Goal: Submit feedback/report problem: Submit feedback/report problem

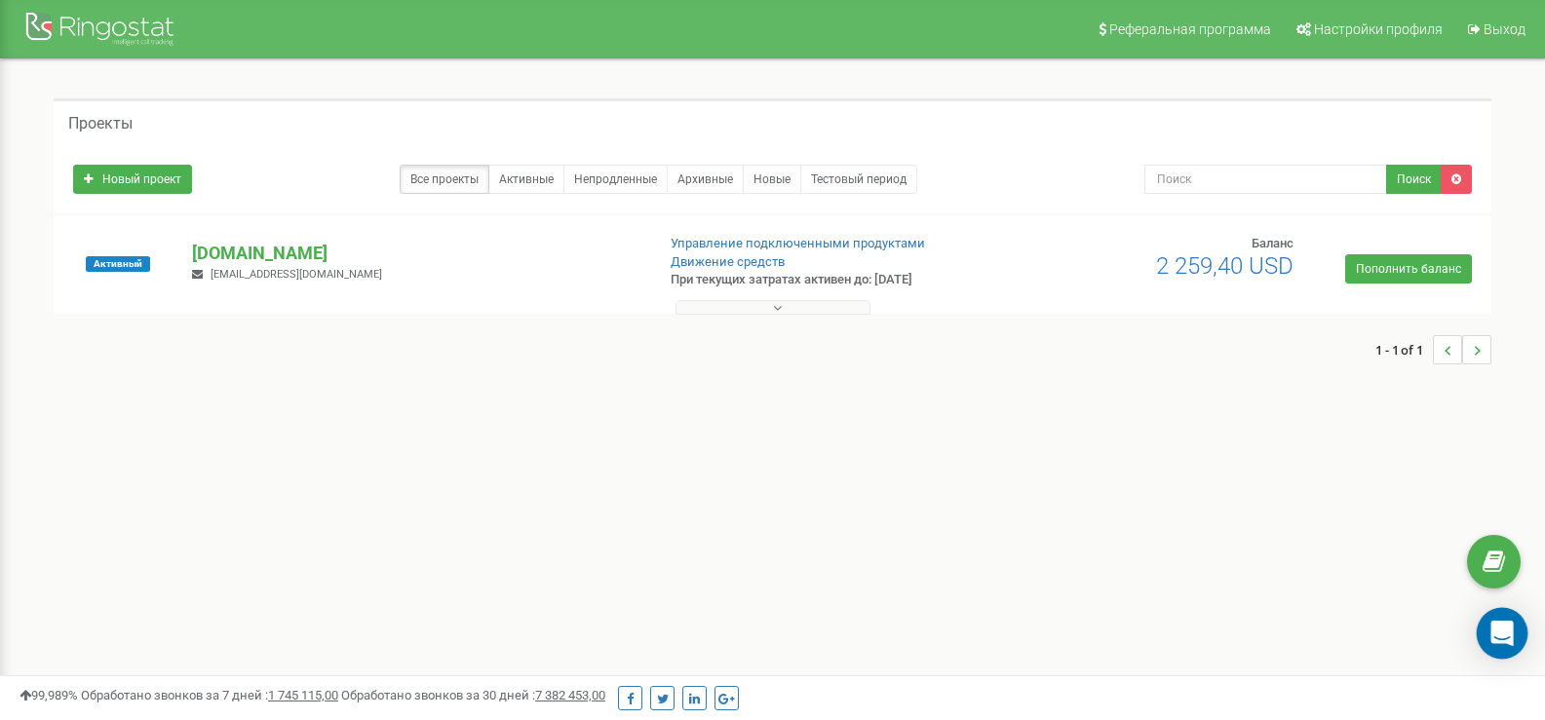
click at [1511, 644] on div "Open Intercom Messenger" at bounding box center [1503, 634] width 52 height 52
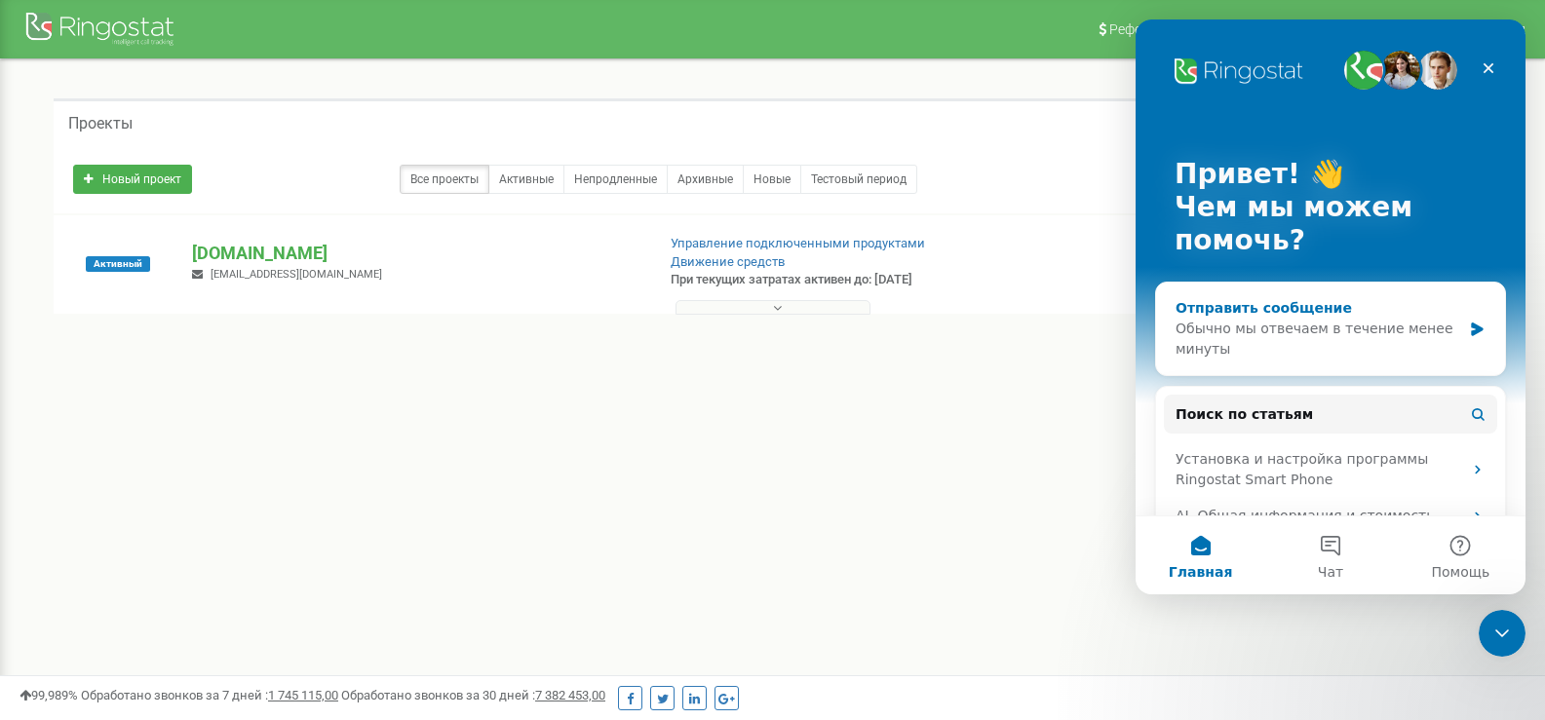
click at [1290, 334] on div "Обычно мы отвечаем в течение менее минуты" at bounding box center [1319, 339] width 286 height 41
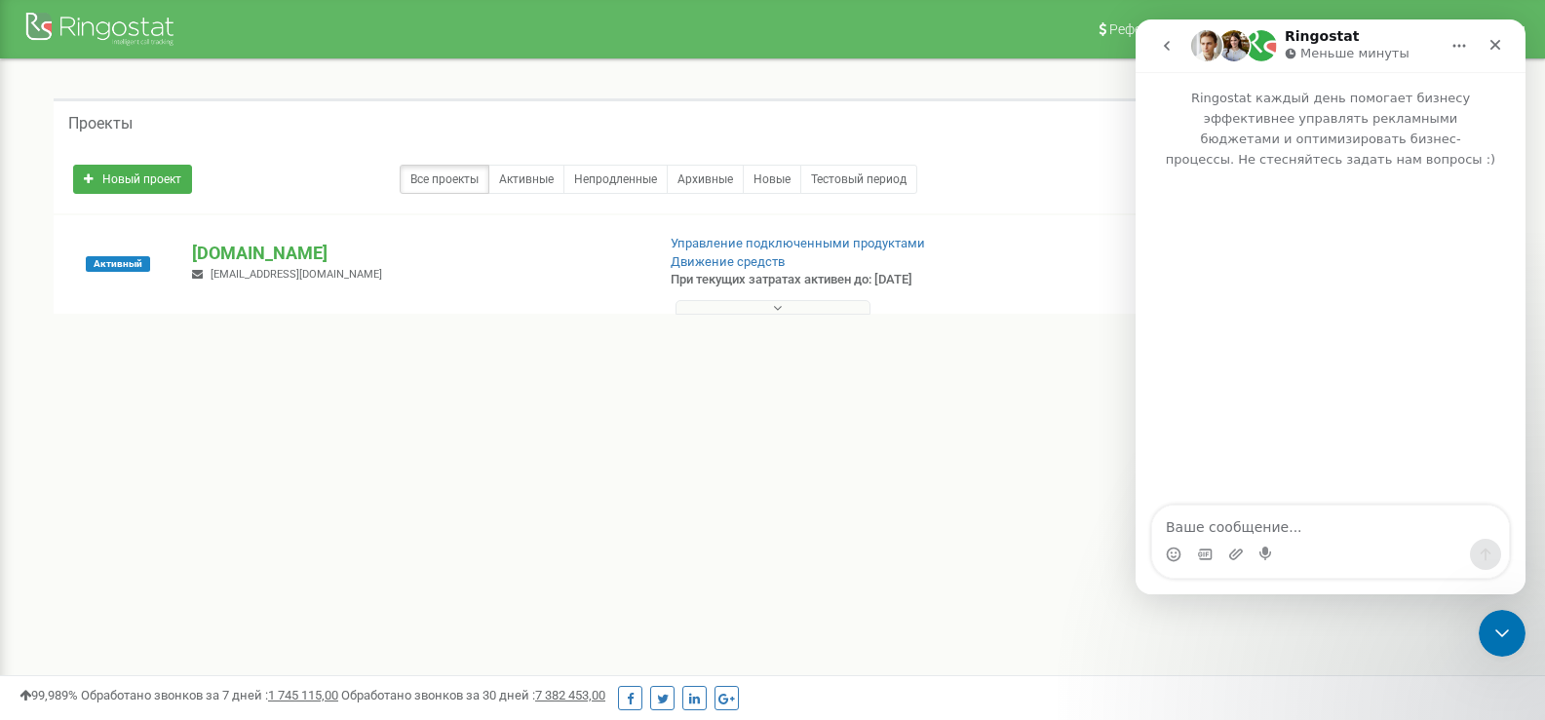
click at [1309, 519] on textarea "Ваше сообщение..." at bounding box center [1330, 522] width 357 height 33
type textarea "Здравствуйте"
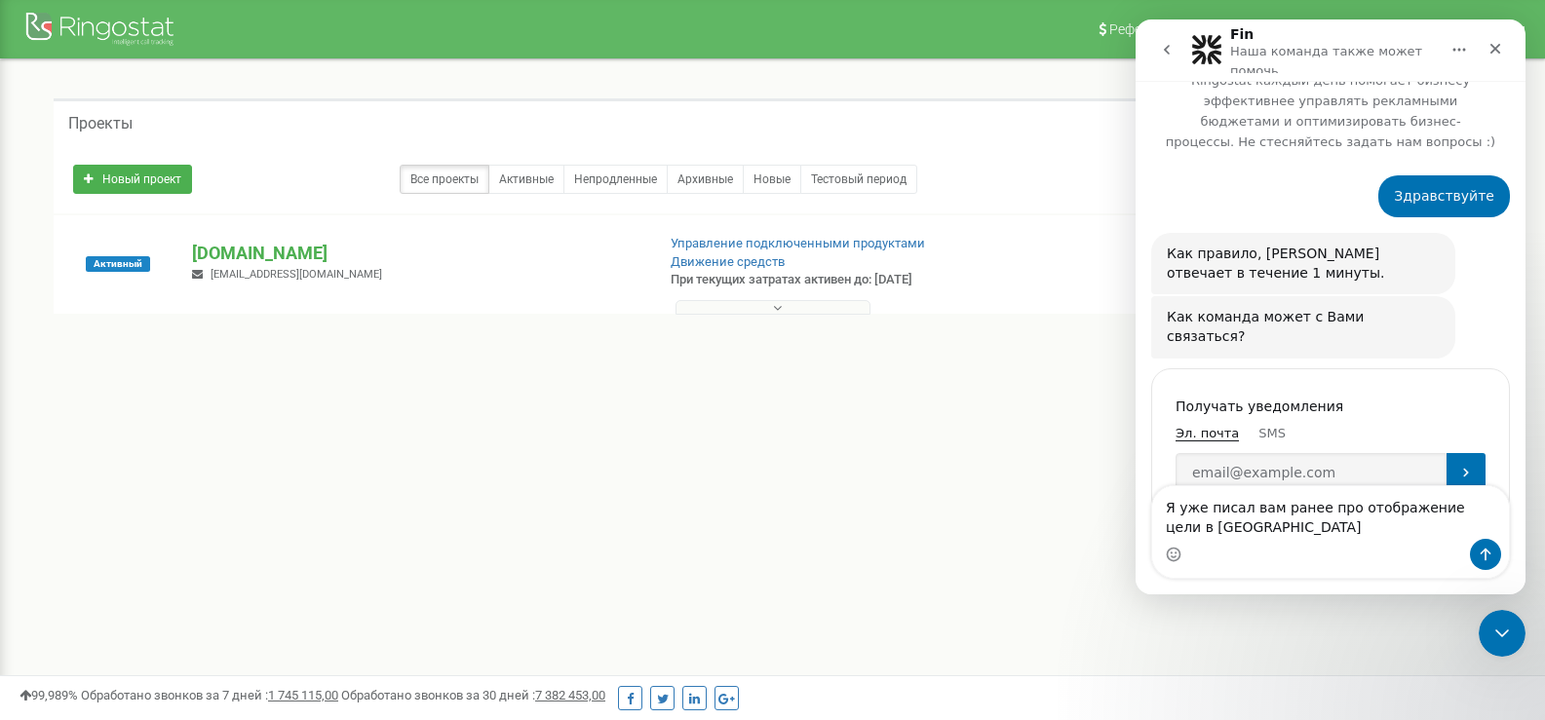
scroll to position [46, 0]
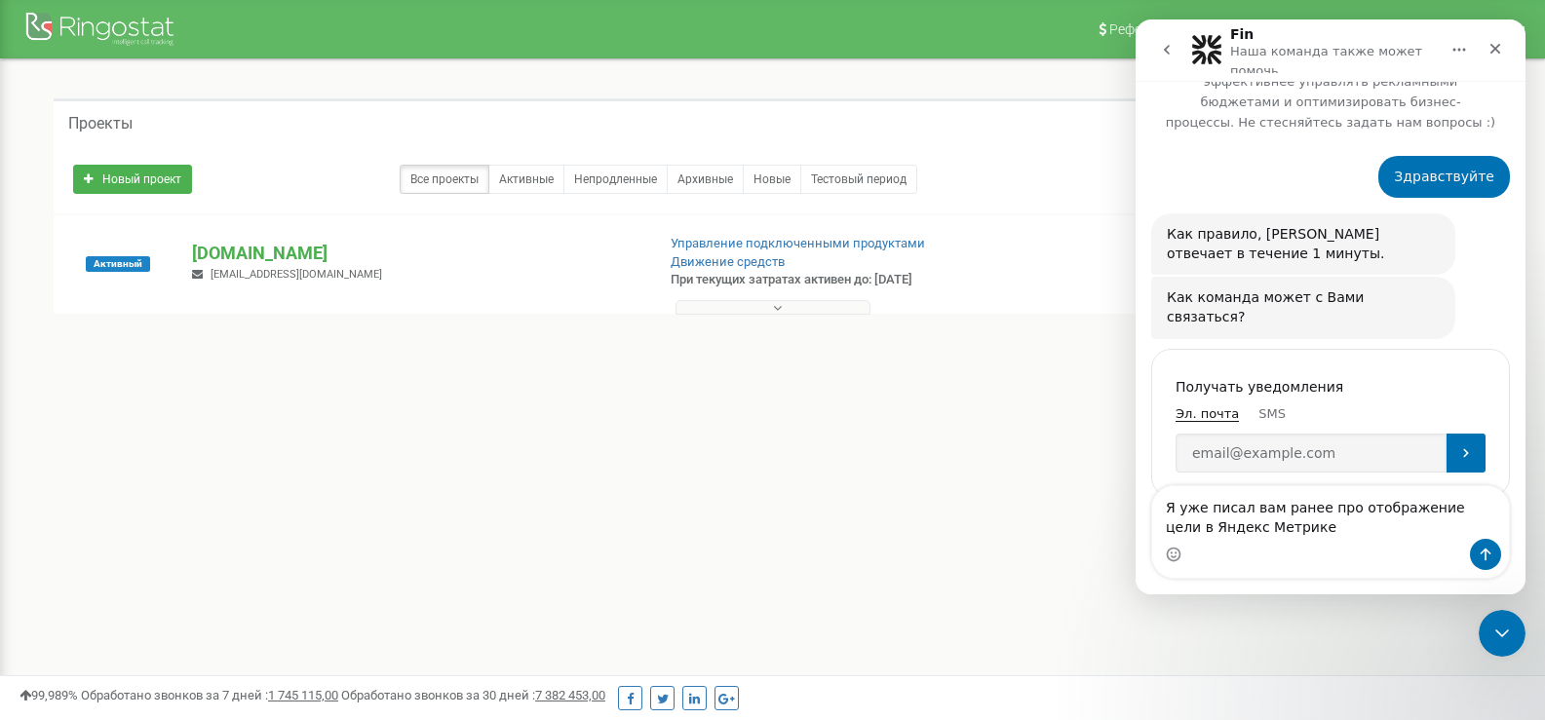
type textarea "Я уже писал вам ранее про отображение цели в Яндекс Метрике"
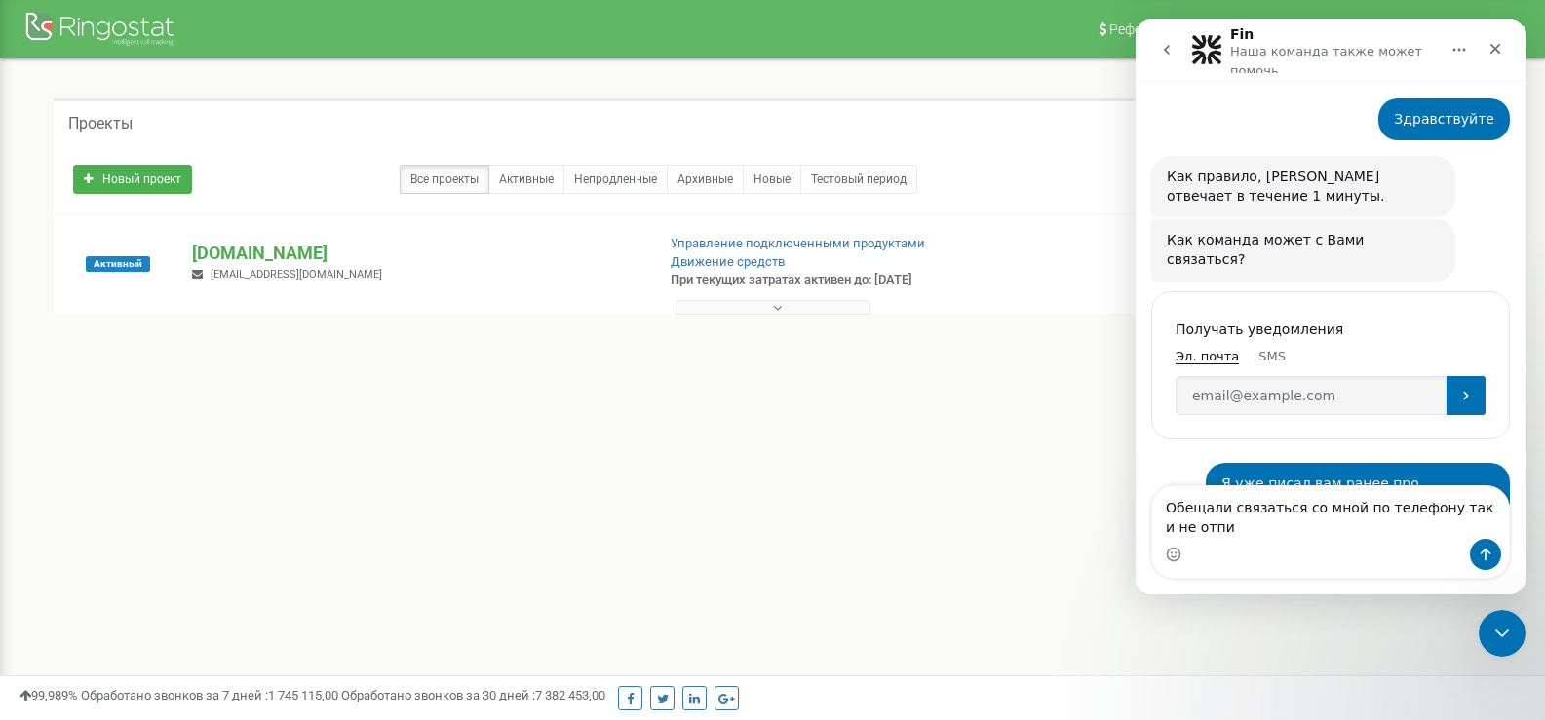
scroll to position [124, 0]
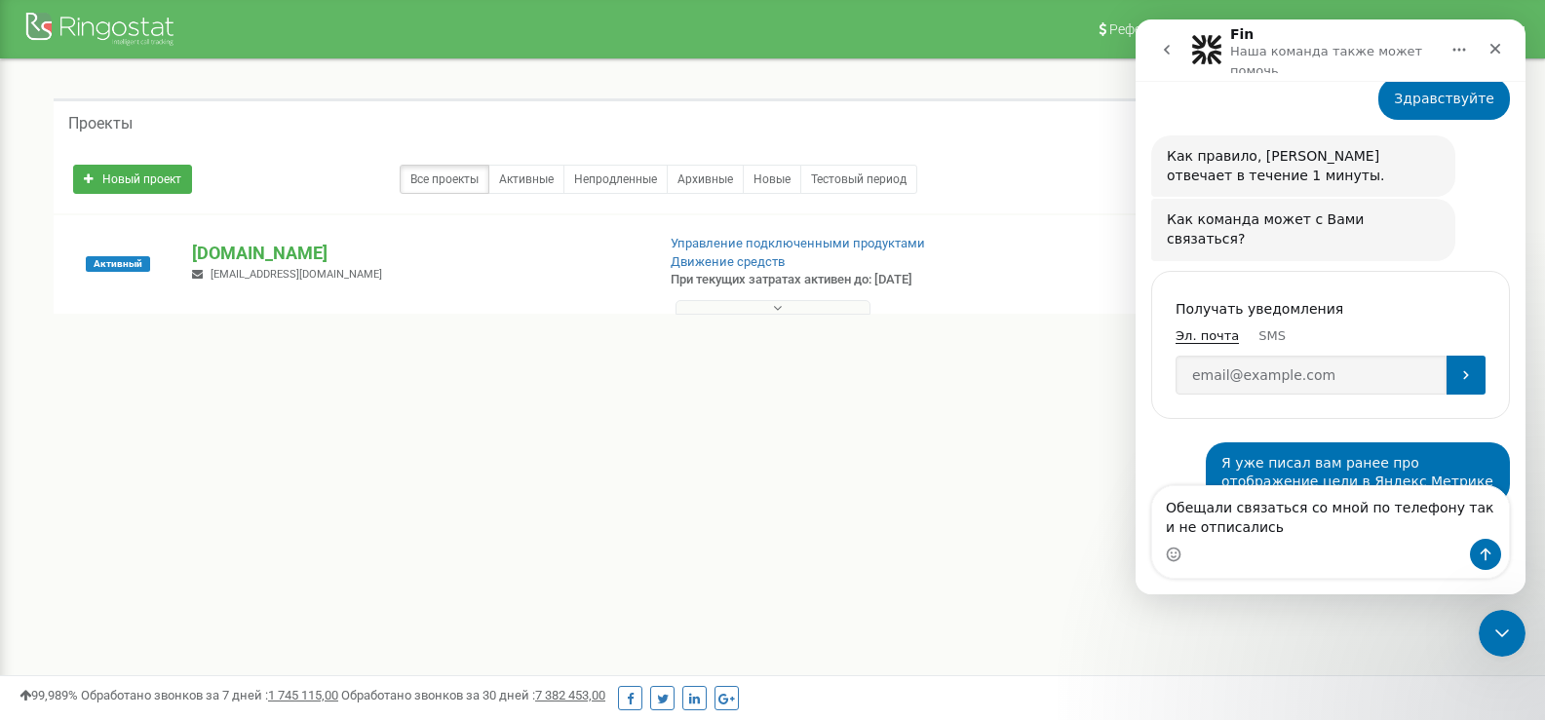
type textarea "Обещали связаться со мной по телефону так и не отписались"
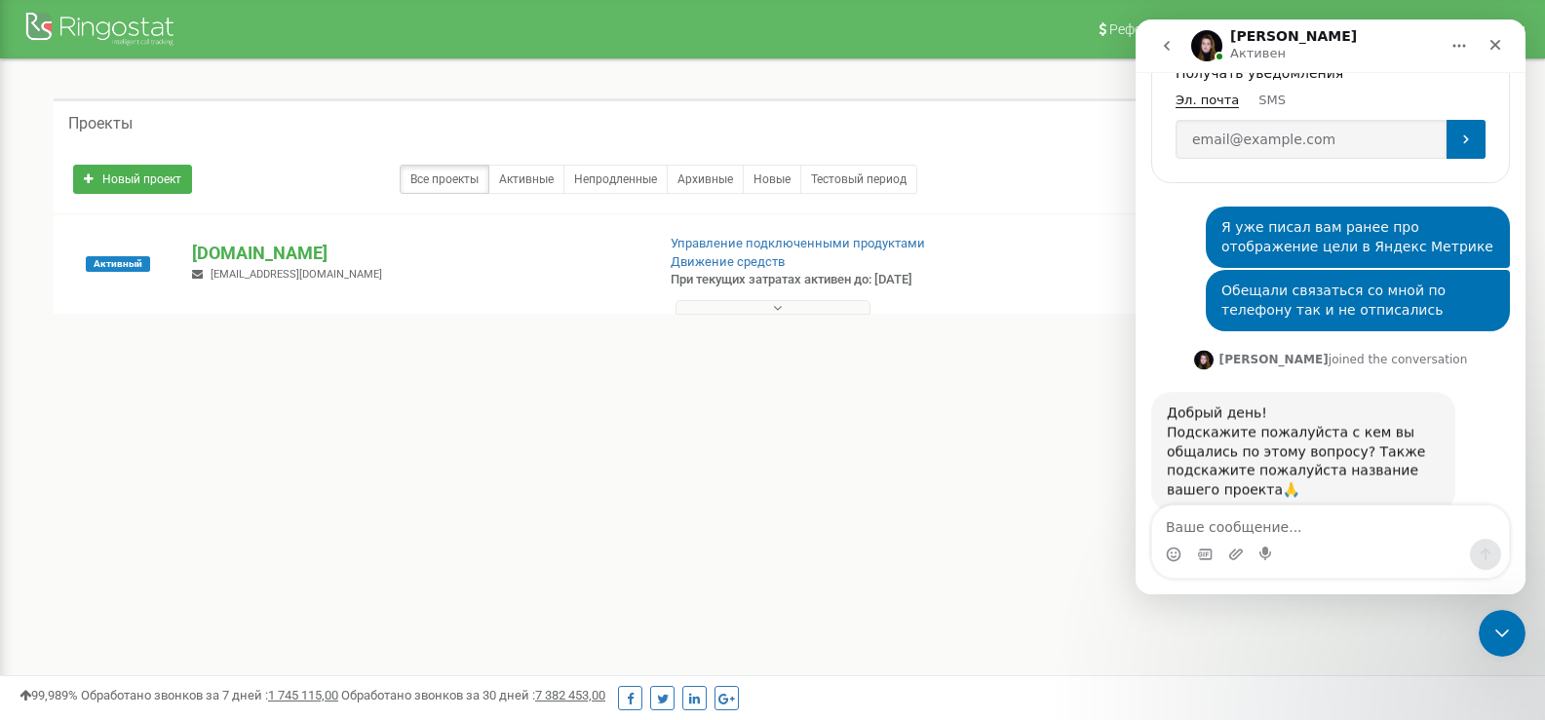
scroll to position [358, 0]
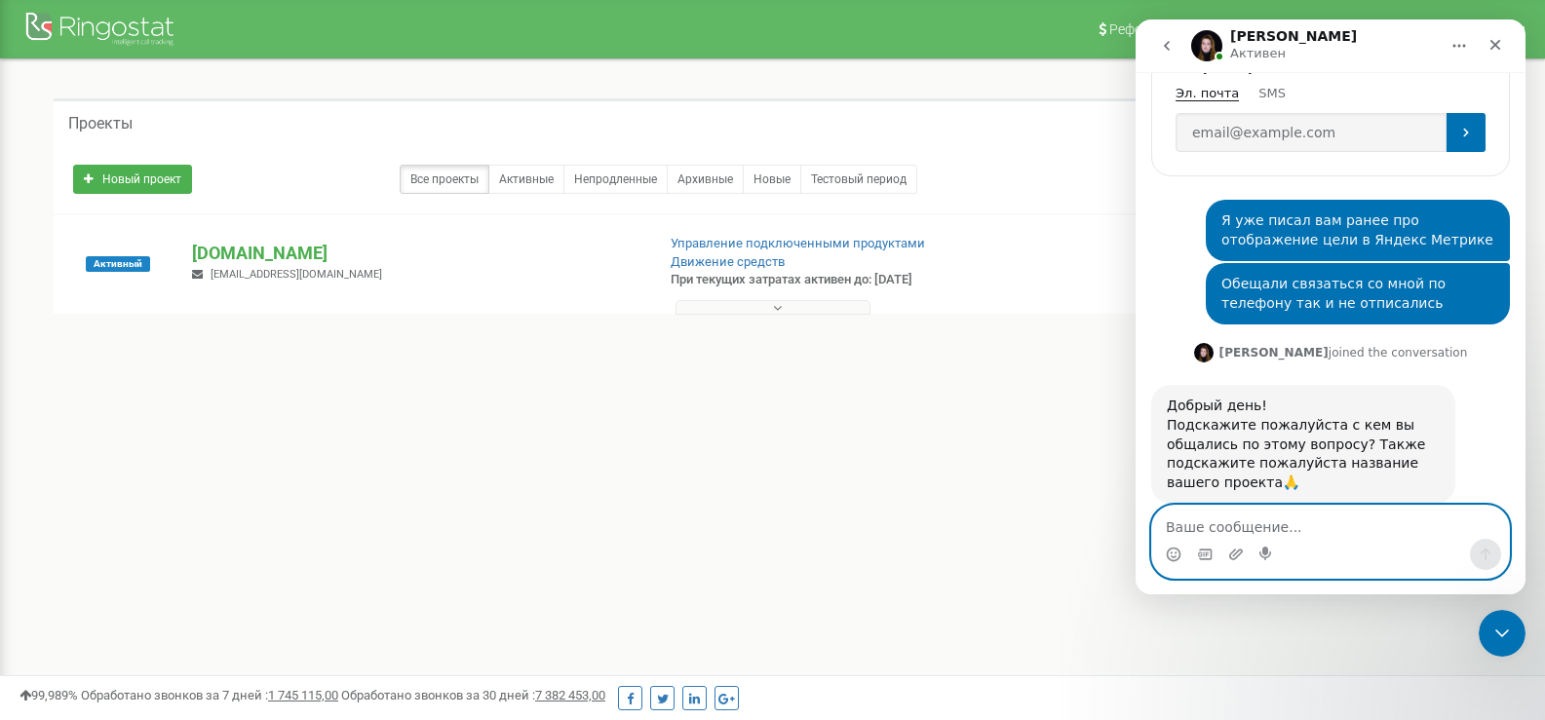
click at [1395, 536] on textarea "Ваше сообщение..." at bounding box center [1330, 522] width 357 height 33
click at [1368, 537] on textarea "Ваше сообщение..." at bounding box center [1330, 522] width 357 height 33
click at [1335, 523] on textarea "Ваше сообщение..." at bounding box center [1330, 522] width 357 height 33
type textarea "Swiss Capital"
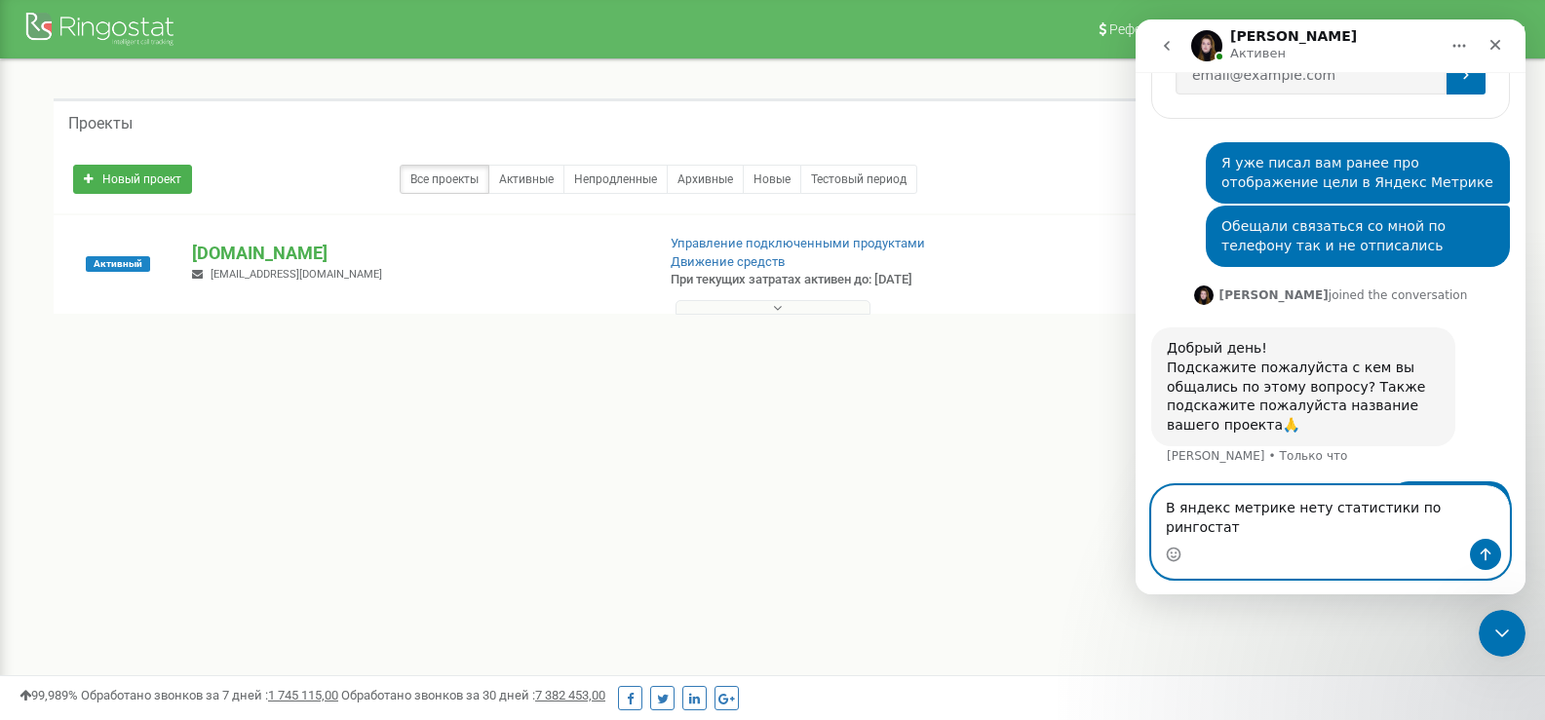
type textarea "В яндекс метрике нету статистики по рингостат"
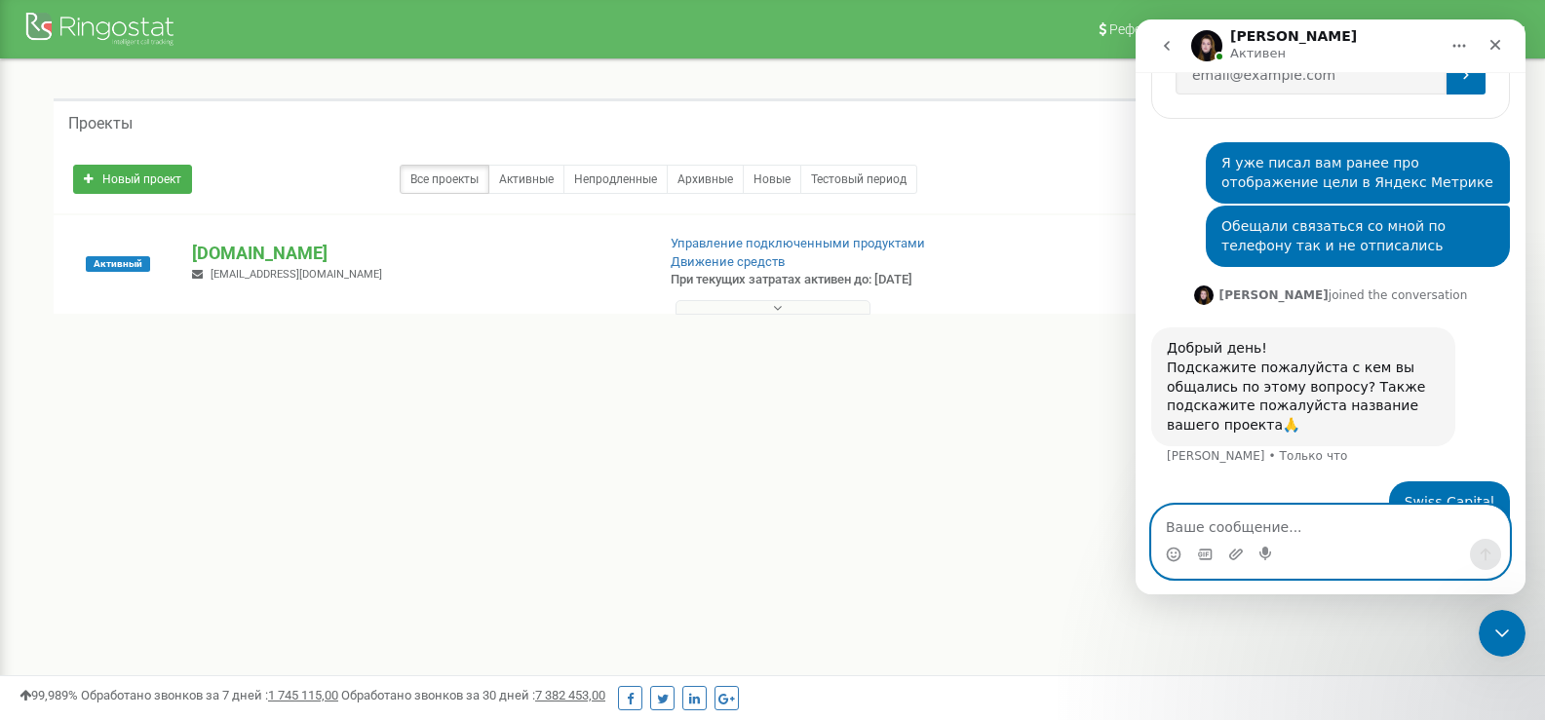
scroll to position [480, 0]
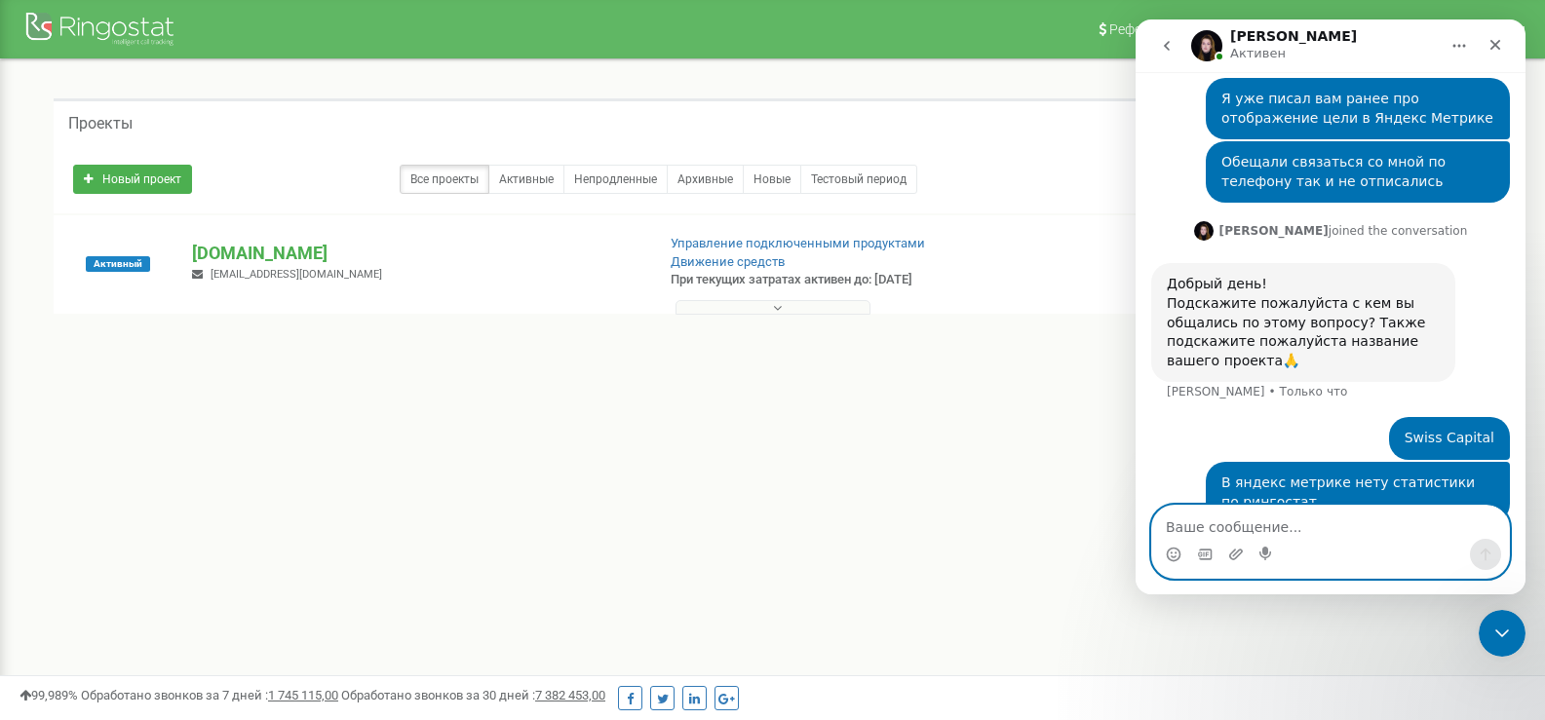
drag, startPoint x: 2557, startPoint y: 20, endPoint x: 1274, endPoint y: 523, distance: 1377.6
click at [1274, 523] on textarea "Ваше сообщение..." at bounding box center [1330, 522] width 357 height 33
type textarea "Хотя интеграция настроена"
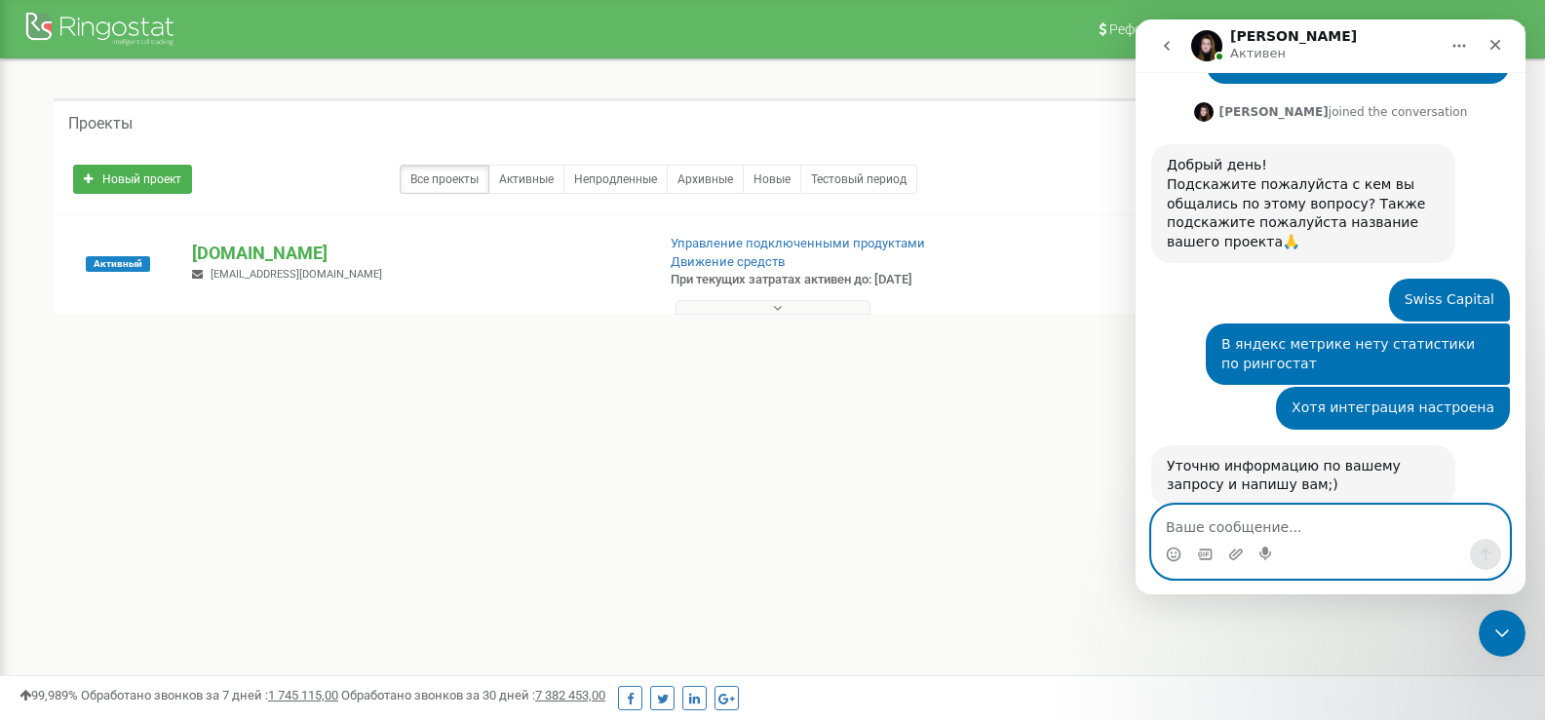
scroll to position [601, 0]
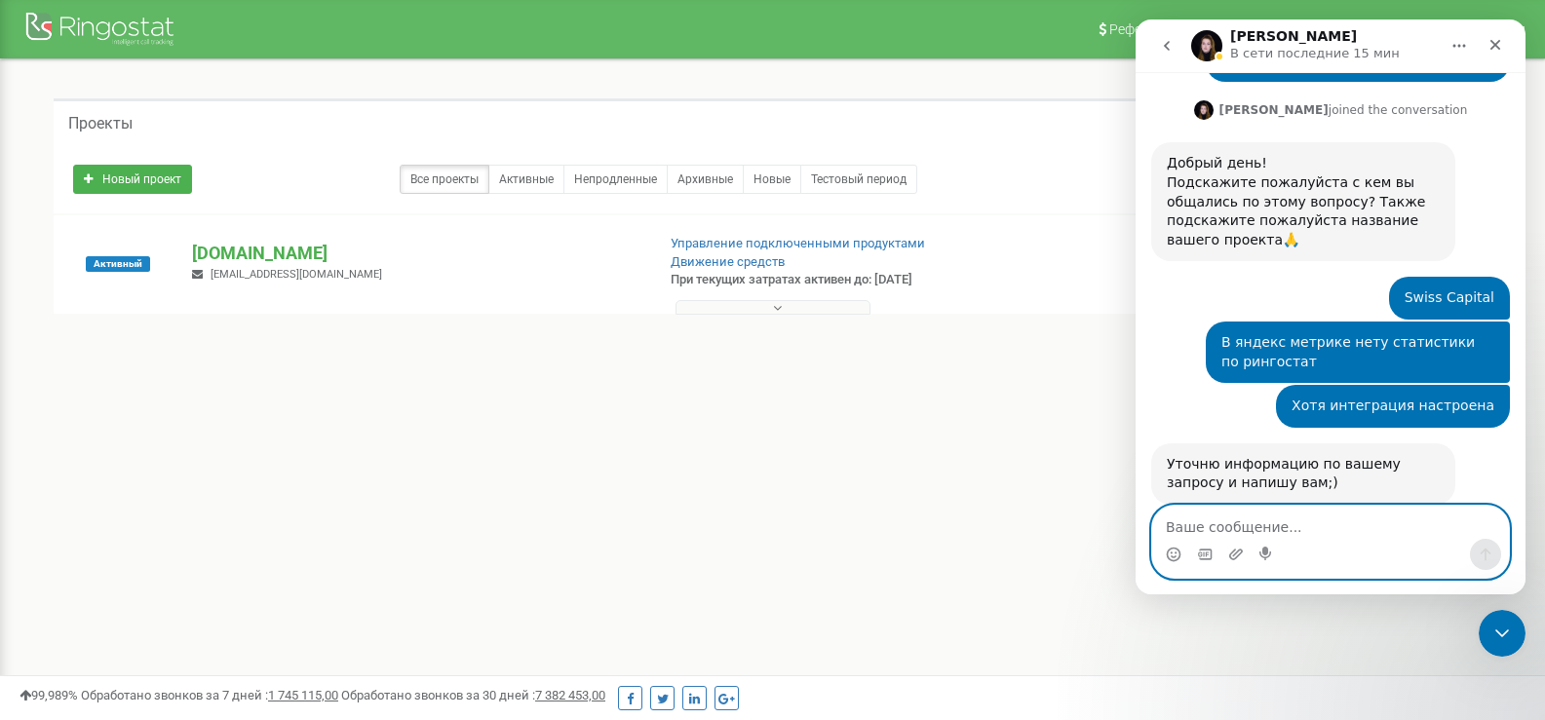
click at [1216, 531] on textarea "Ваше сообщение..." at bounding box center [1330, 522] width 357 height 33
click at [1221, 46] on img "Мессенджер Intercom" at bounding box center [1206, 45] width 31 height 31
click at [1273, 520] on textarea "Ваше сообщение..." at bounding box center [1330, 522] width 357 height 33
type textarea "есть что нибудь?"
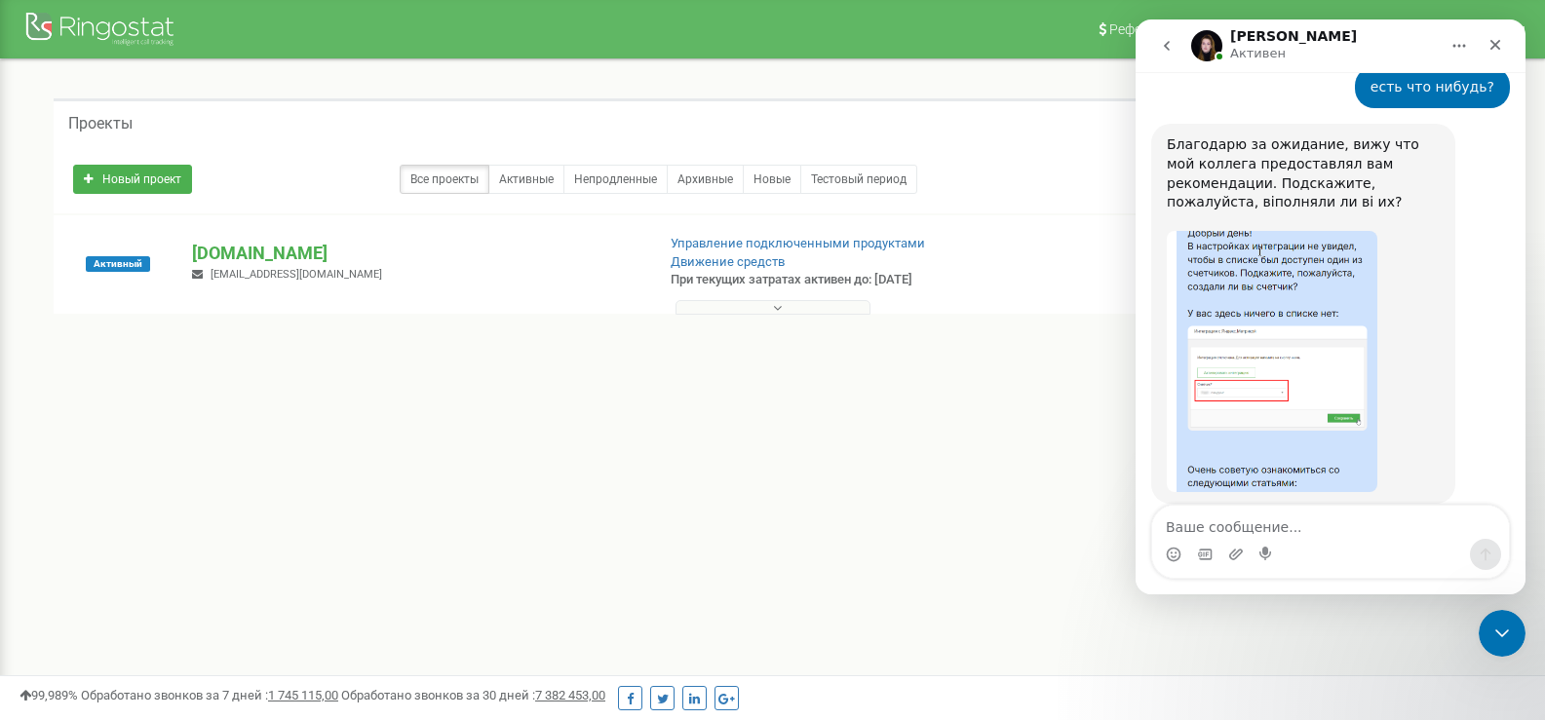
click at [1307, 541] on div "Мессенджер Intercom" at bounding box center [1330, 554] width 357 height 31
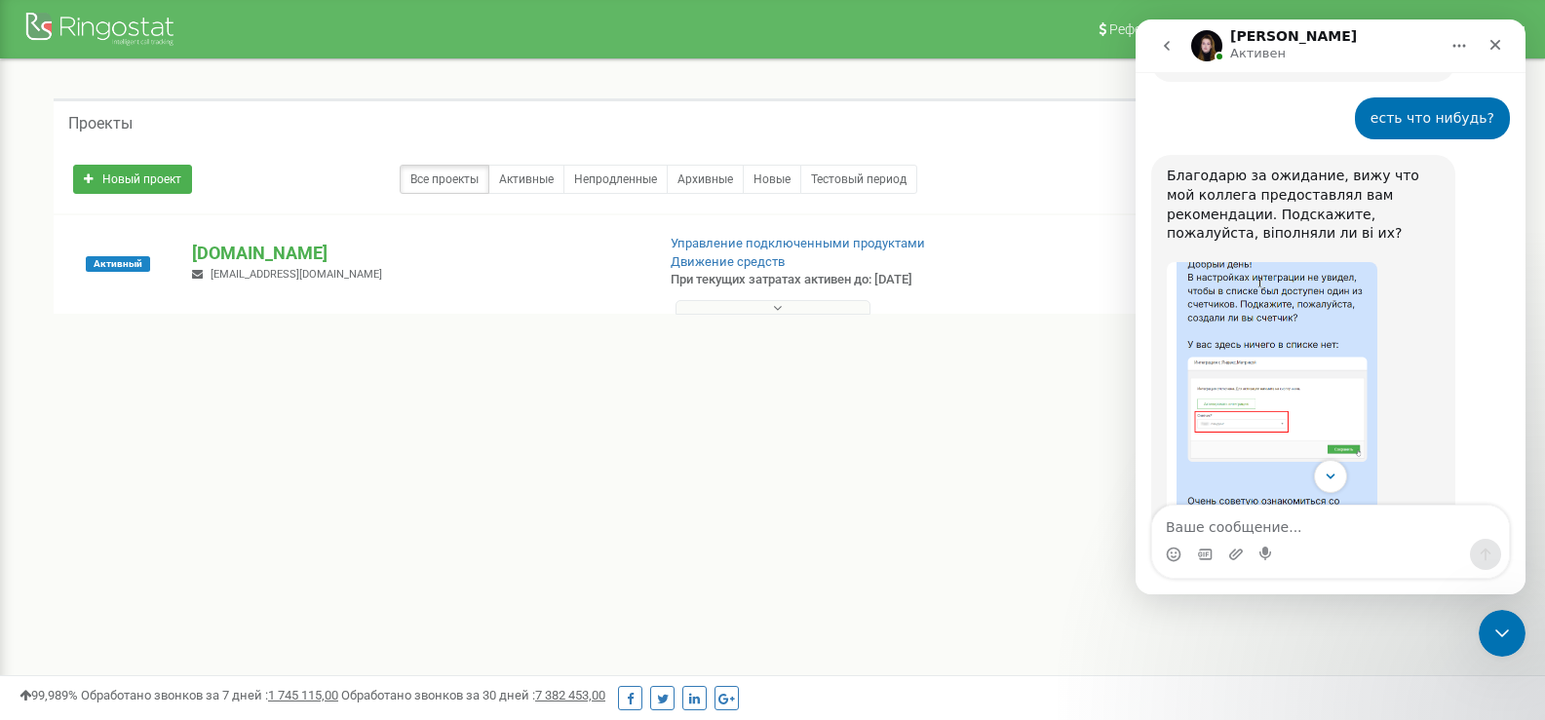
scroll to position [1055, 0]
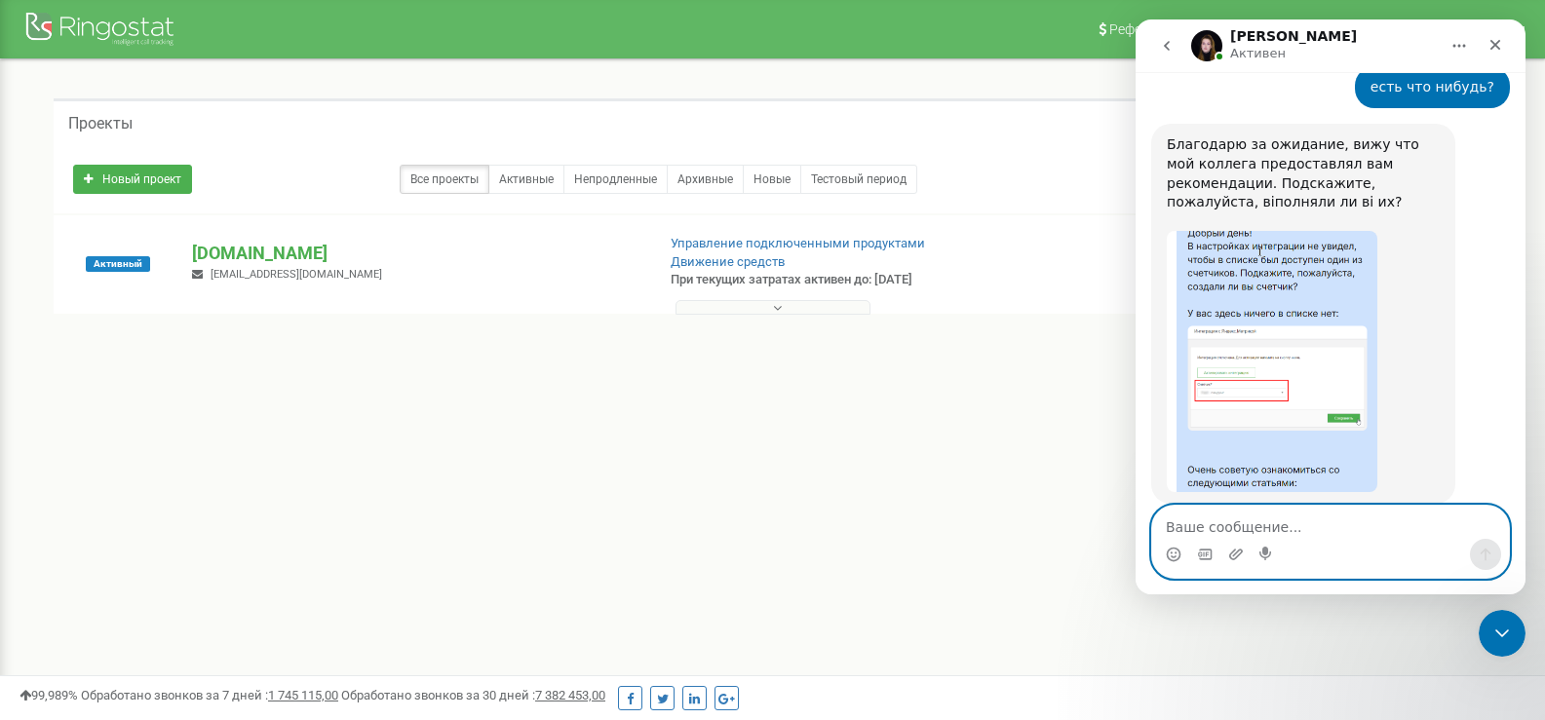
click at [1361, 525] on textarea "Ваше сообщение..." at bounding box center [1330, 522] width 357 height 33
type textarea "так я тут"
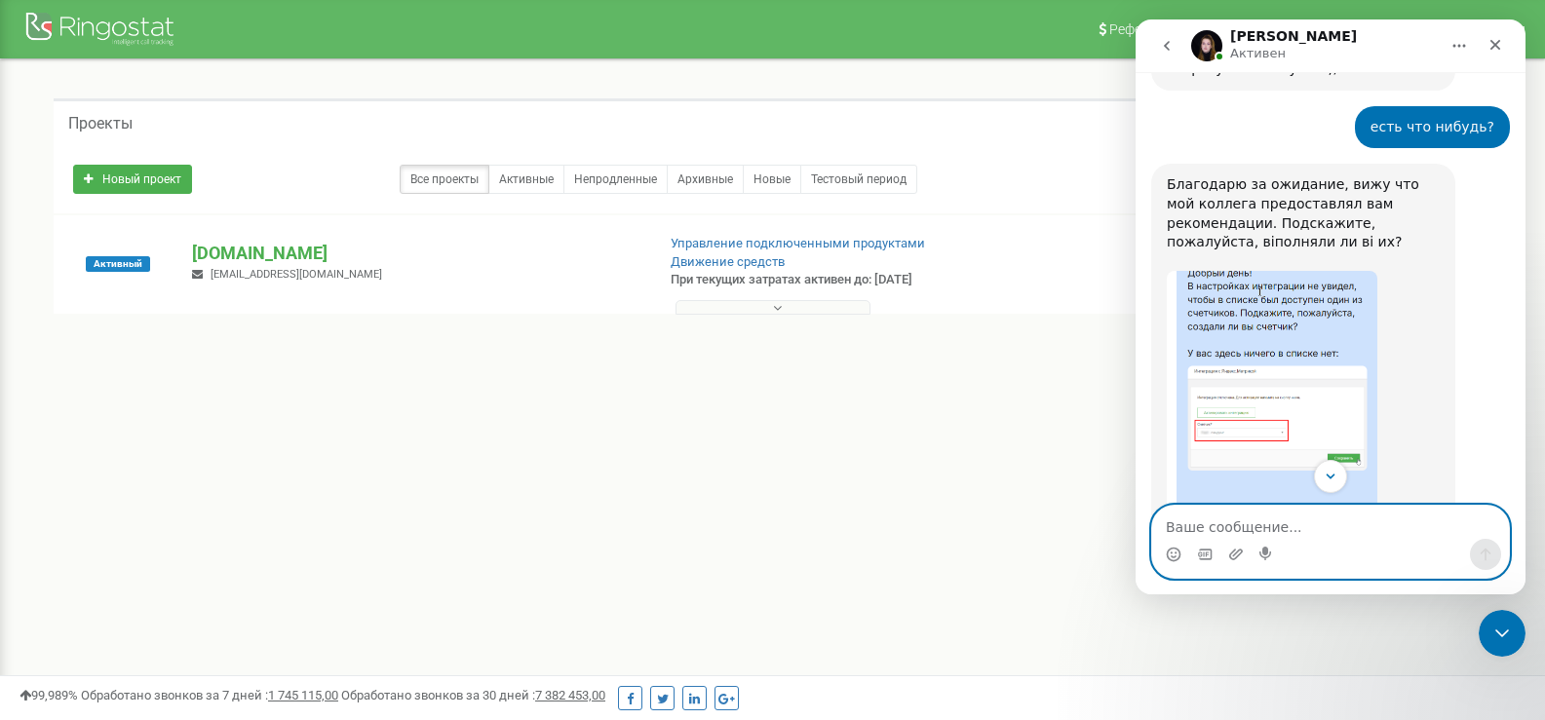
scroll to position [1112, 0]
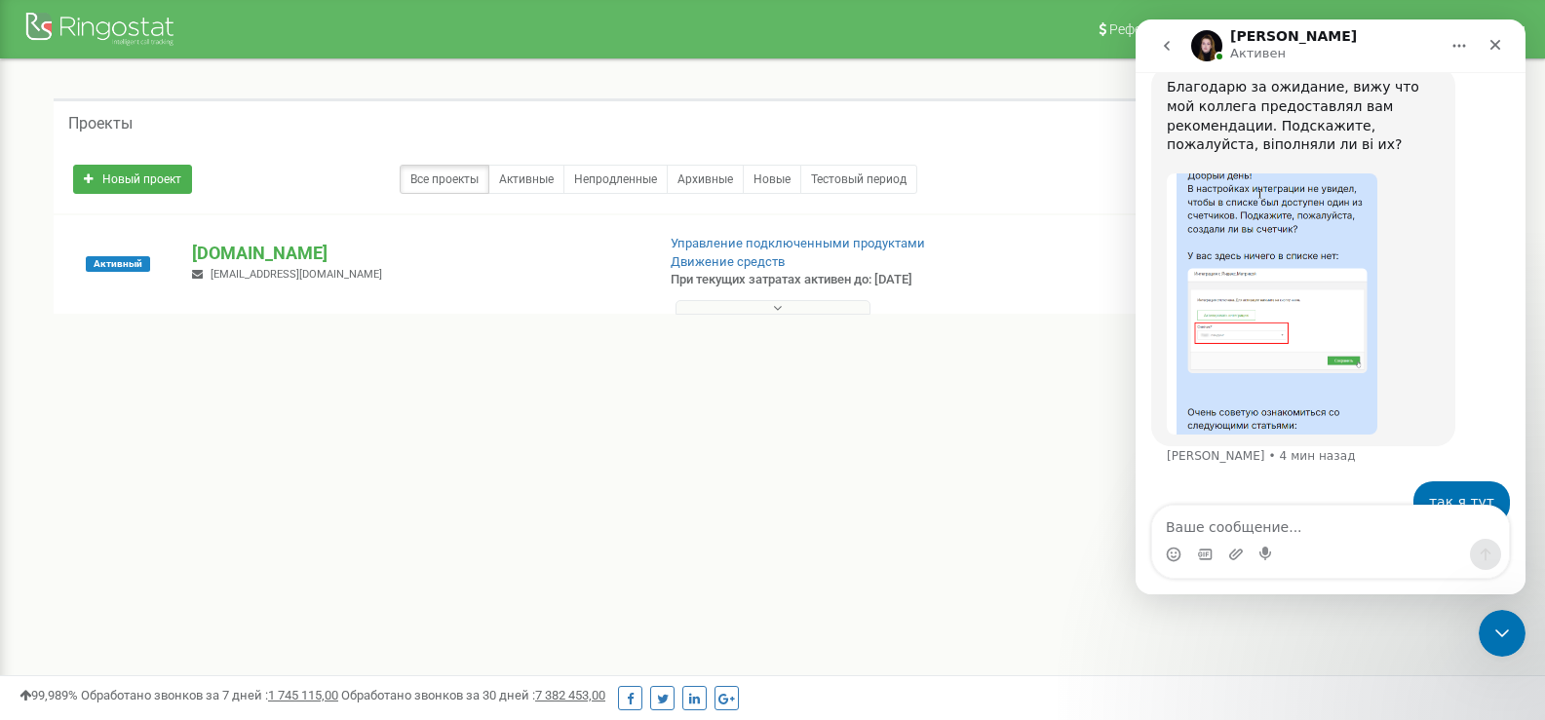
click at [1265, 291] on img "Yeva говорит…" at bounding box center [1272, 304] width 211 height 261
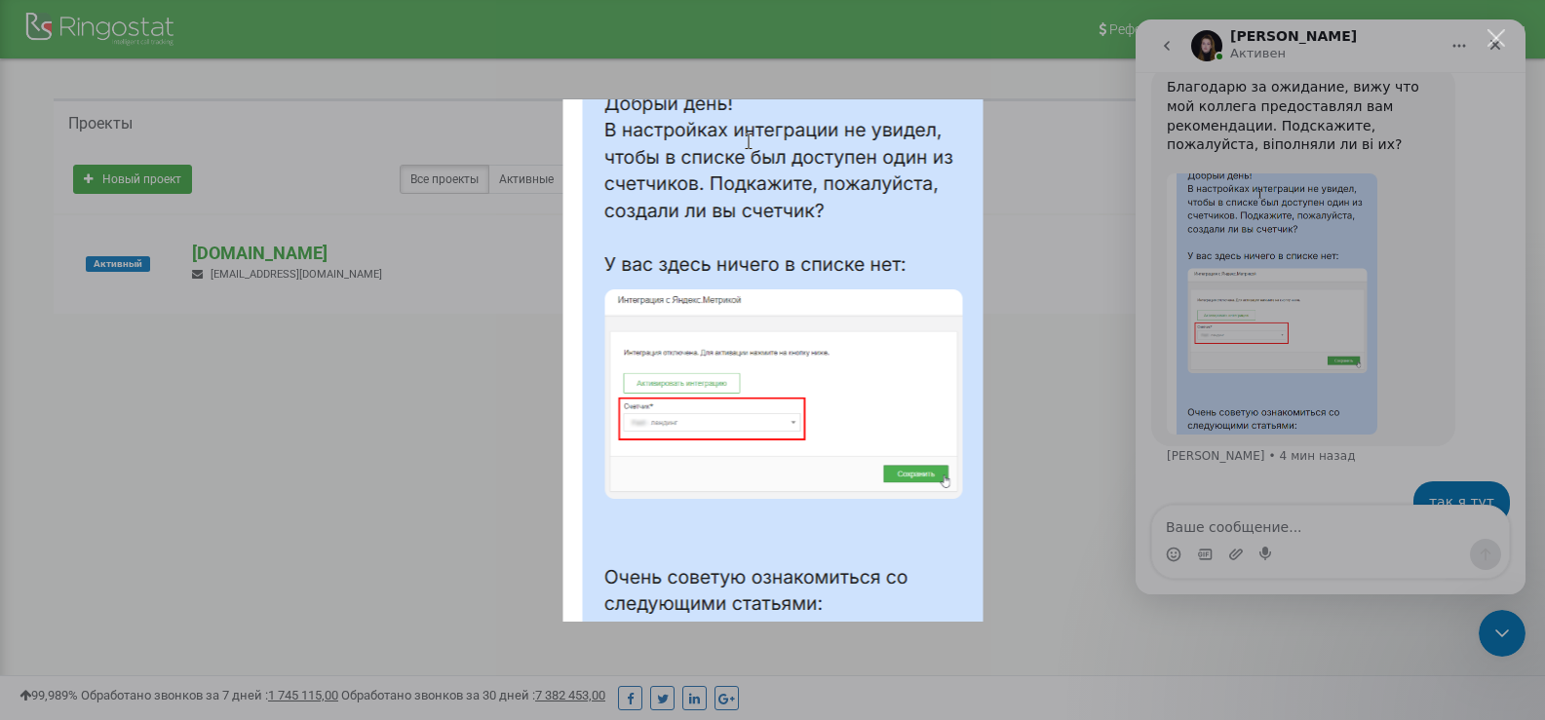
scroll to position [0, 0]
click at [1195, 302] on div "Мессенджер Intercom" at bounding box center [772, 360] width 1545 height 720
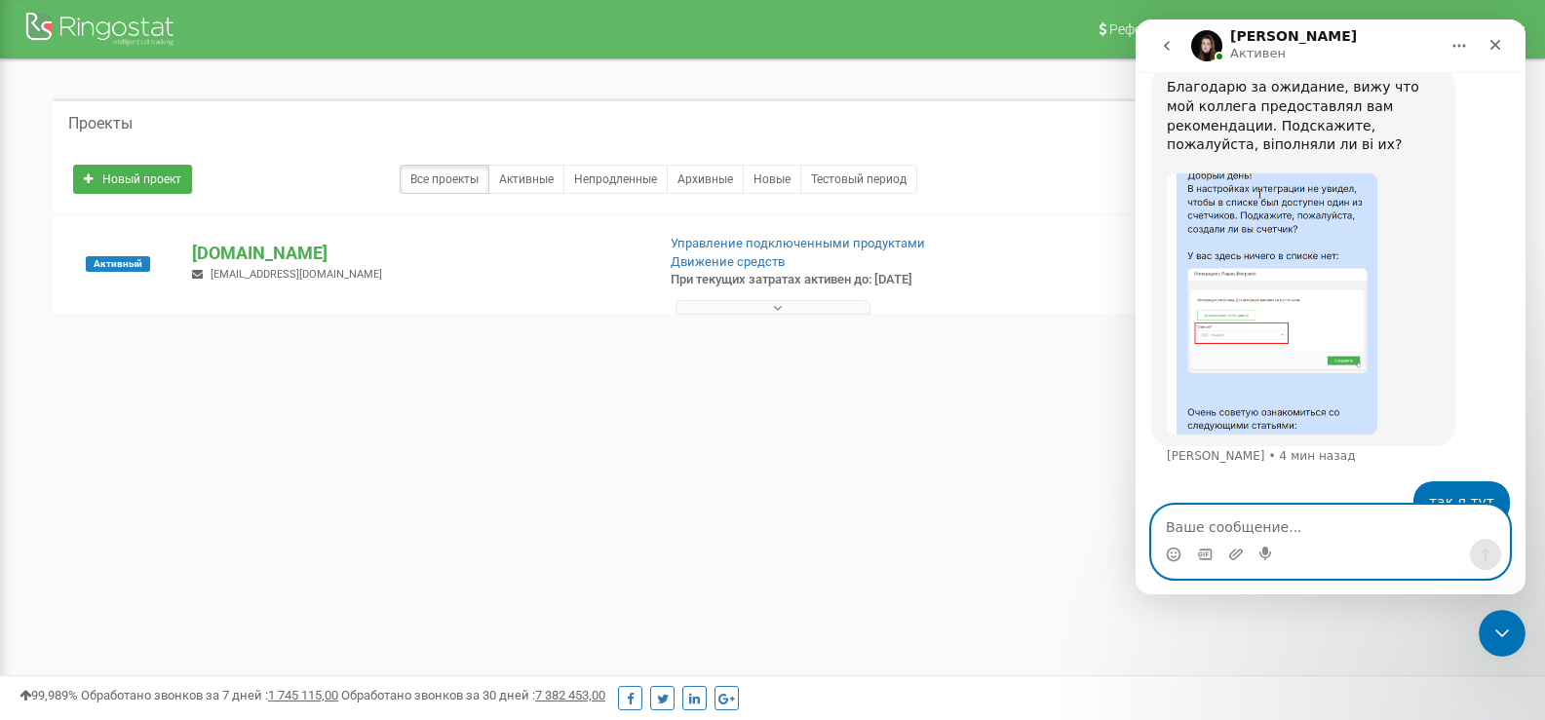
click at [1337, 519] on textarea "Ваше сообщение..." at bounding box center [1330, 522] width 357 height 33
type textarea "да это я сделал"
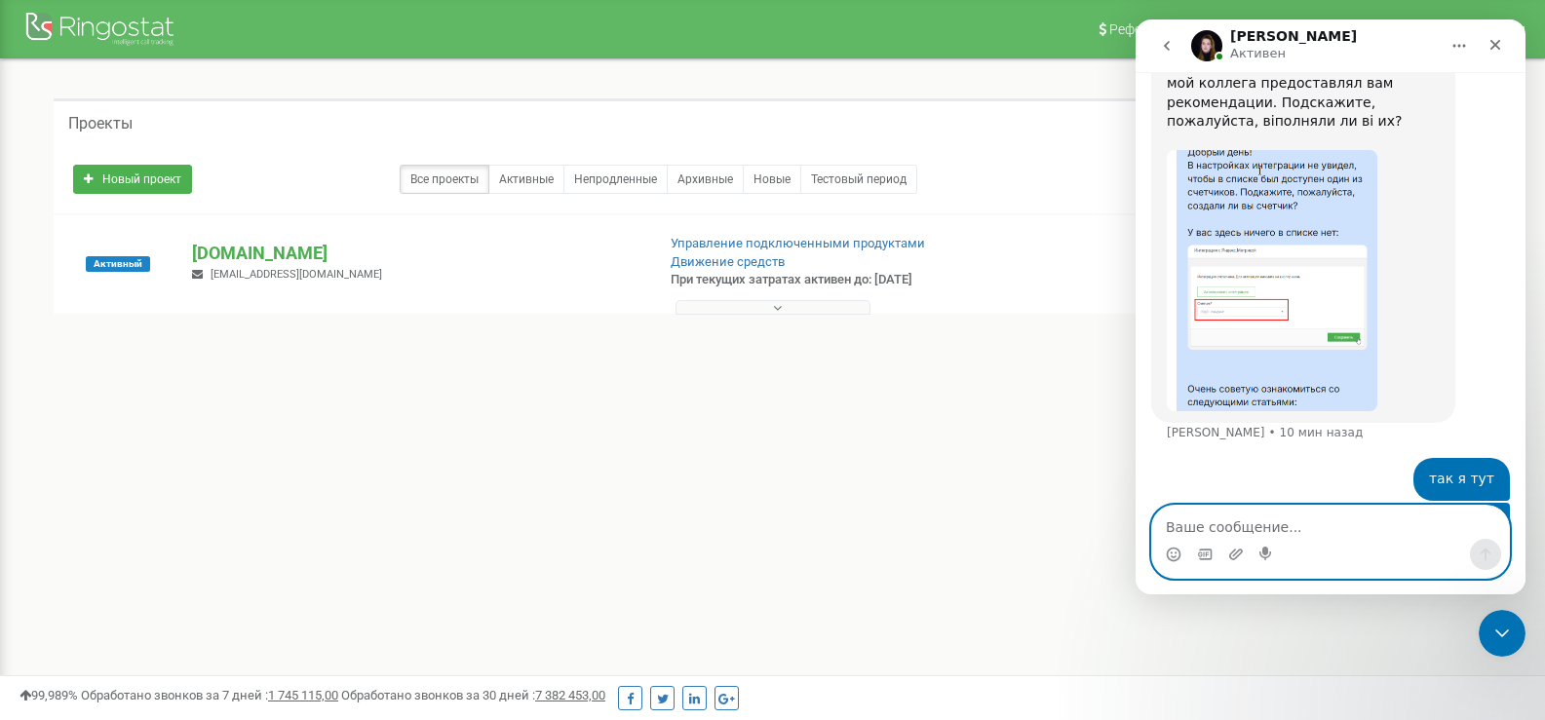
scroll to position [1157, 0]
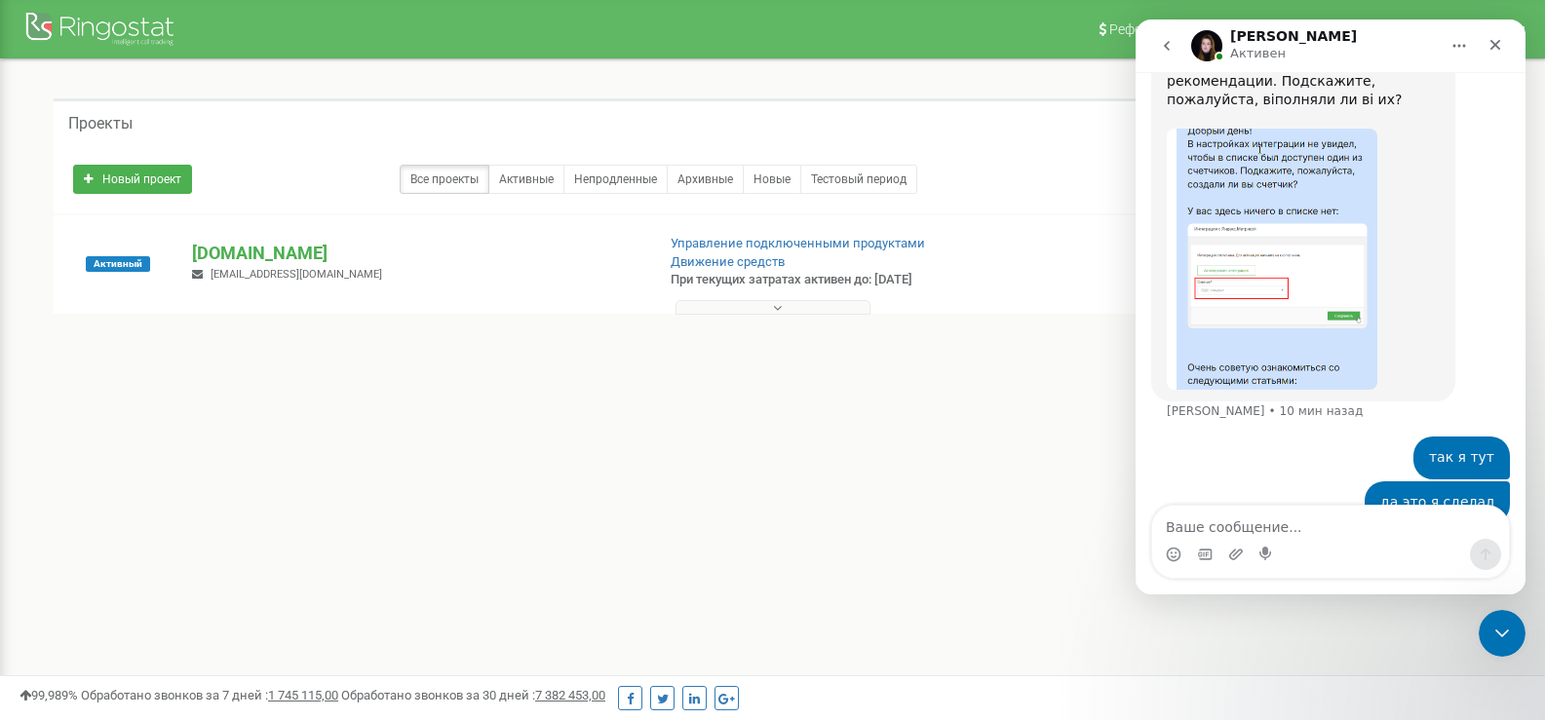
click at [1278, 230] on img "Yeva говорит…" at bounding box center [1272, 259] width 211 height 261
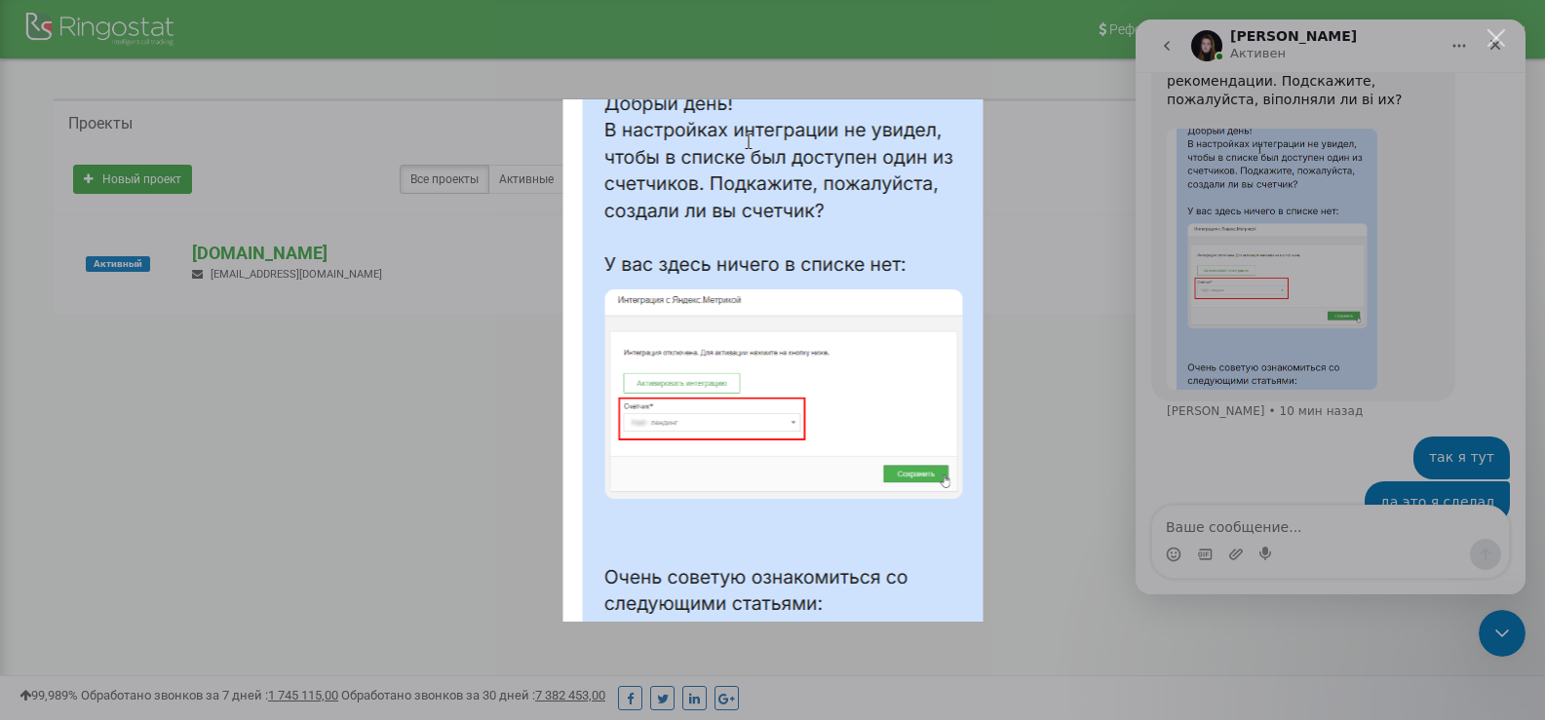
click at [1256, 236] on div "Мессенджер Intercom" at bounding box center [772, 360] width 1545 height 720
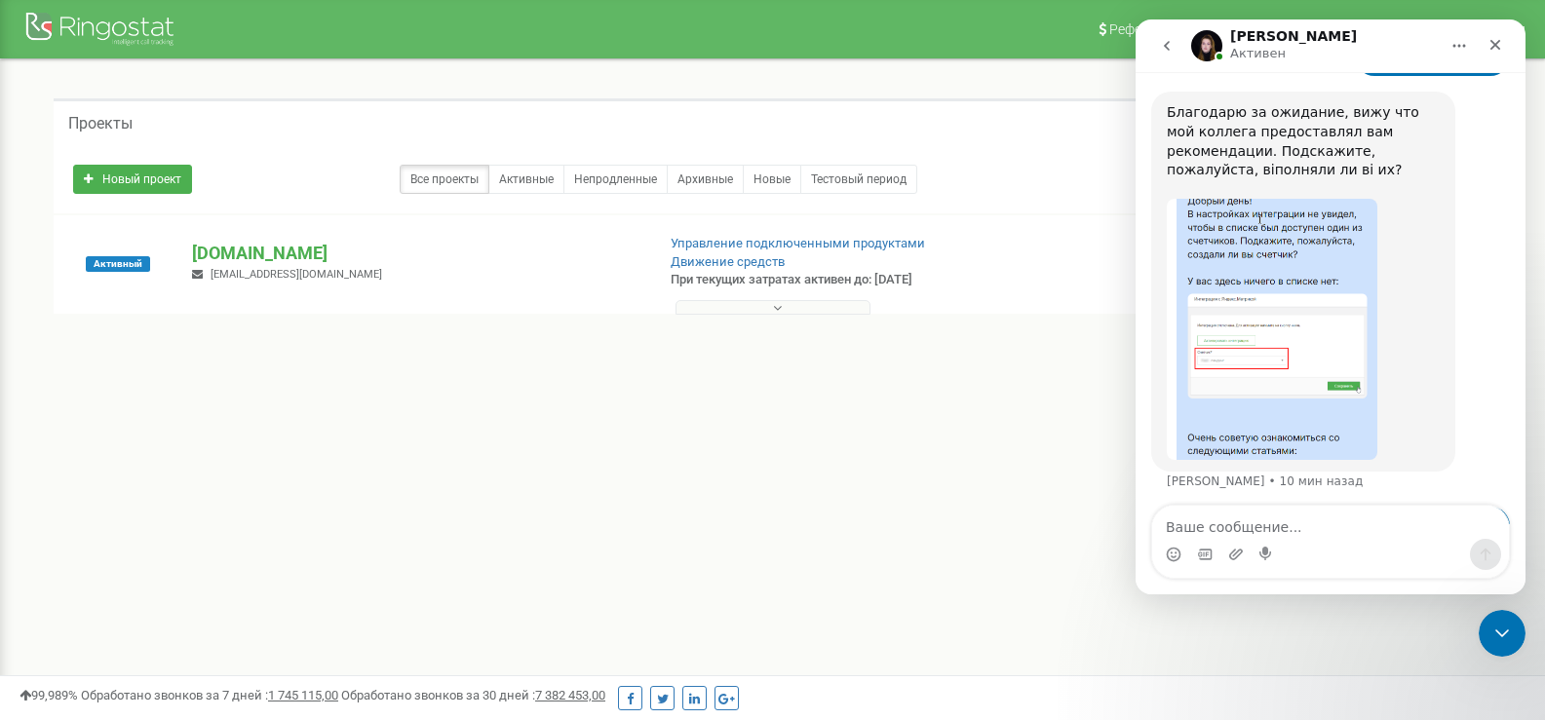
scroll to position [1060, 0]
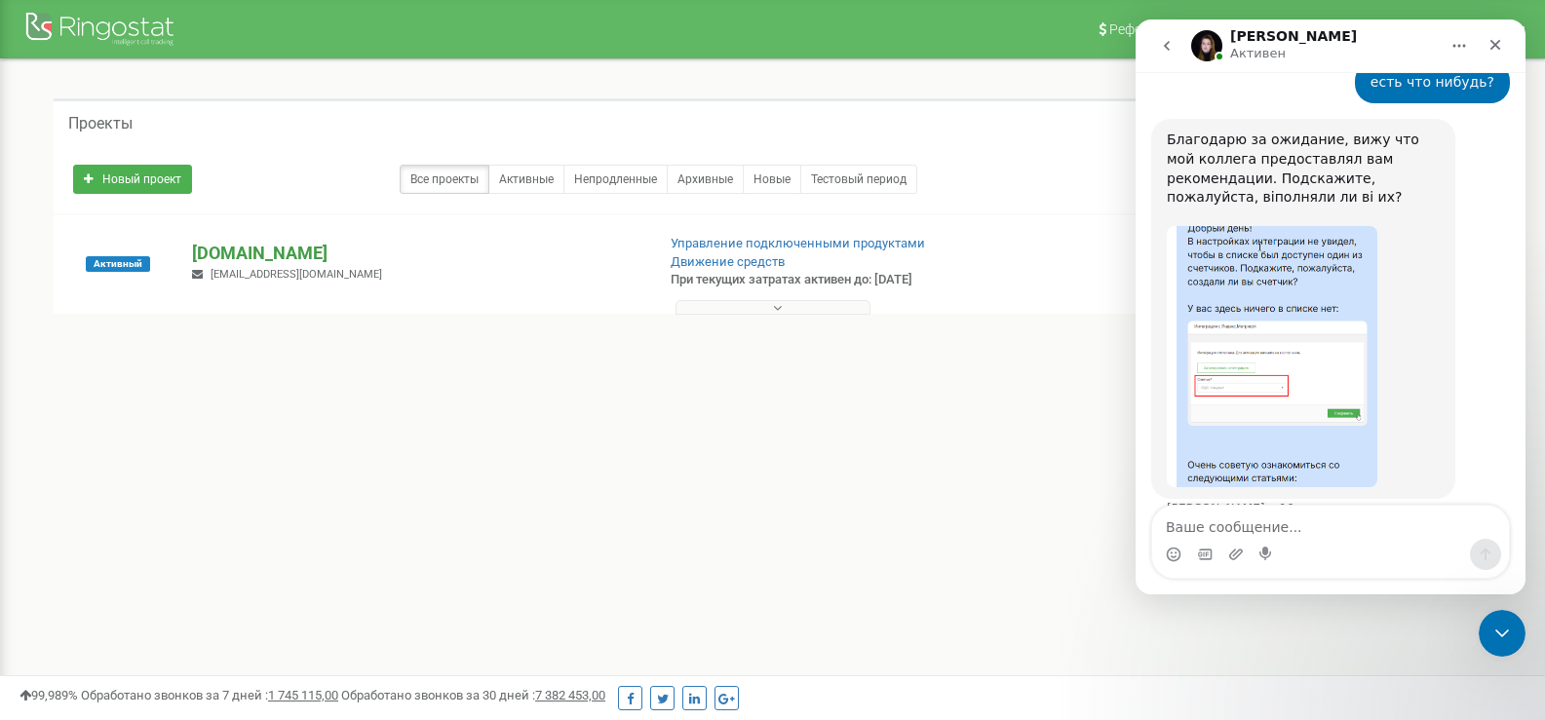
click at [252, 250] on p "[DOMAIN_NAME]" at bounding box center [415, 253] width 446 height 25
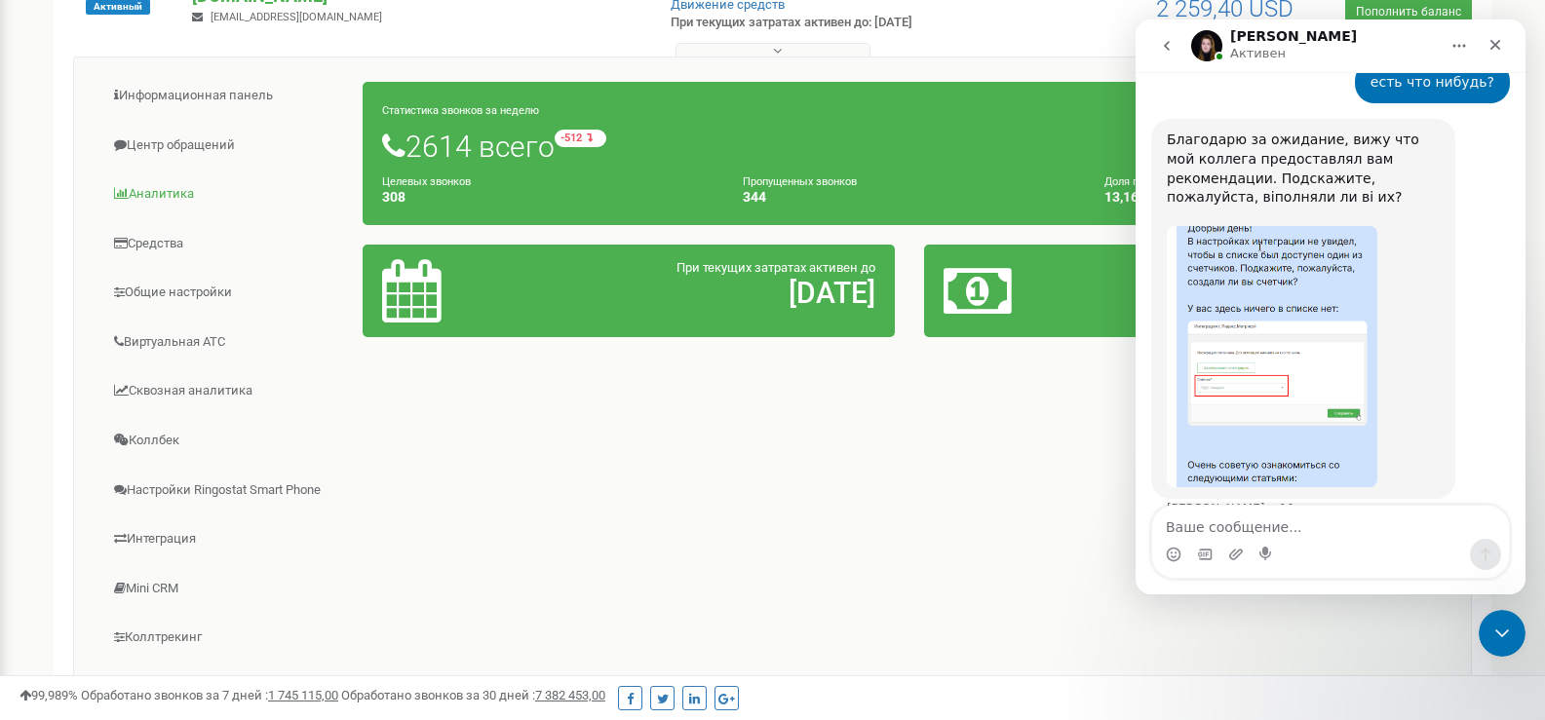
scroll to position [292, 0]
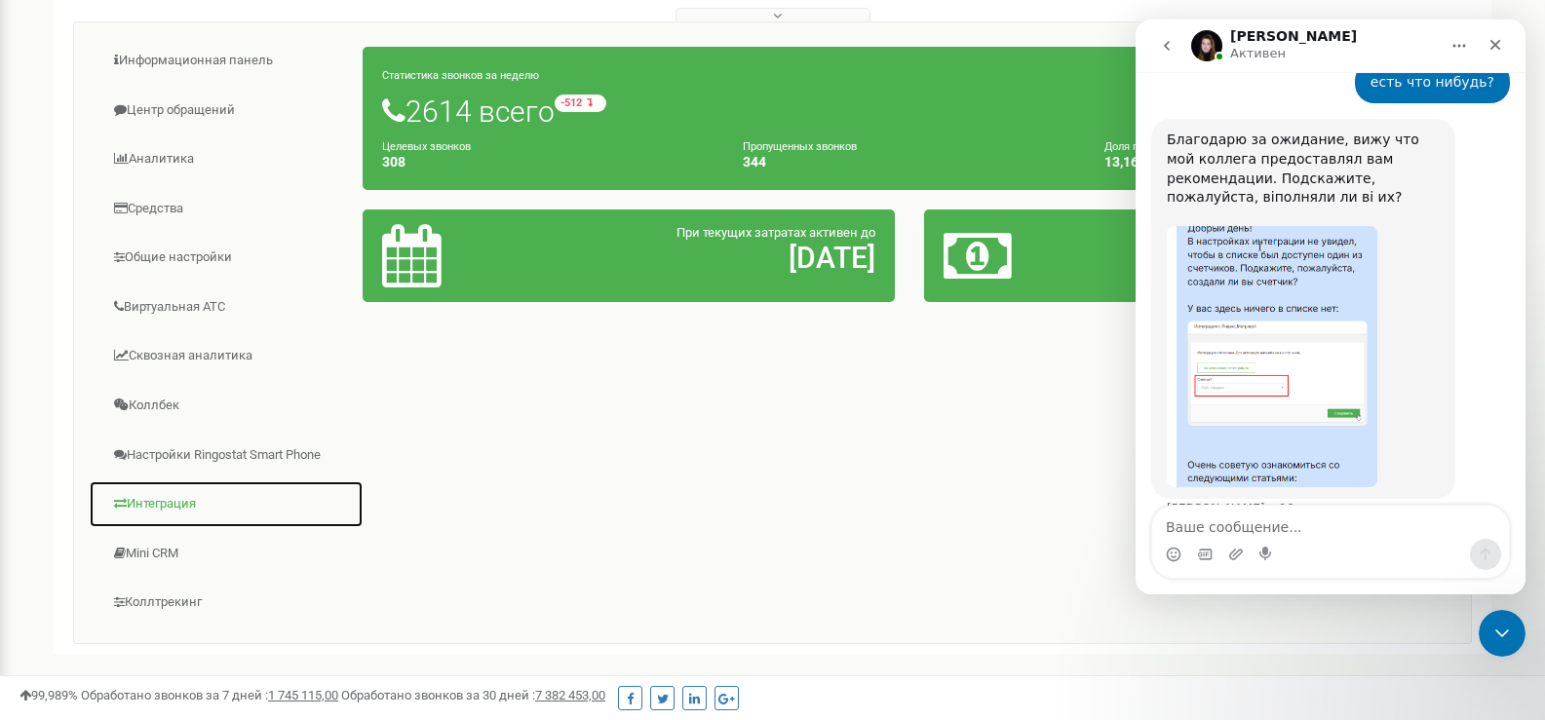
click at [173, 517] on link "Интеграция" at bounding box center [226, 505] width 275 height 48
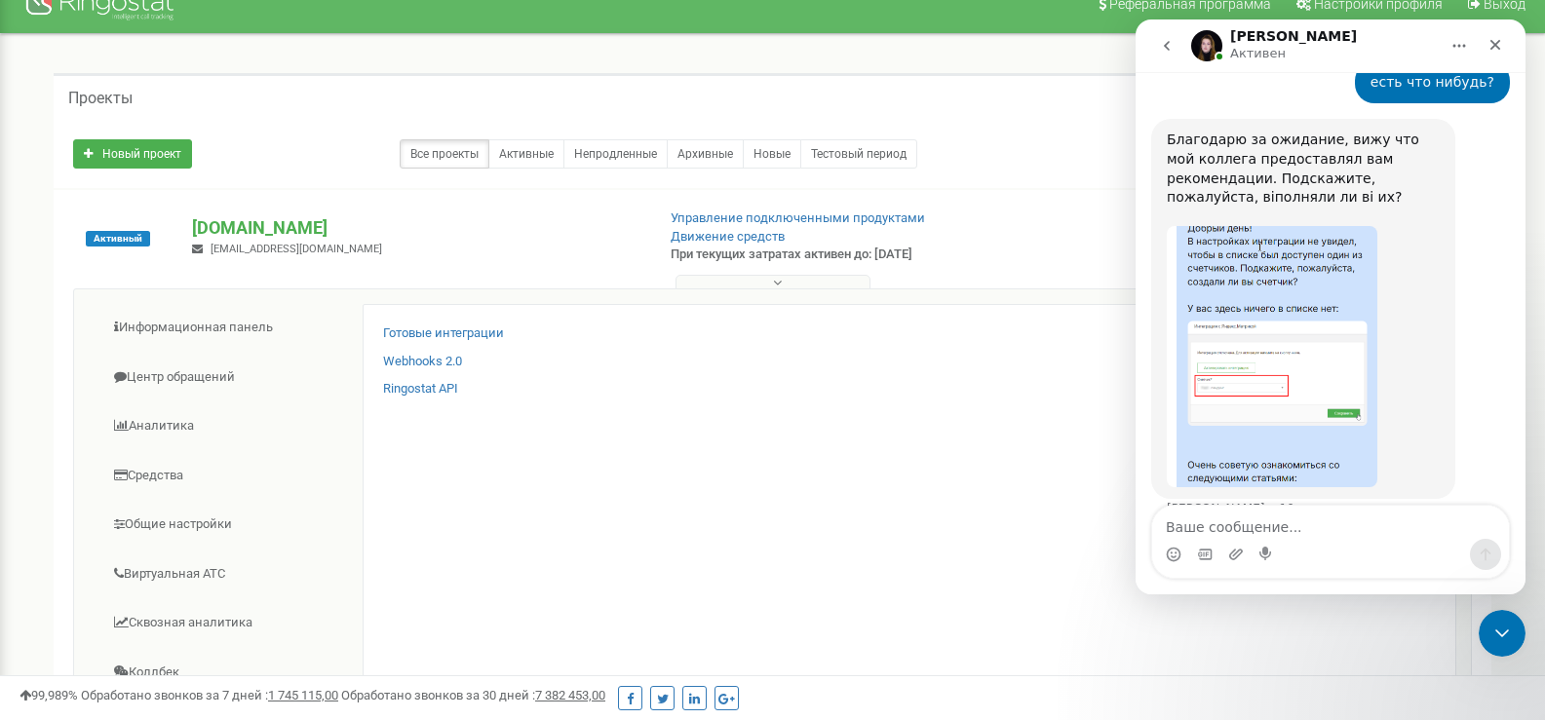
scroll to position [0, 0]
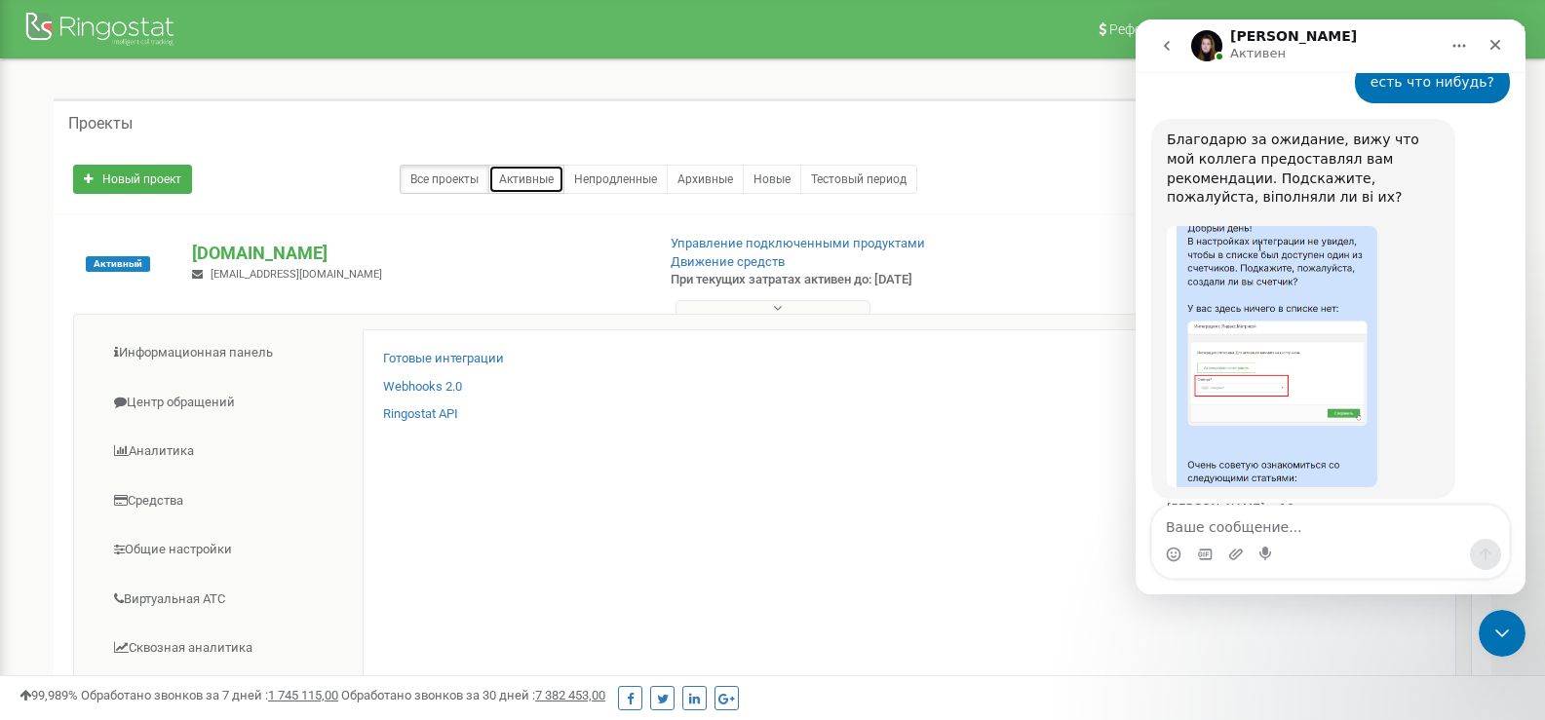
click at [528, 176] on link "Активные" at bounding box center [526, 179] width 76 height 29
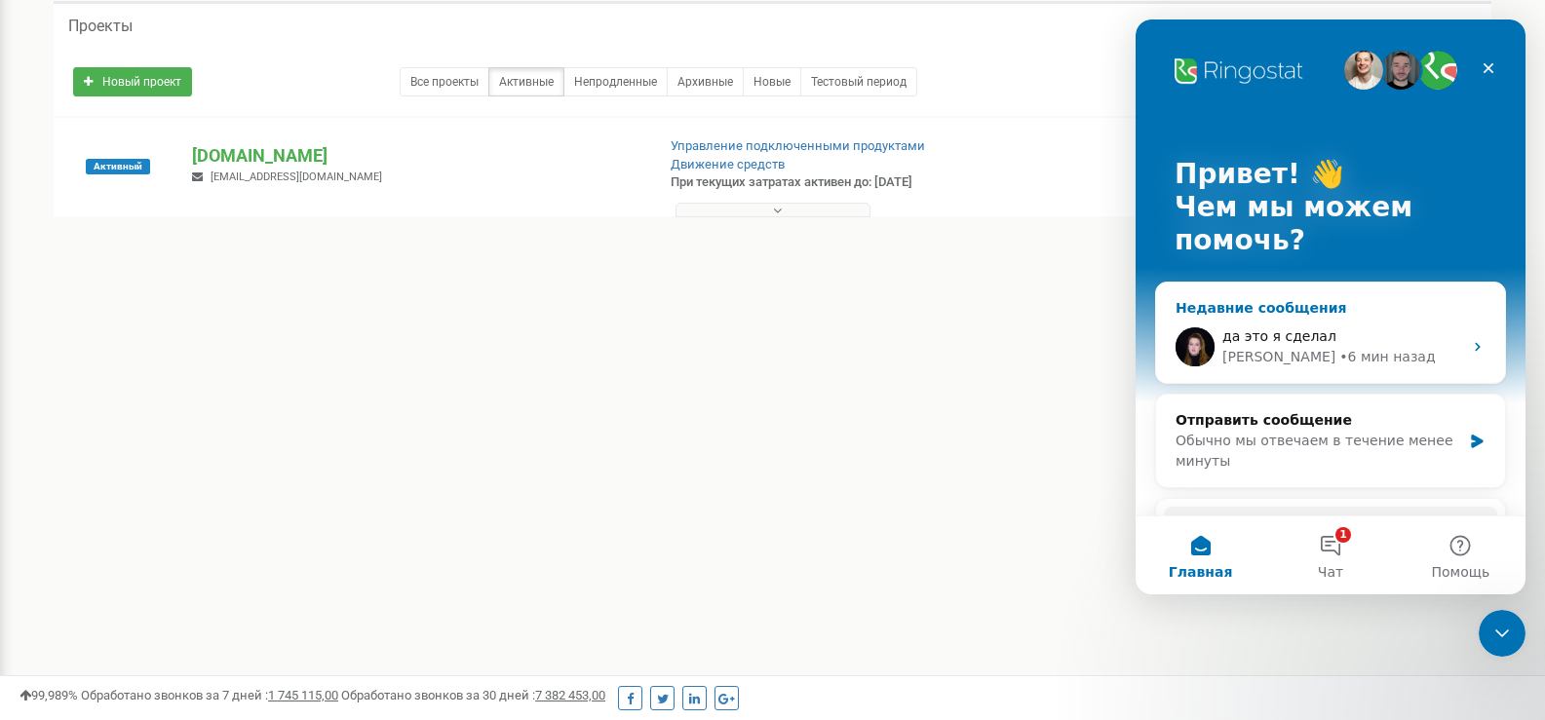
click at [1298, 343] on span "да это я сделал" at bounding box center [1279, 337] width 114 height 16
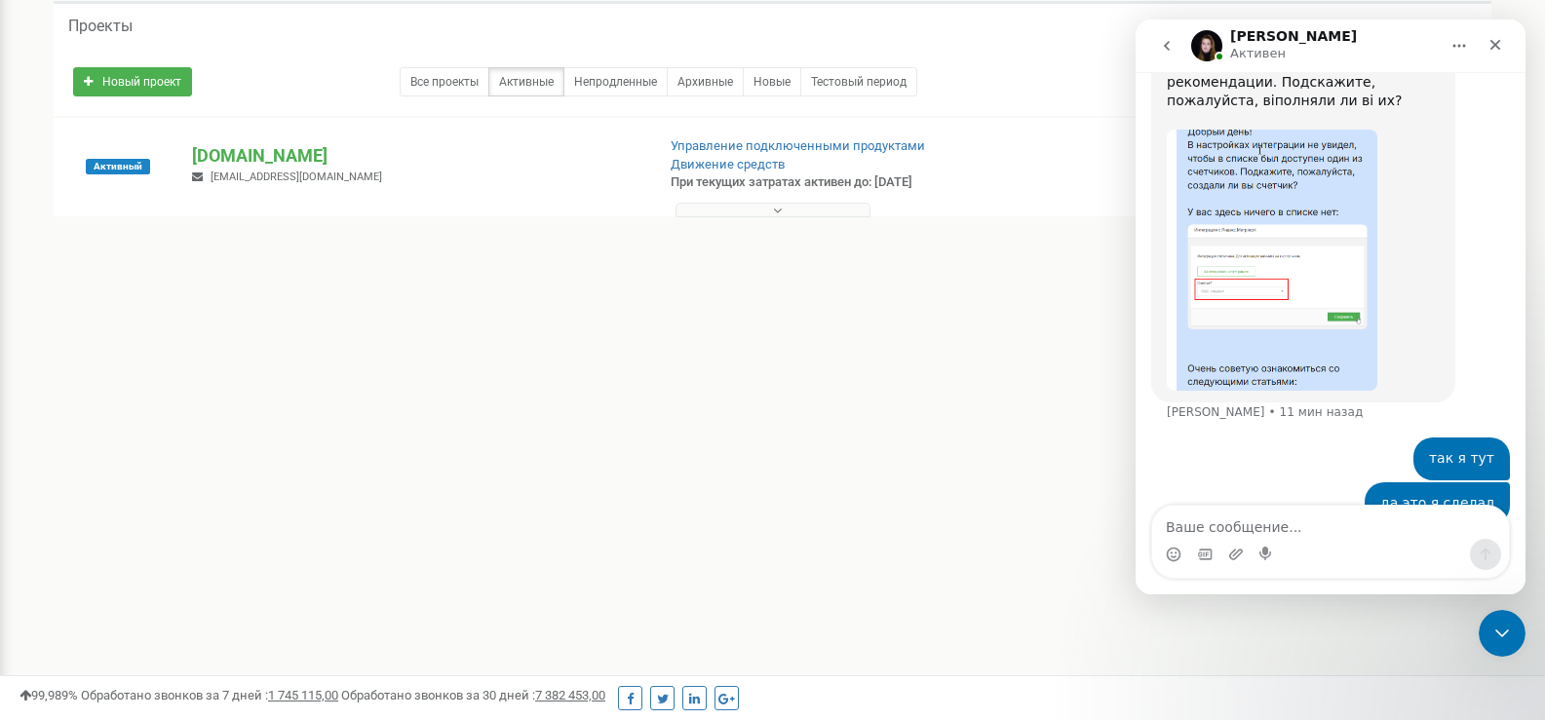
scroll to position [1157, 0]
click at [248, 147] on p "[DOMAIN_NAME]" at bounding box center [415, 155] width 446 height 25
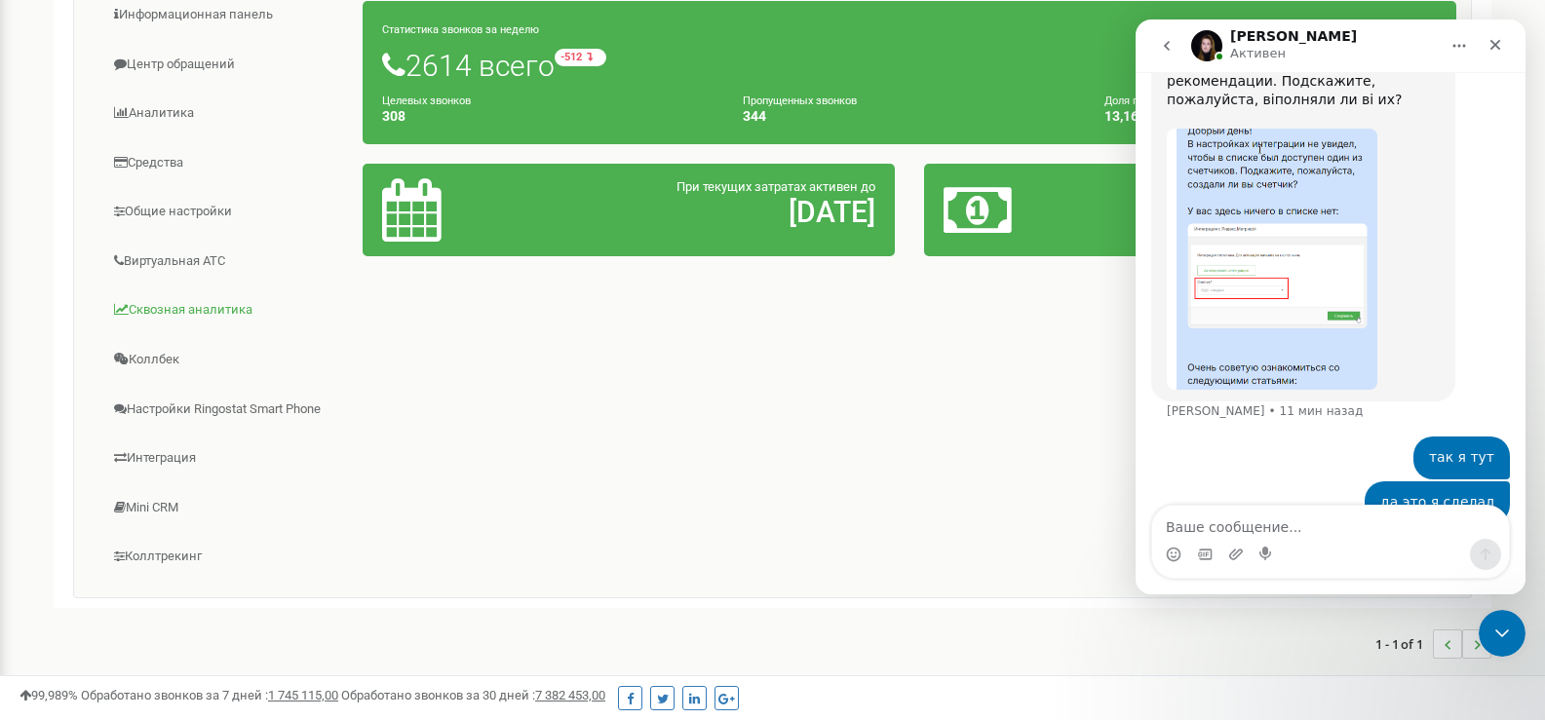
scroll to position [292, 0]
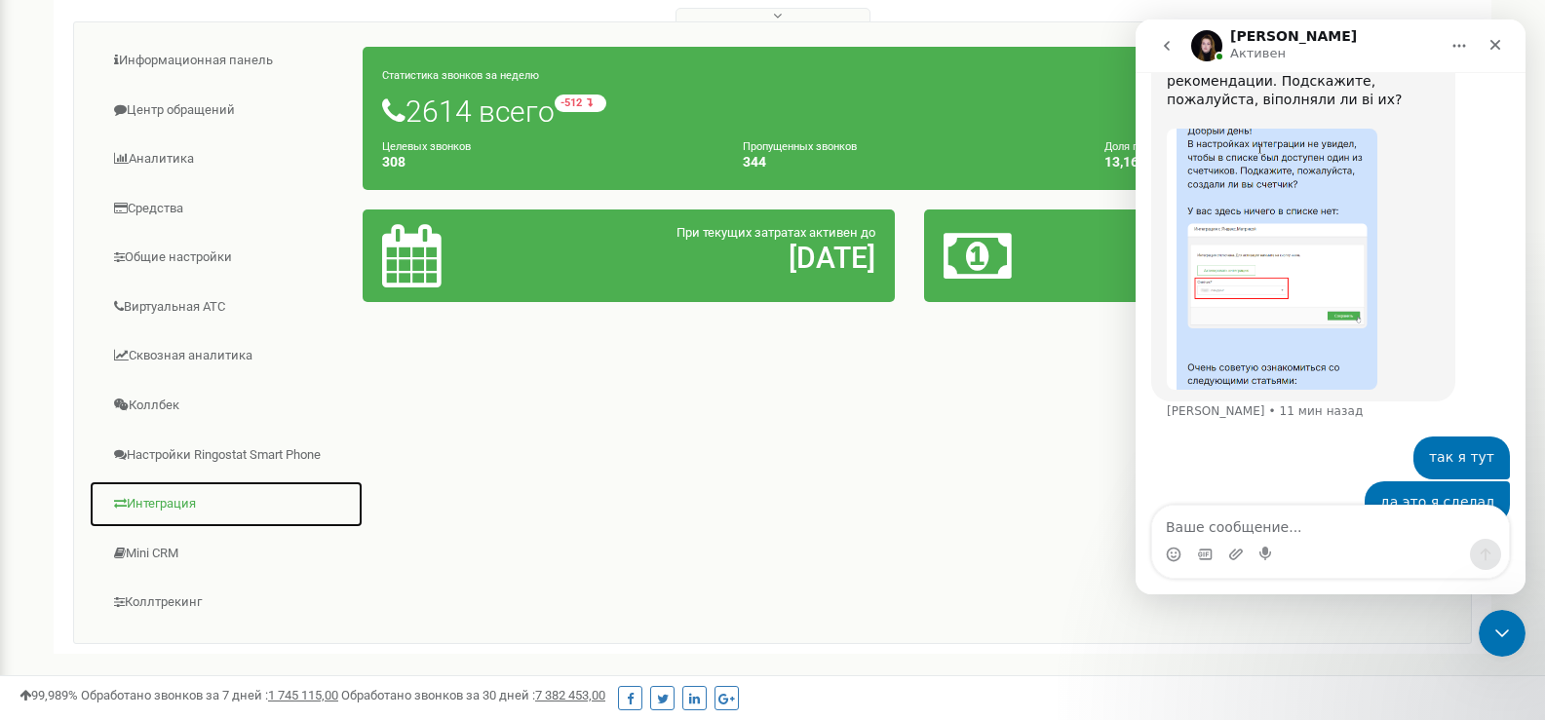
click at [179, 495] on link "Интеграция" at bounding box center [226, 505] width 275 height 48
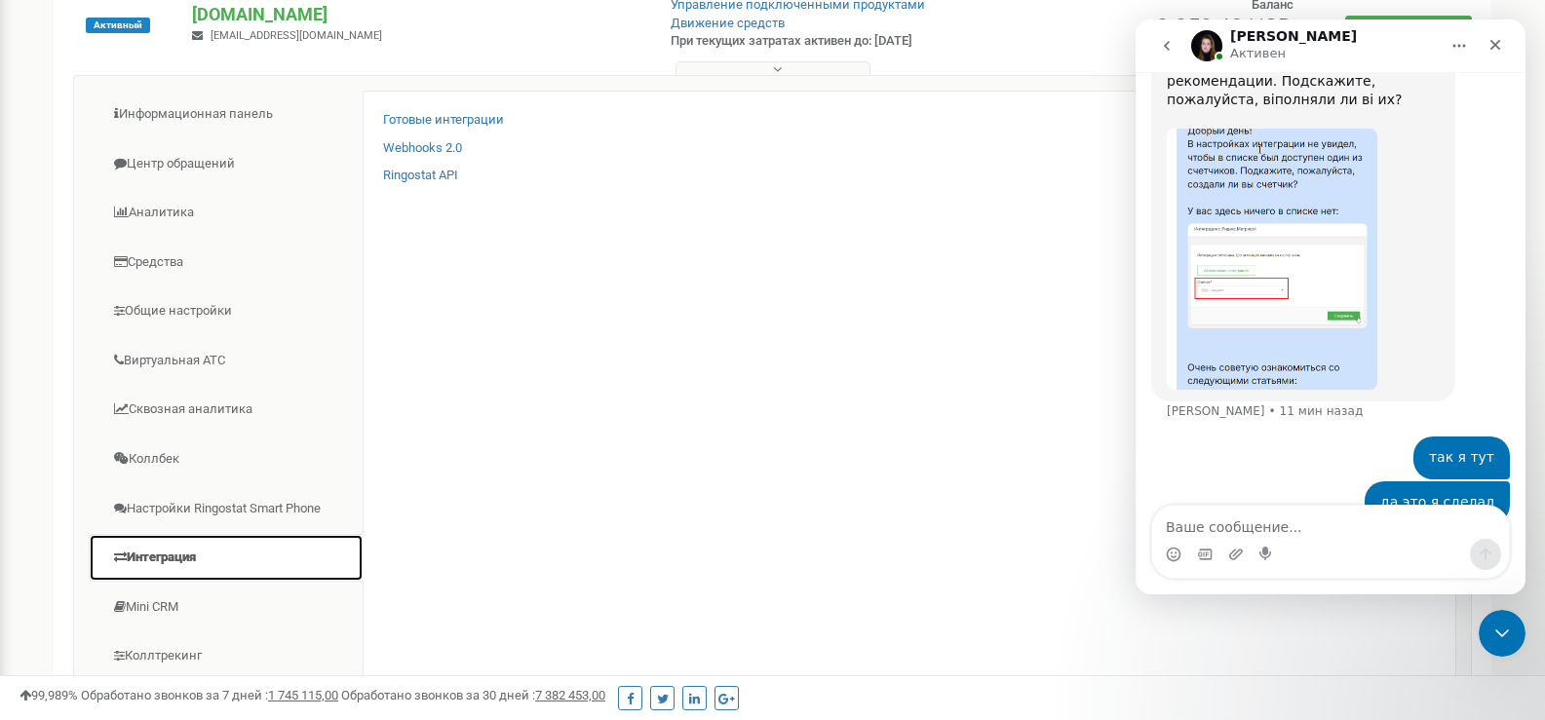
scroll to position [97, 0]
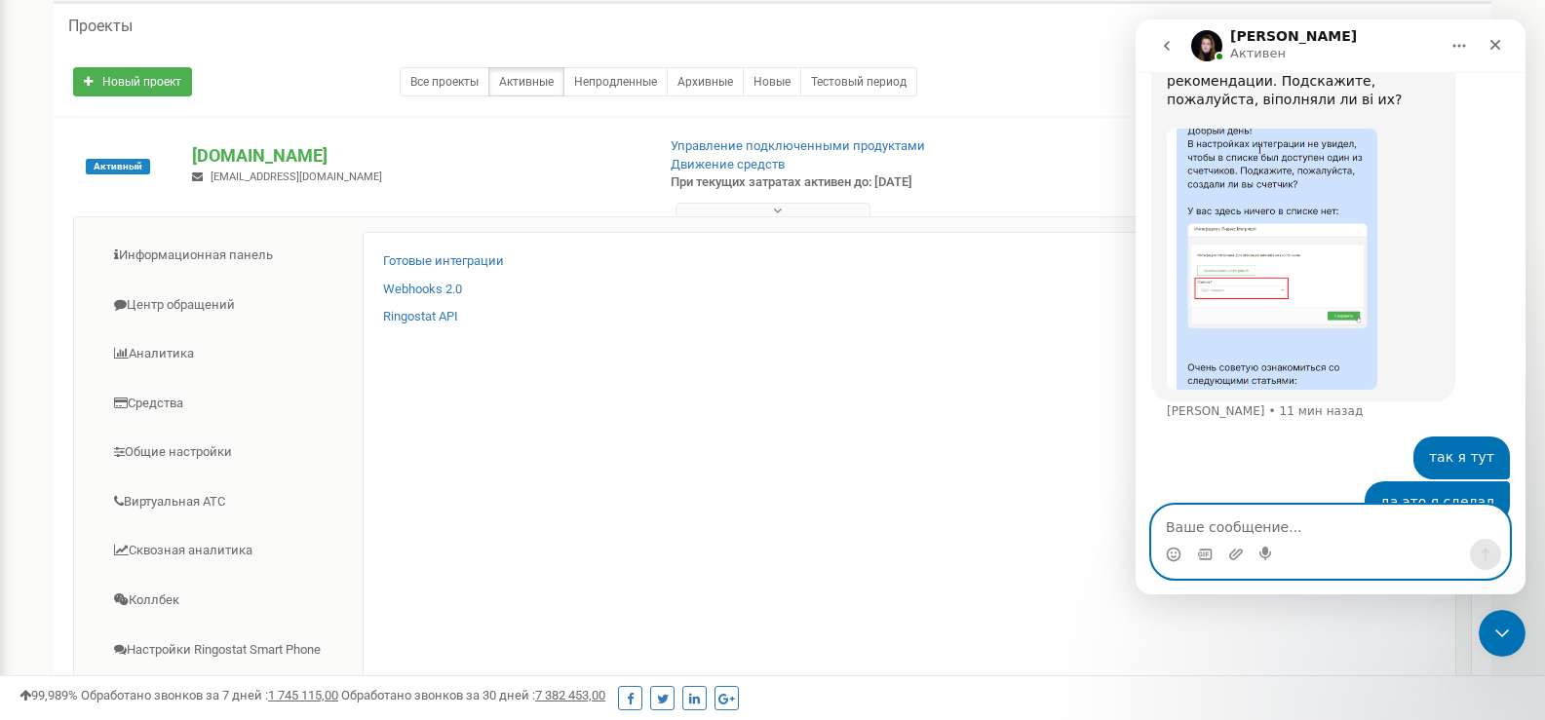
click at [1289, 530] on textarea "Ваше сообщение..." at bounding box center [1330, 522] width 357 height 33
type textarea "д"
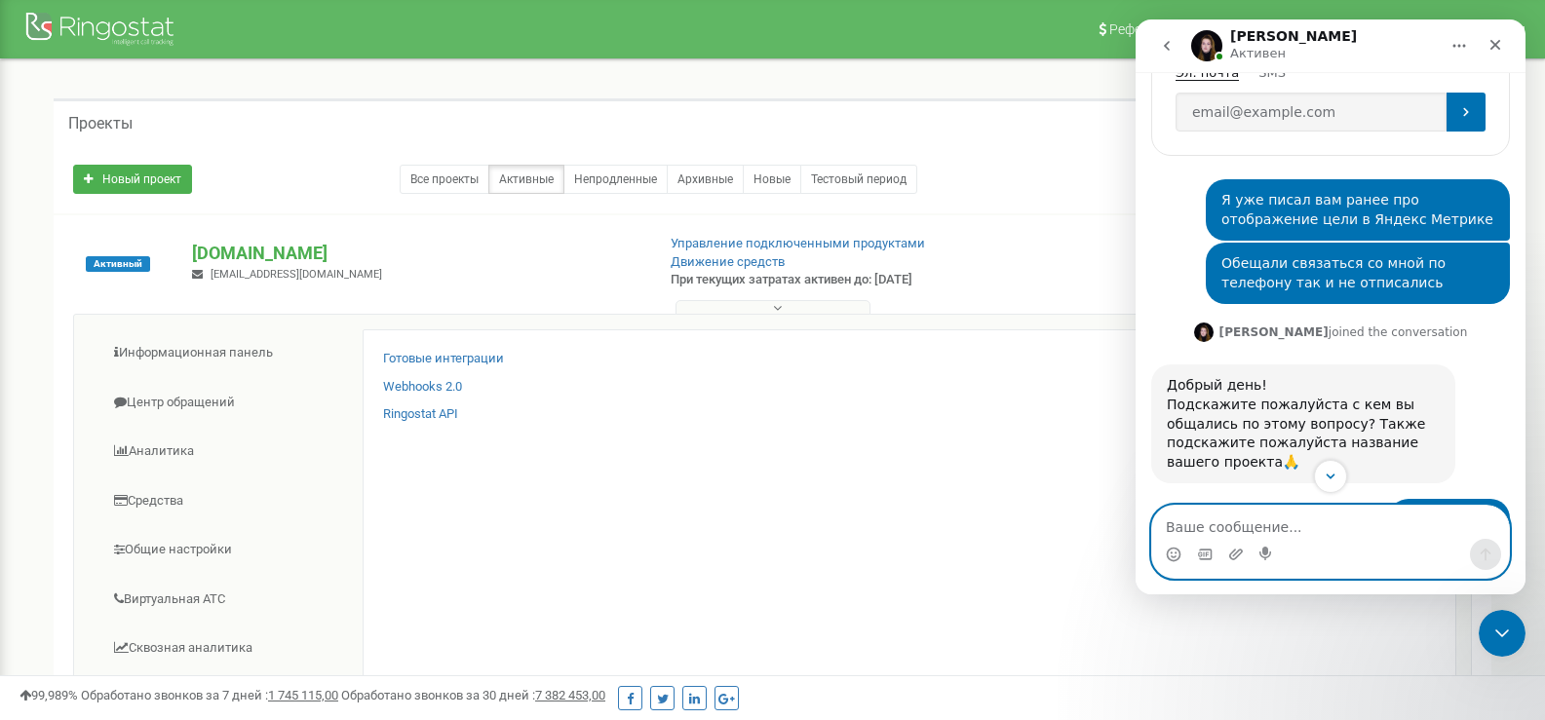
scroll to position [682, 0]
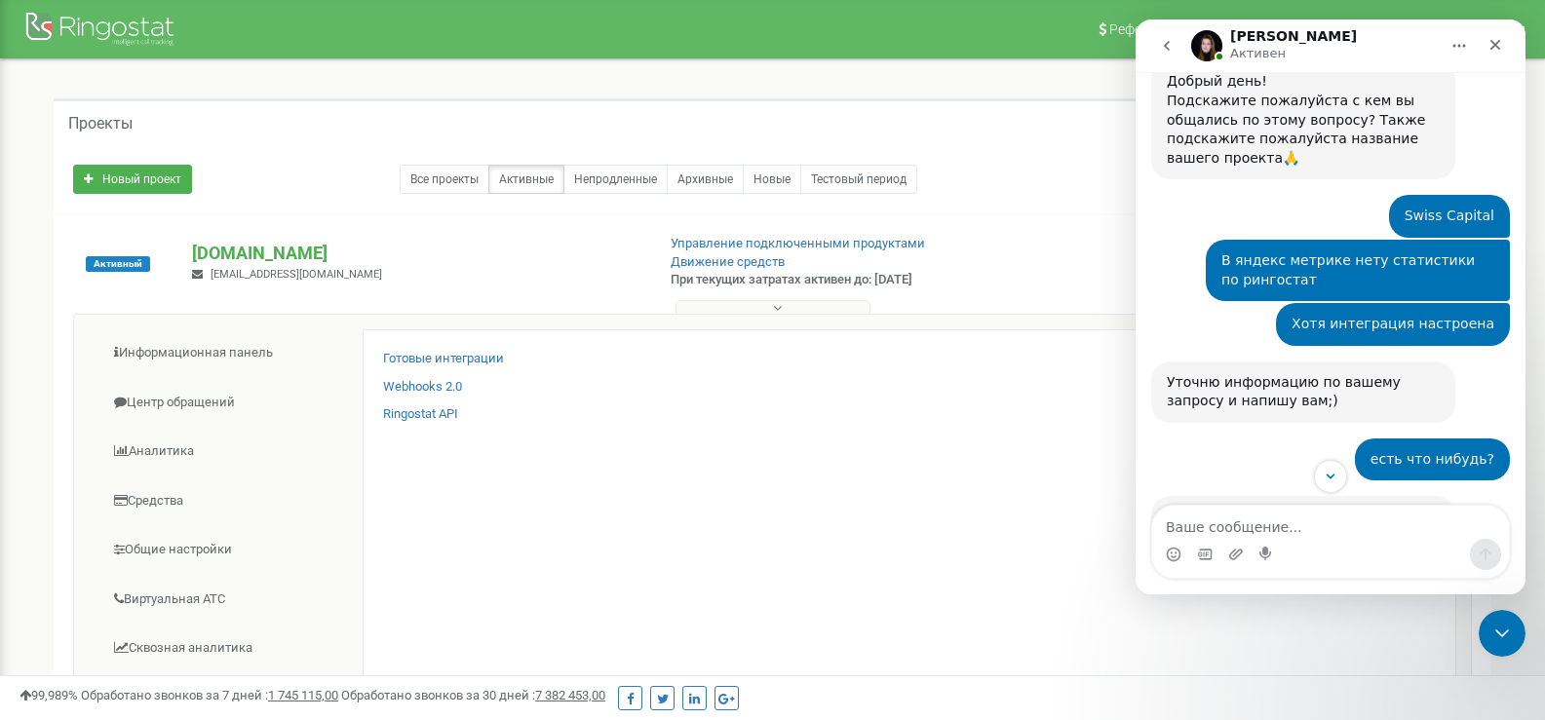
click at [1161, 39] on icon "go back" at bounding box center [1167, 46] width 16 height 16
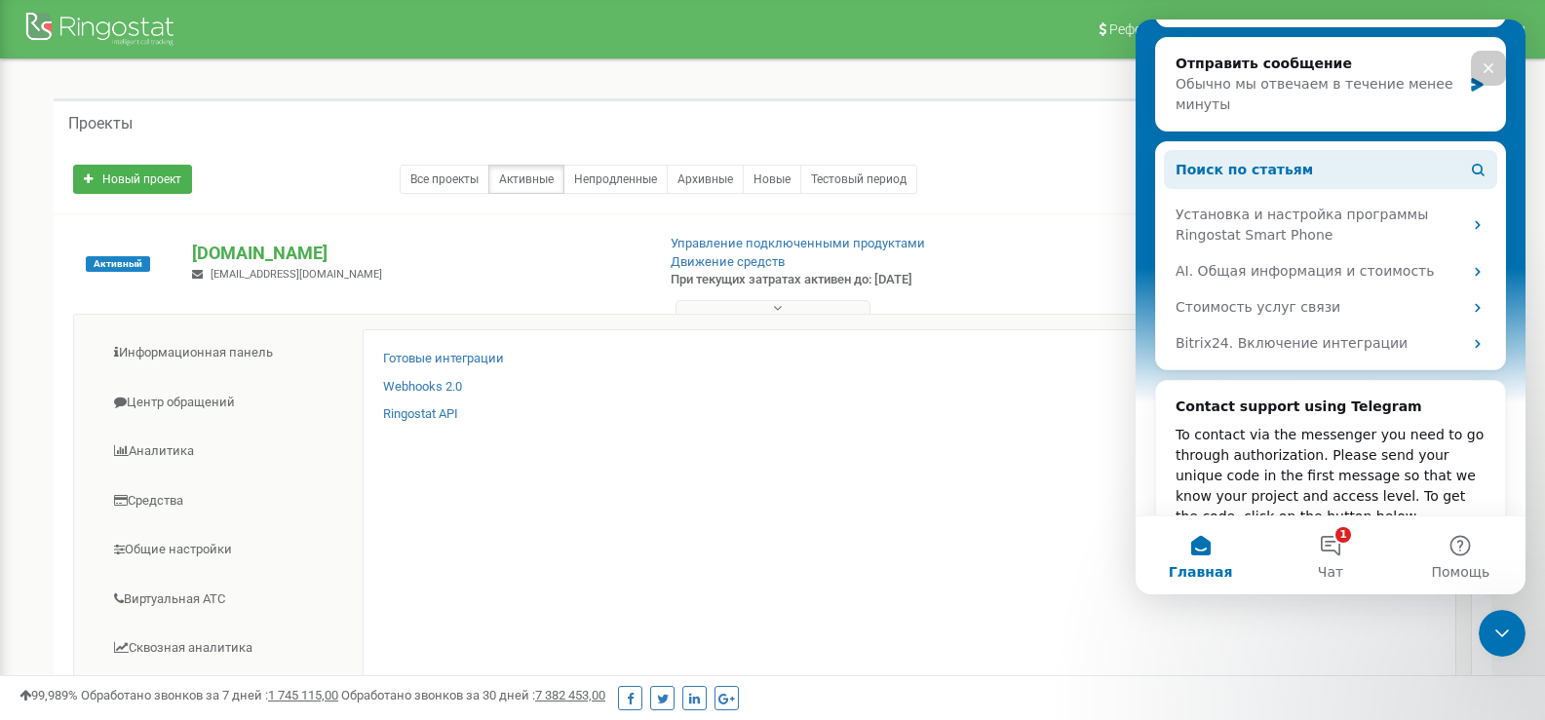
scroll to position [455, 0]
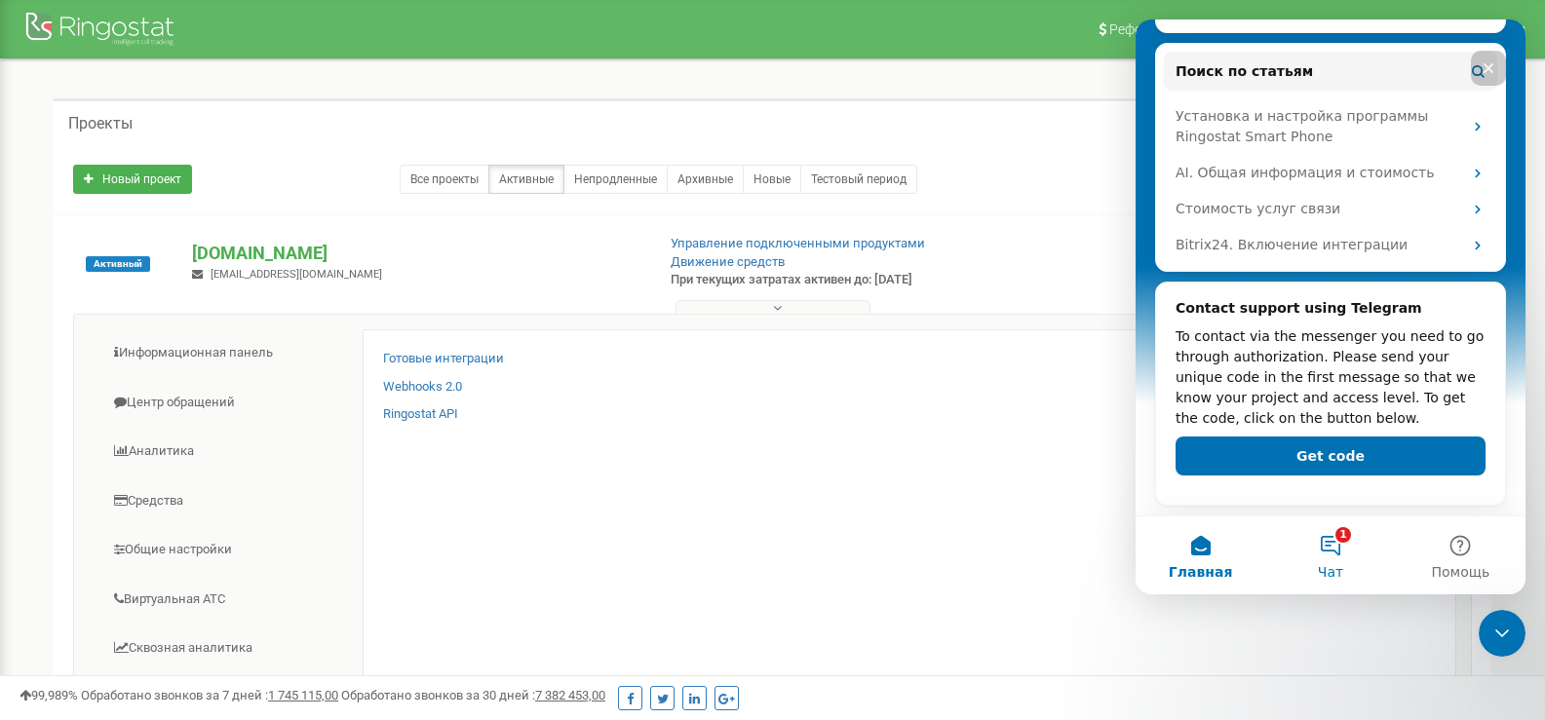
click at [1331, 540] on button "1 Чат" at bounding box center [1330, 556] width 130 height 78
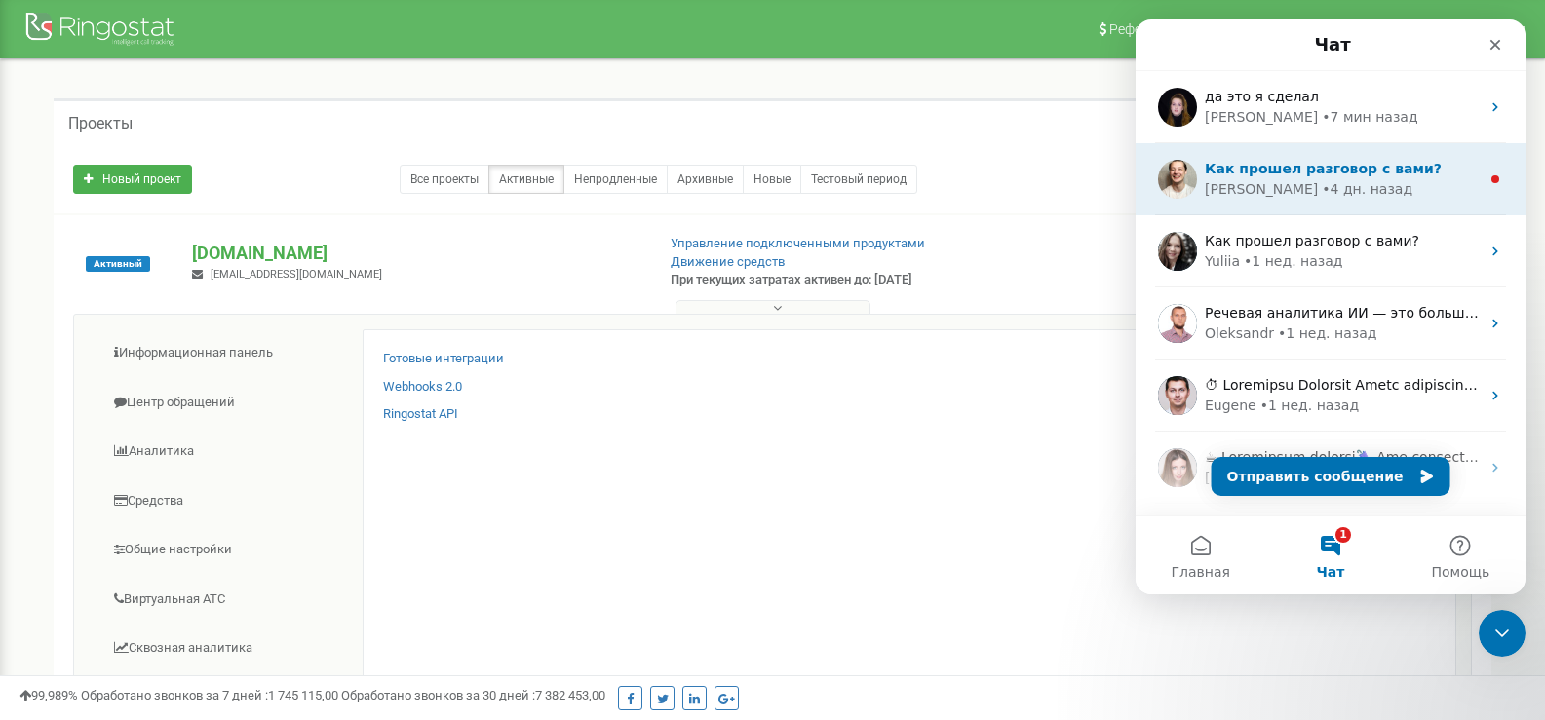
click at [1323, 189] on div "• 4 дн. назад" at bounding box center [1367, 189] width 91 height 20
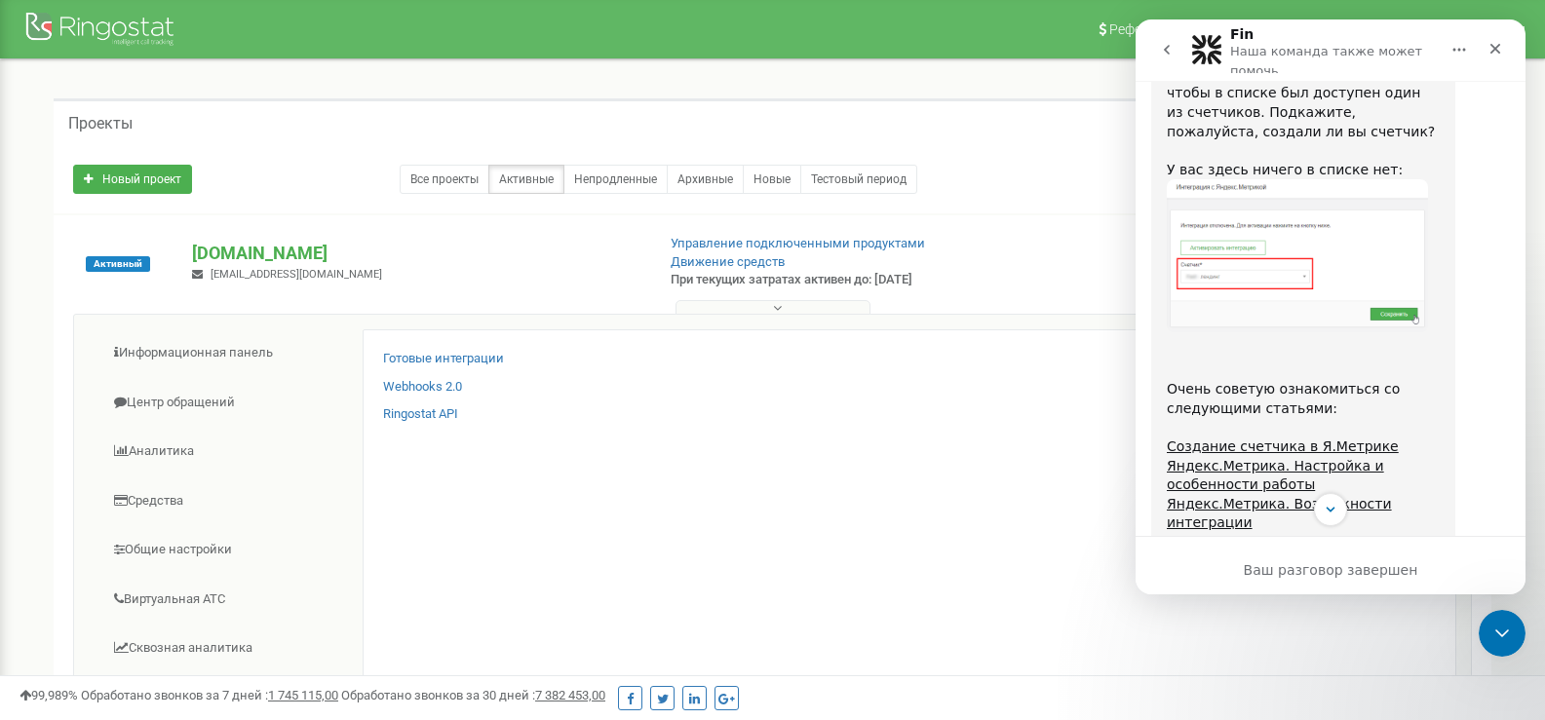
scroll to position [1650, 0]
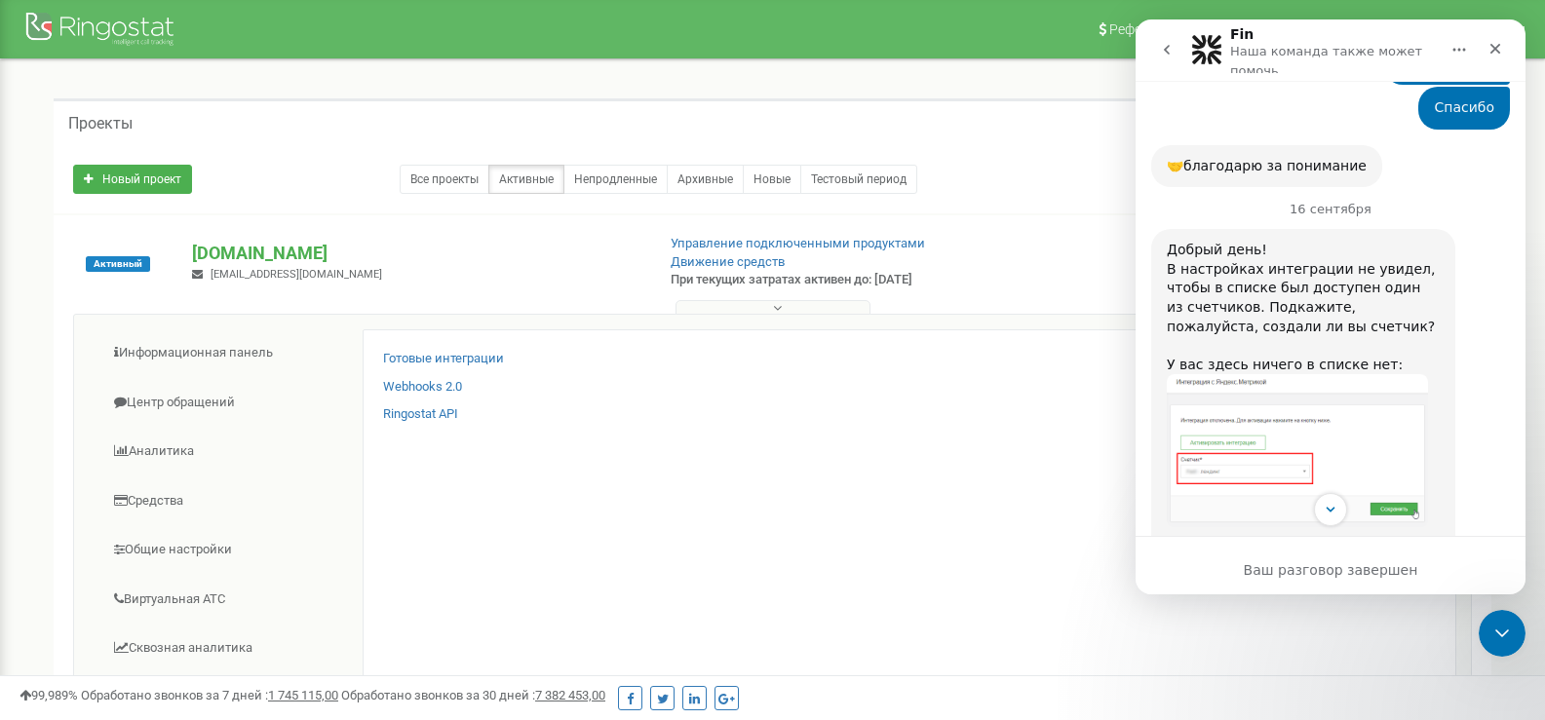
click at [1171, 47] on icon "go back" at bounding box center [1167, 50] width 16 height 16
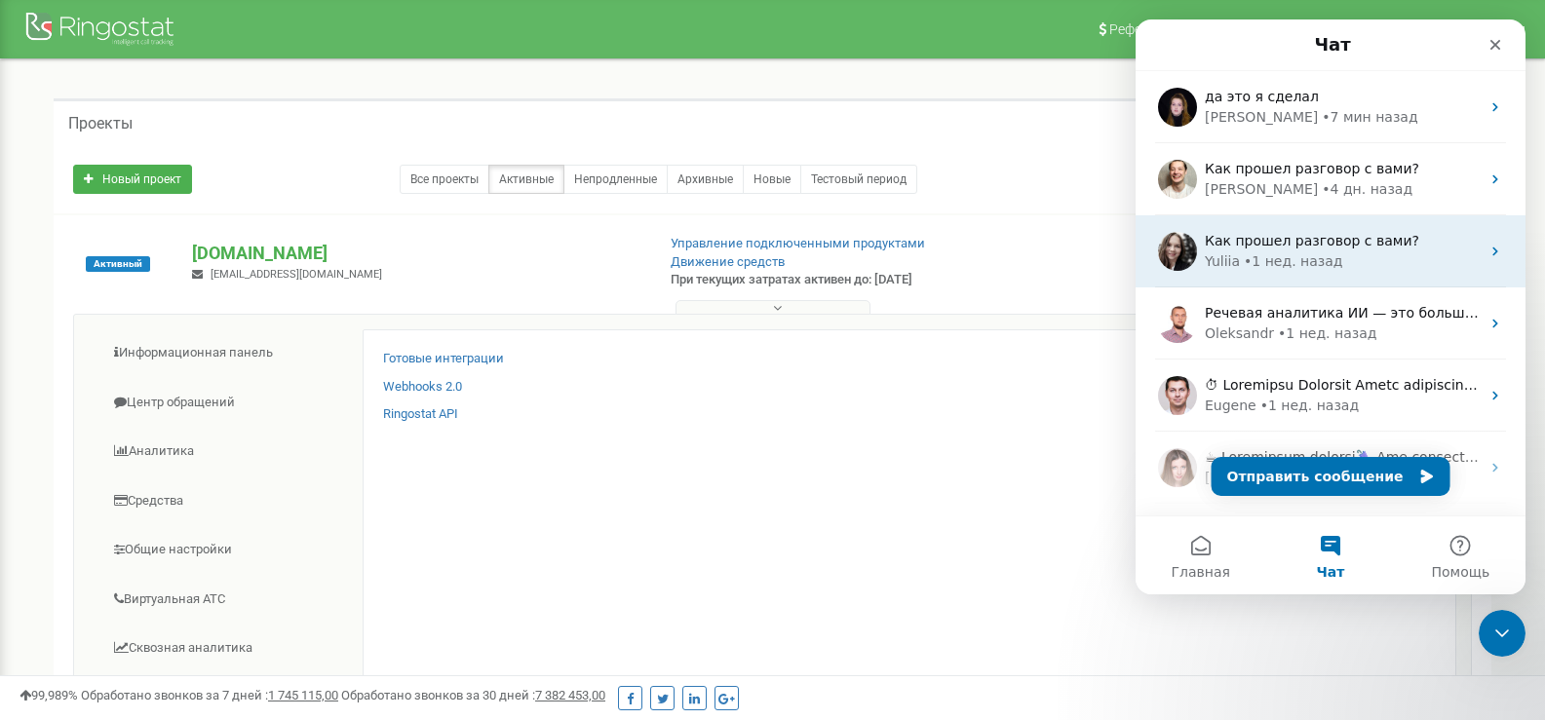
click at [1329, 247] on span "Как прошел разговор с вами?" at bounding box center [1312, 241] width 214 height 16
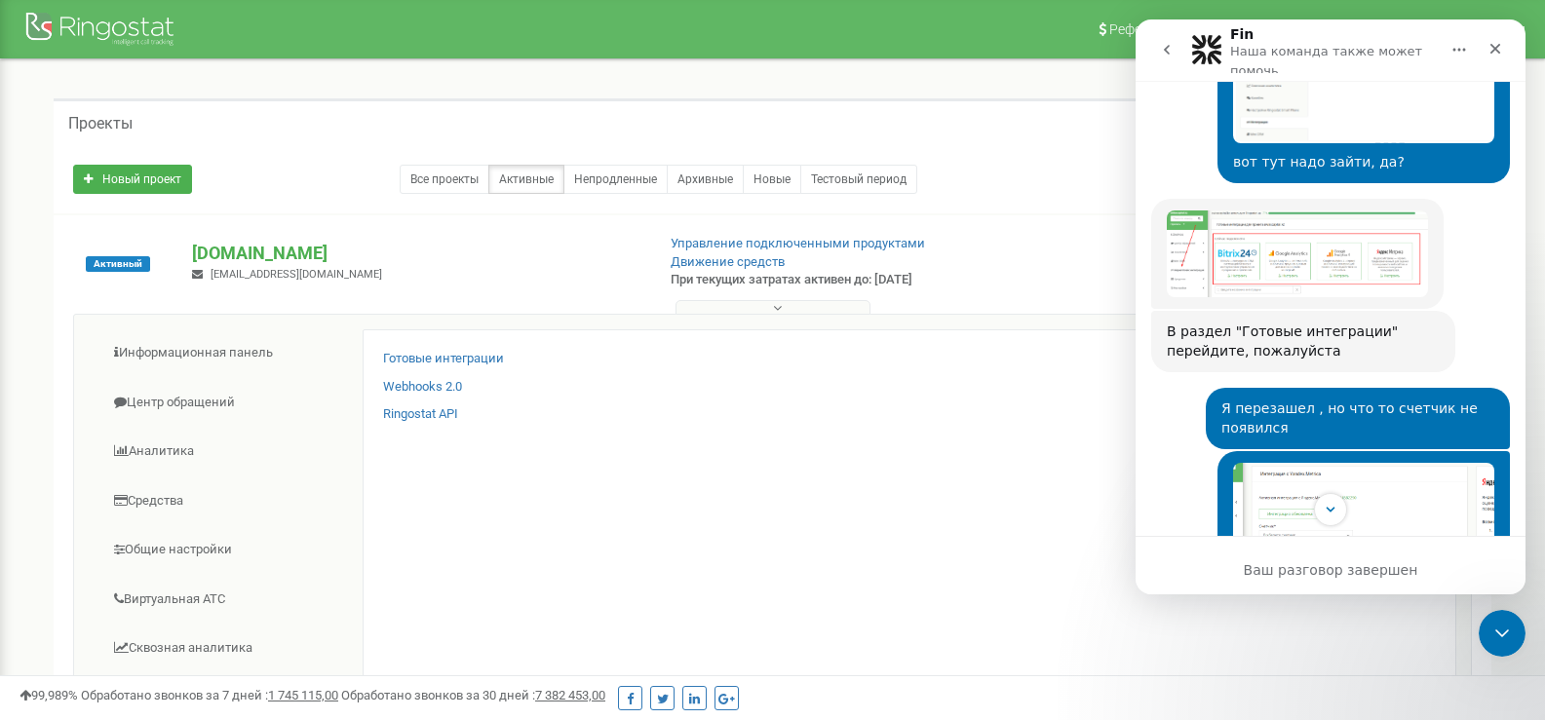
scroll to position [2280, 0]
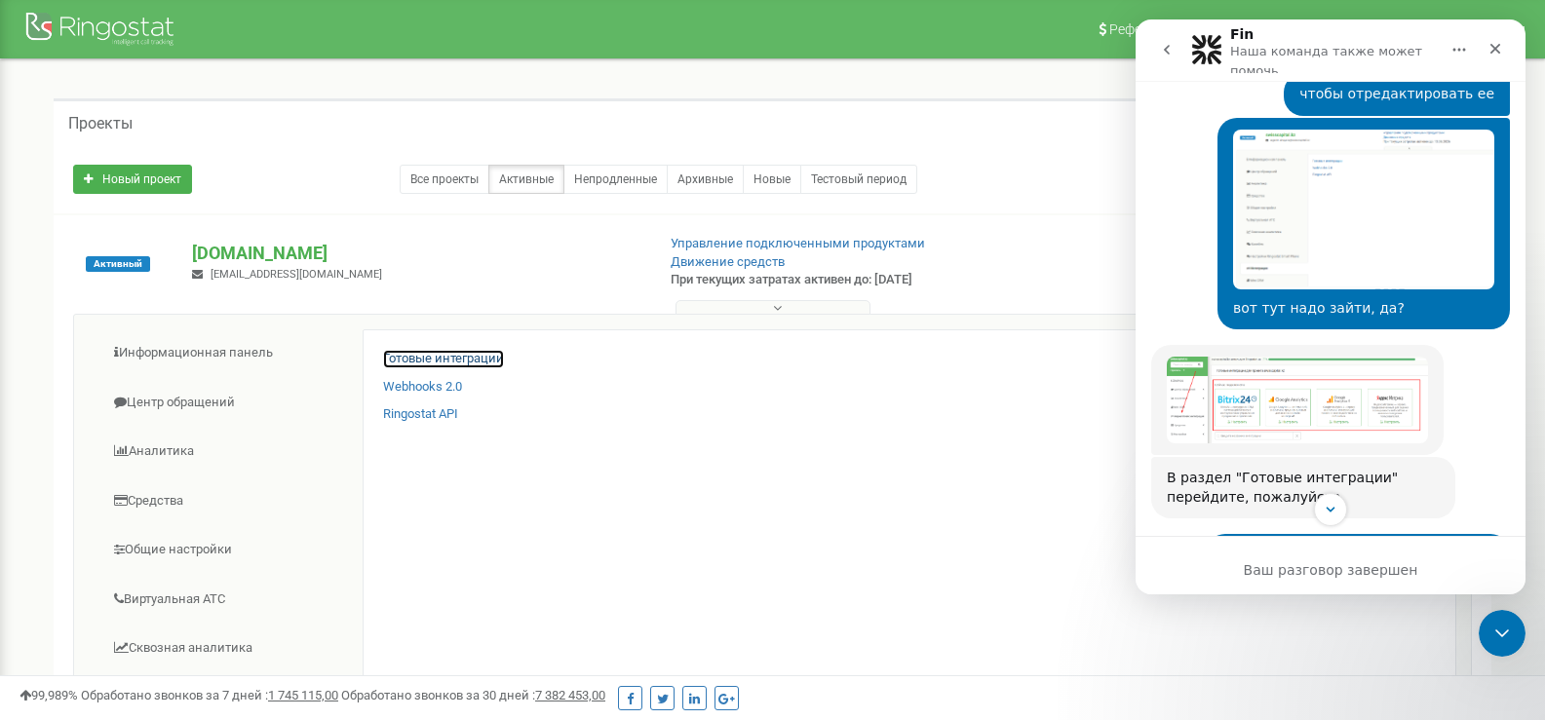
click at [450, 355] on link "Готовые интеграции" at bounding box center [443, 359] width 121 height 19
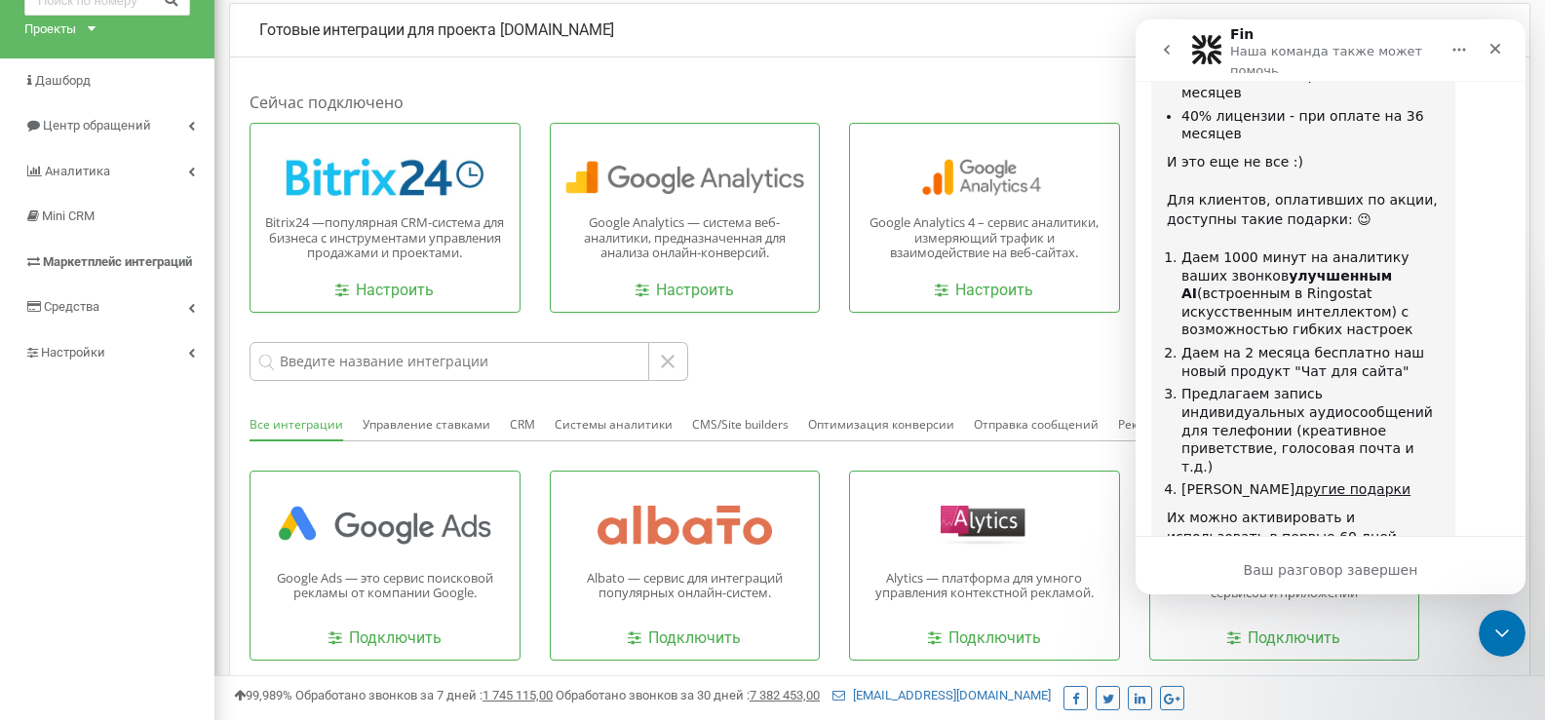
scroll to position [97, 0]
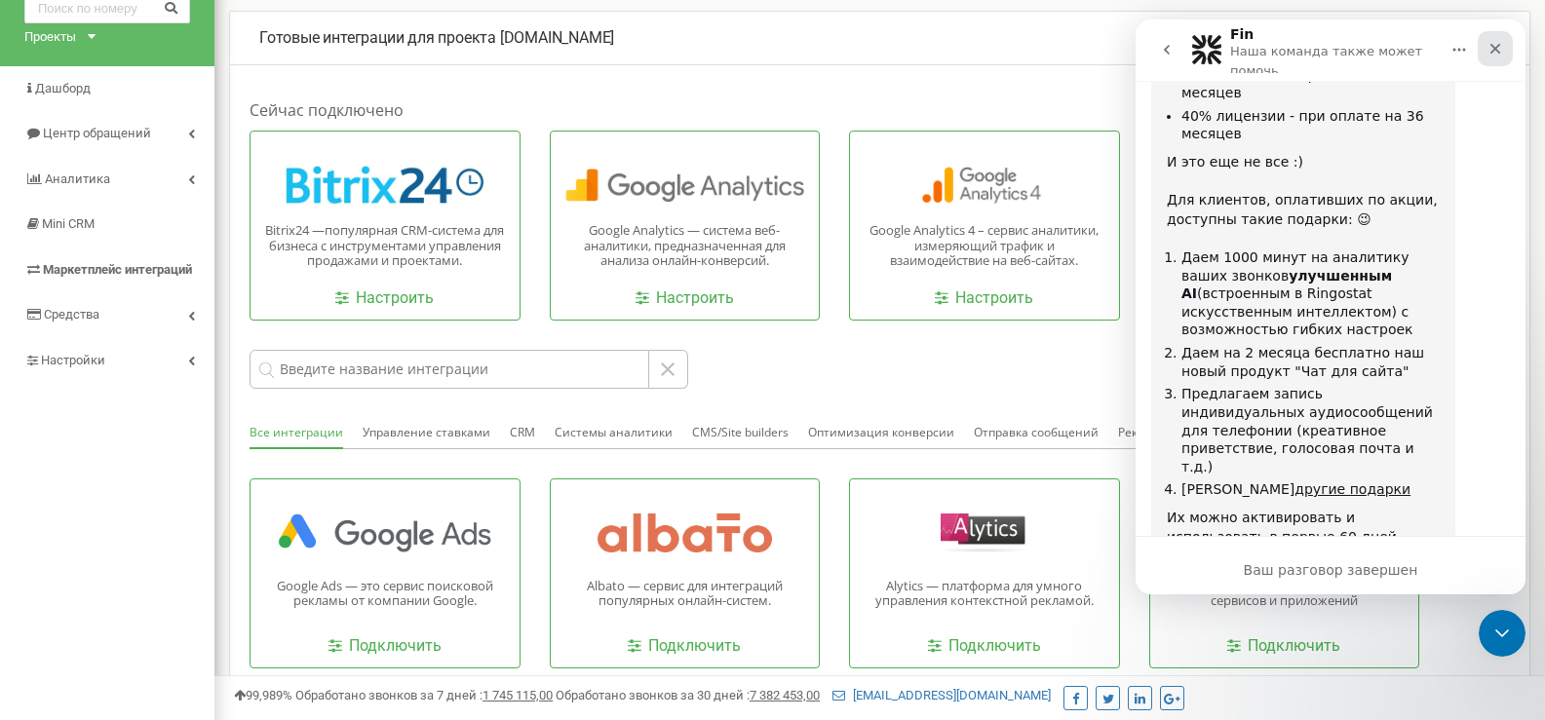
click at [1505, 49] on div "Закрыть" at bounding box center [1495, 48] width 35 height 35
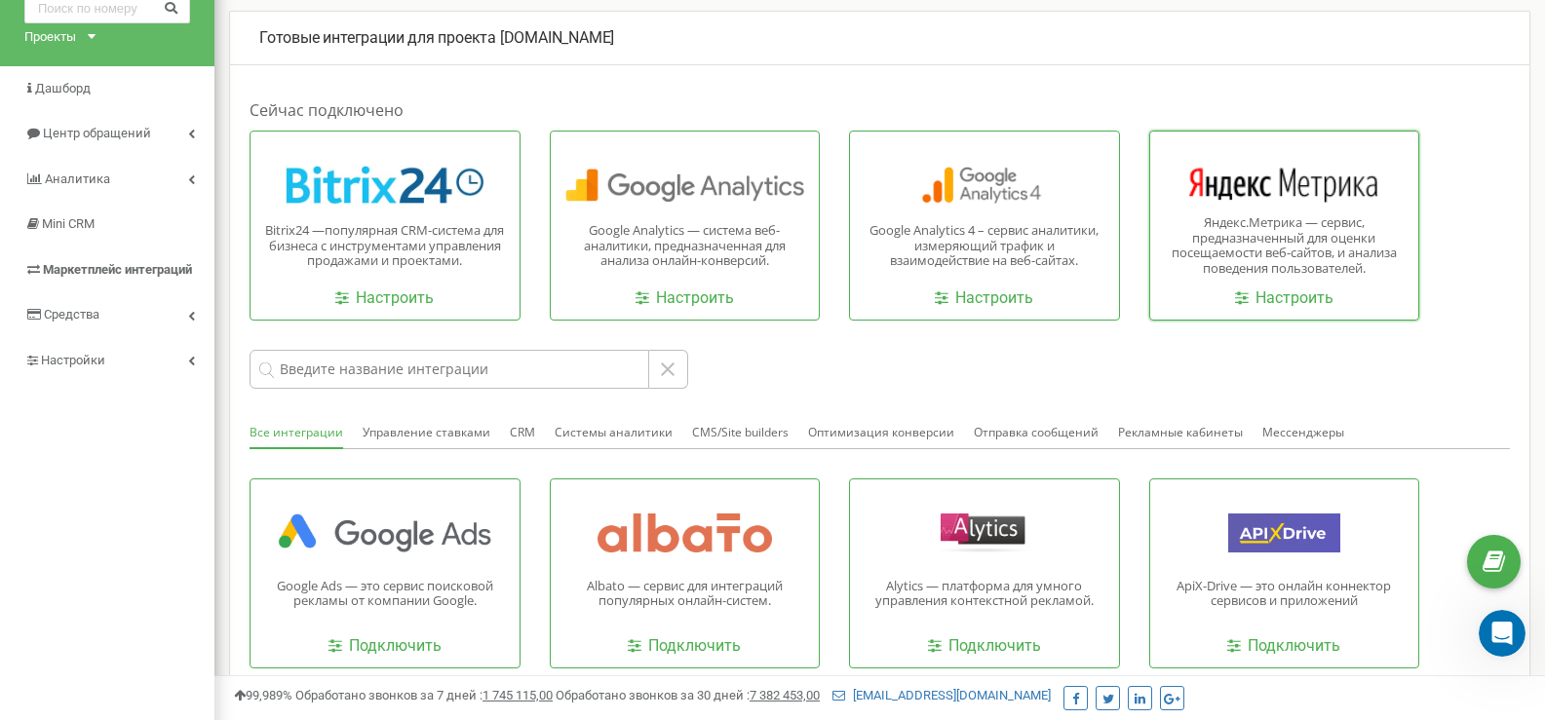
scroll to position [0, 0]
click at [1292, 215] on p "Яндекс.Метрика — сервис, предназначенный для оценки посещаемости веб-сайтов, и …" at bounding box center [1285, 245] width 240 height 60
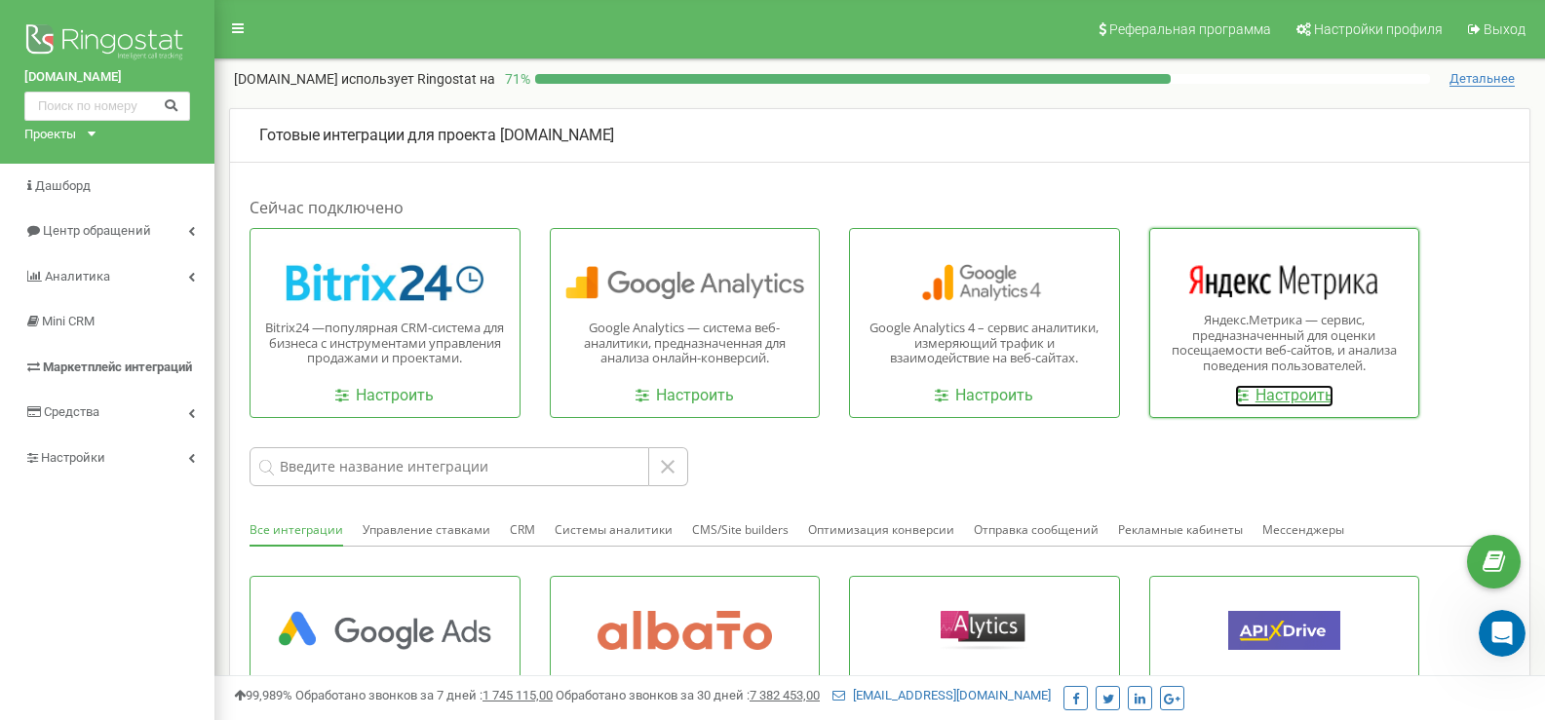
click at [1274, 396] on link "Настроить" at bounding box center [1284, 396] width 98 height 22
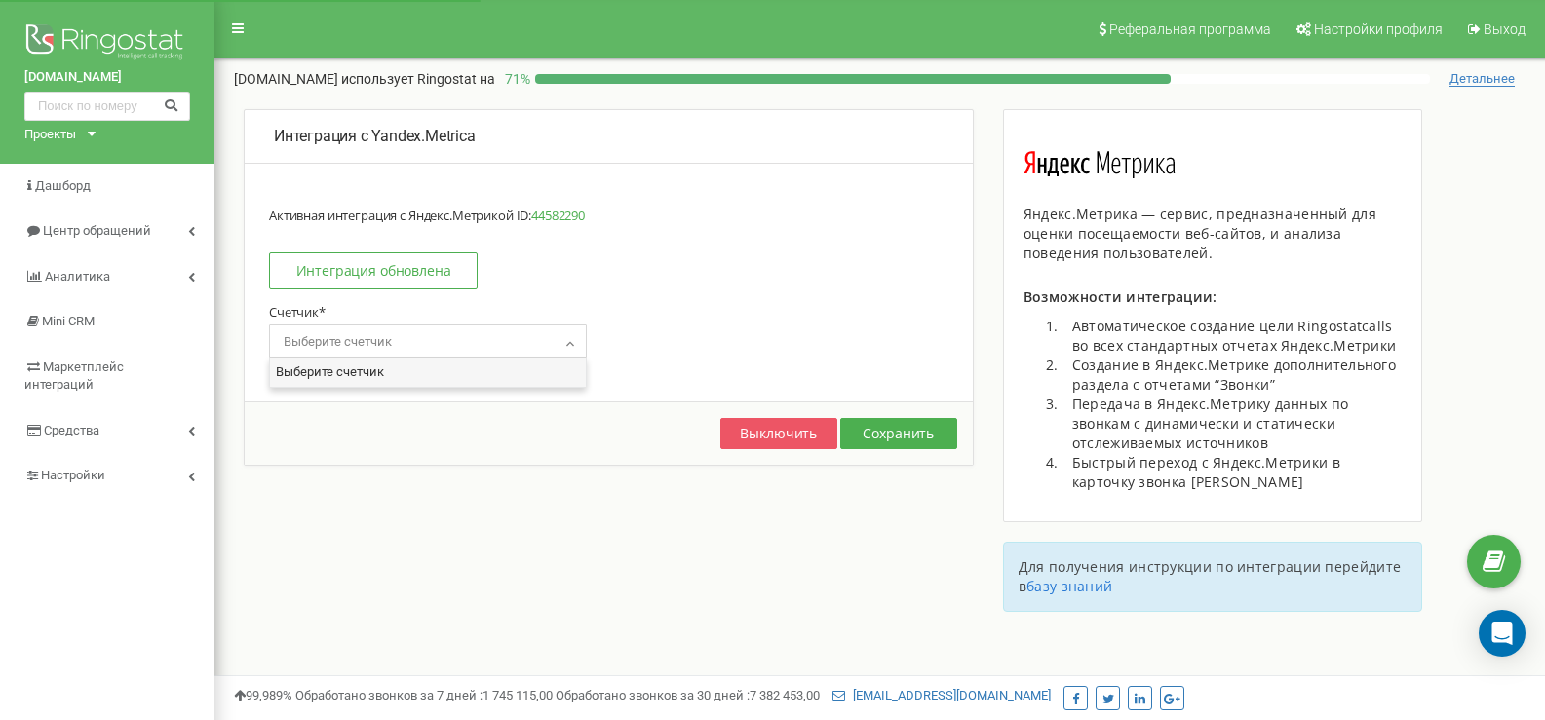
click at [478, 334] on span "Выберите счетчик" at bounding box center [428, 342] width 304 height 27
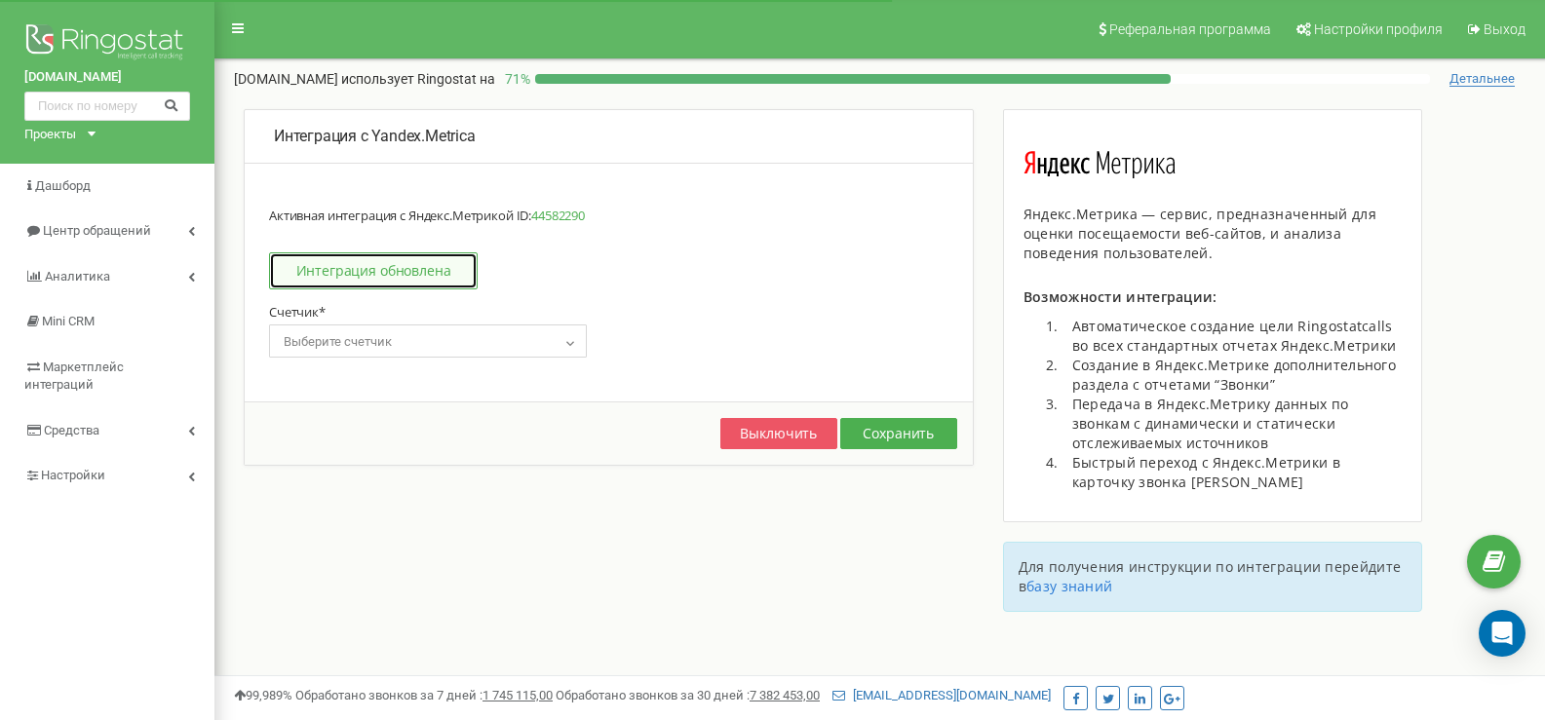
click at [431, 281] on link "Интеграция обновлена" at bounding box center [373, 270] width 209 height 37
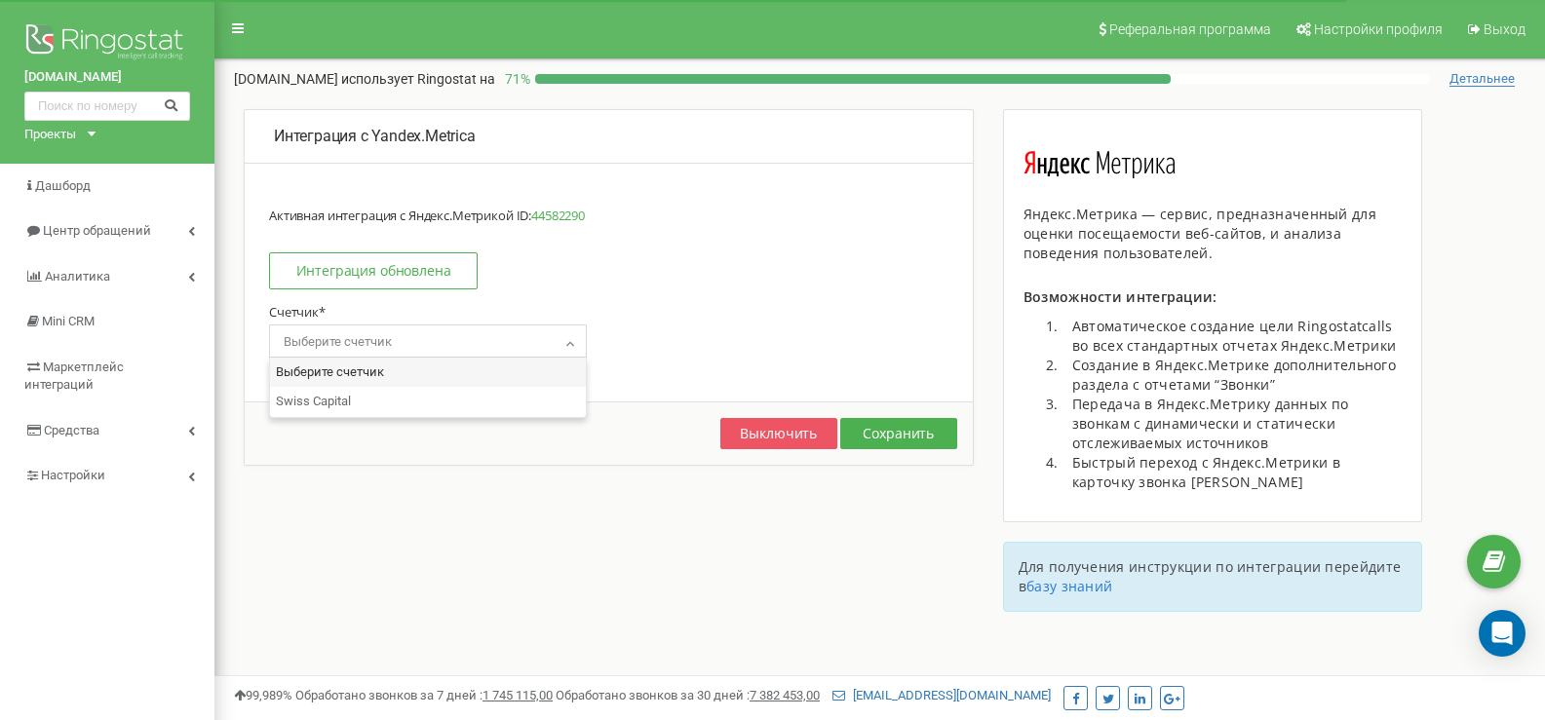
click at [516, 329] on span "Выберите счетчик" at bounding box center [428, 342] width 304 height 27
select select "44582290"
click at [913, 440] on button "Сохранить" at bounding box center [898, 433] width 117 height 31
click at [562, 344] on b at bounding box center [570, 342] width 16 height 12
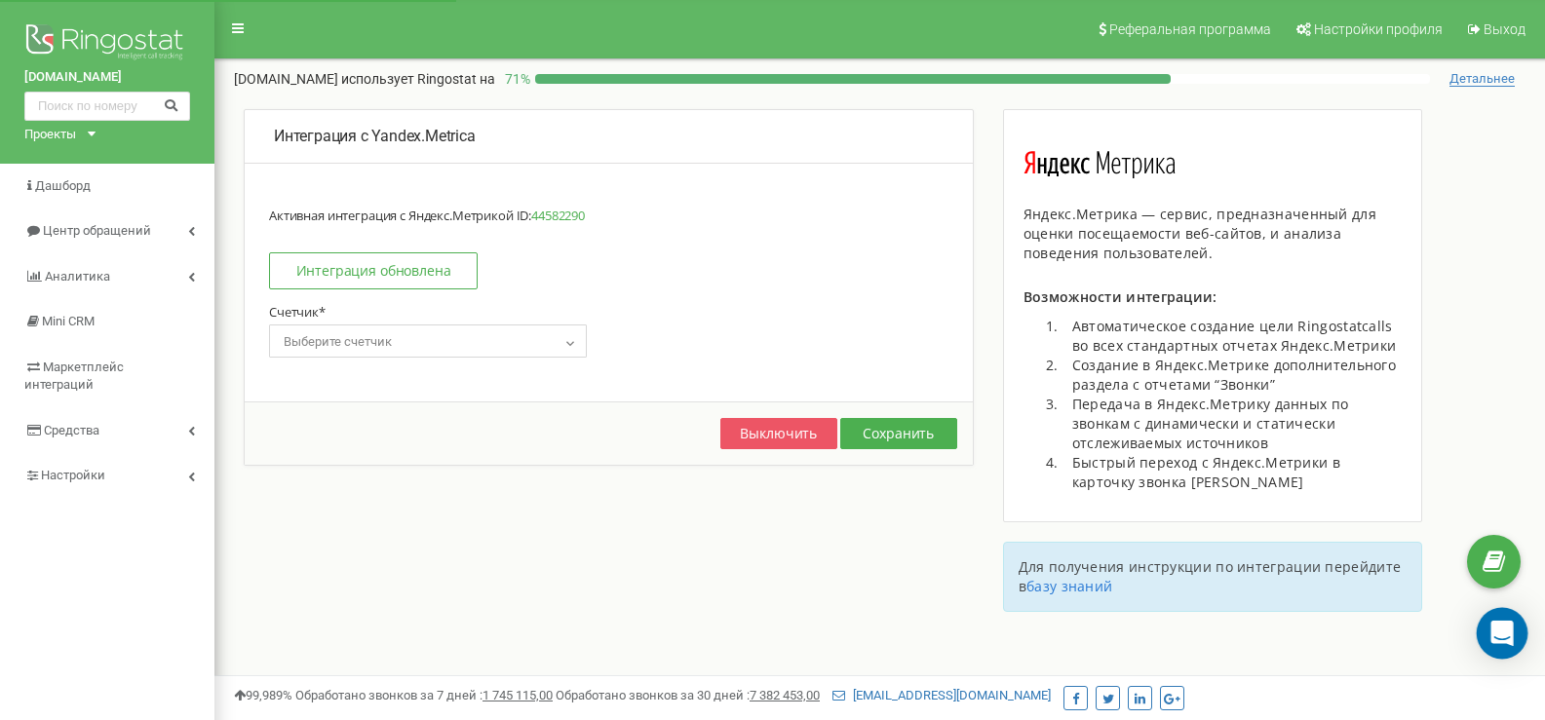
click at [1490, 618] on div "Open Intercom Messenger" at bounding box center [1503, 634] width 52 height 52
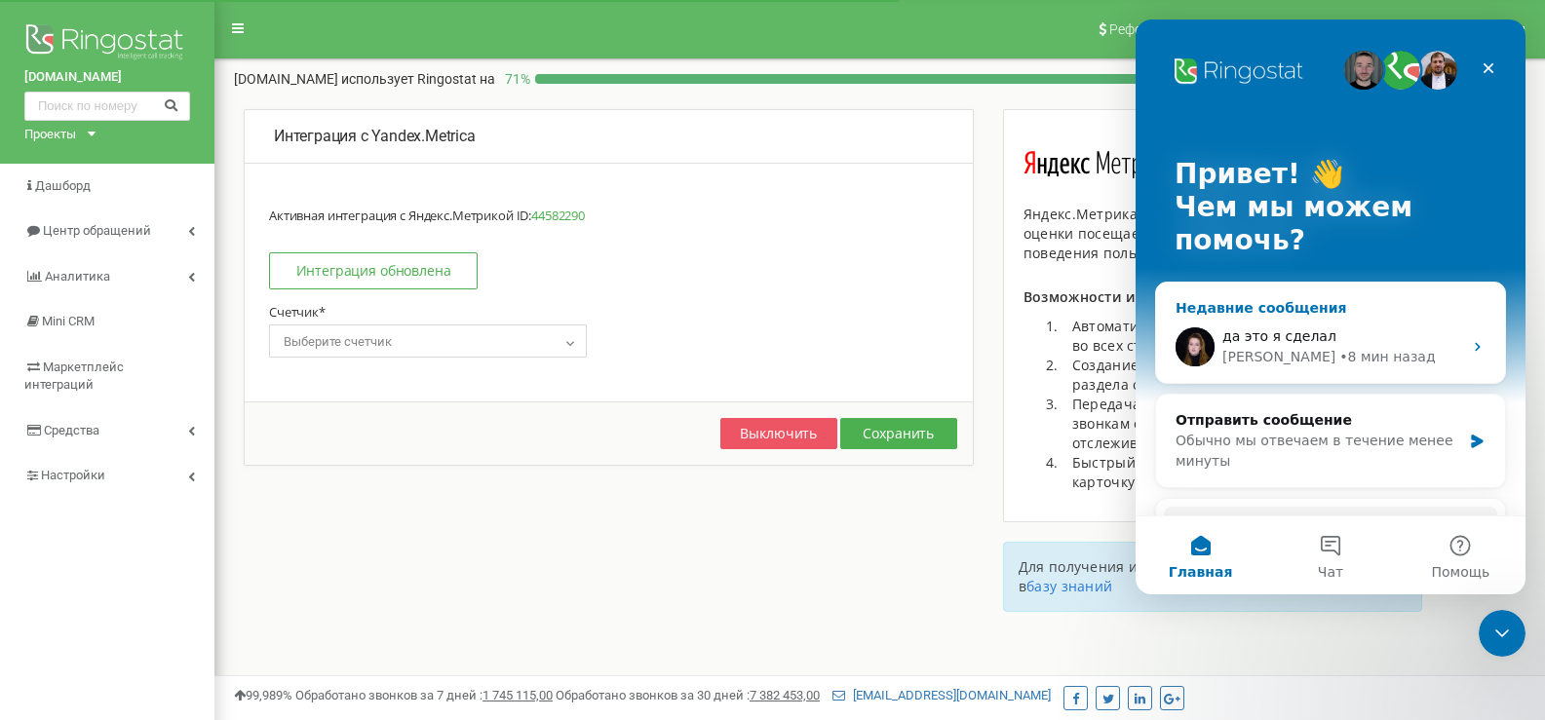
click at [1288, 336] on span "да это я сделал" at bounding box center [1279, 337] width 114 height 16
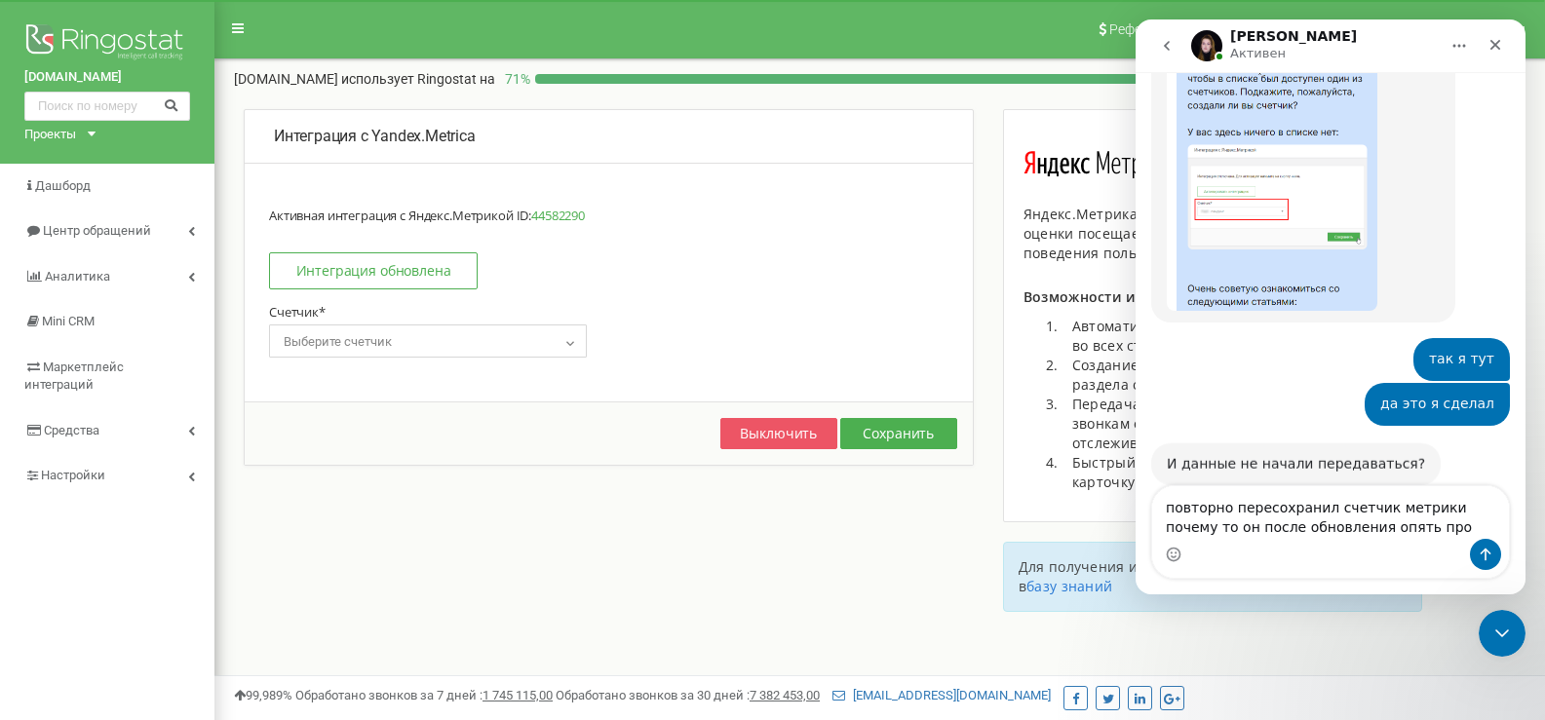
scroll to position [1235, 0]
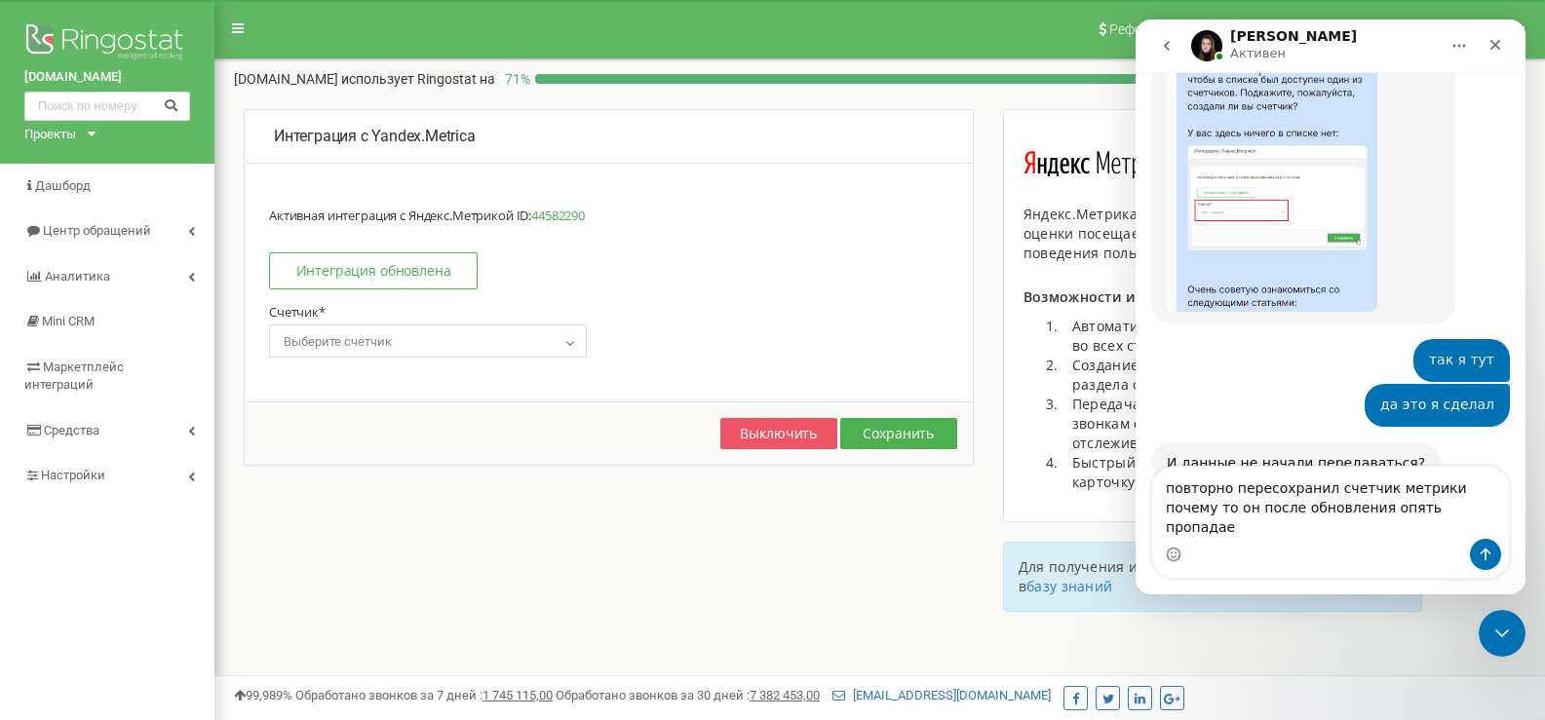
type textarea "повторно пересохранил счетчик метрики почему то он после обновления опять пропа…"
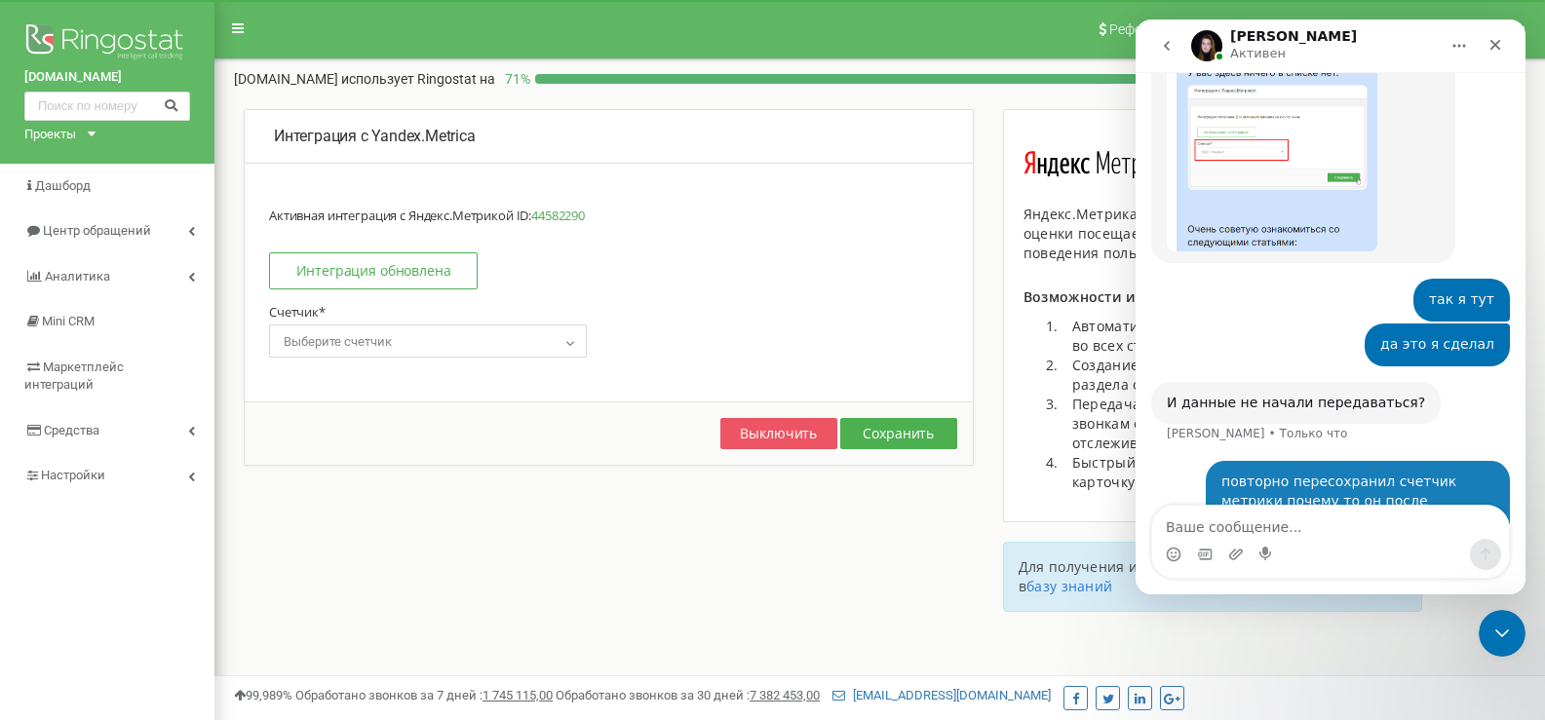
scroll to position [1311, 0]
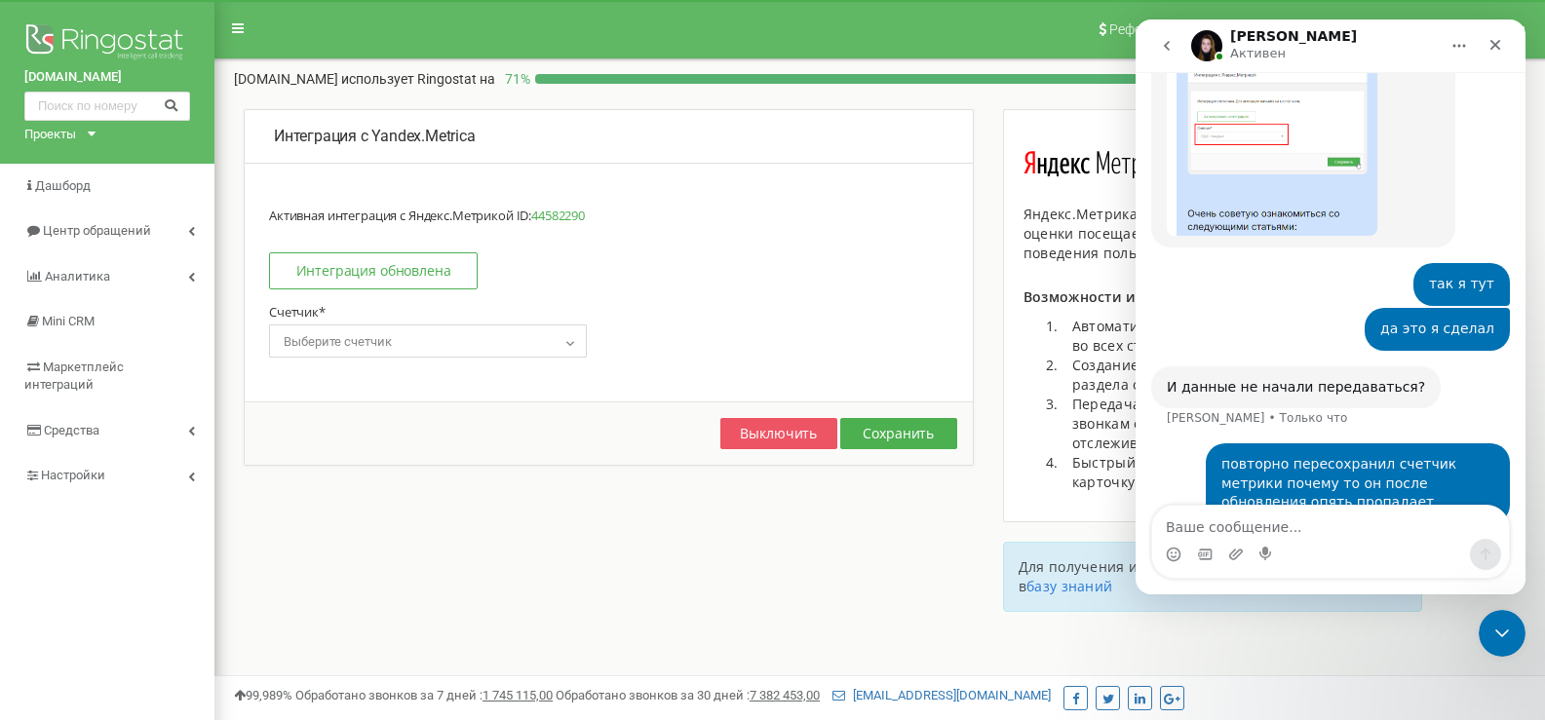
click at [547, 354] on span "Выберите счетчик" at bounding box center [428, 342] width 304 height 27
drag, startPoint x: 1276, startPoint y: 520, endPoint x: 1272, endPoint y: 497, distance: 22.8
click at [1277, 504] on div "Ringostat каждый день помогает бизнесу эффективнее управлять рекламными бюджета…" at bounding box center [1331, 333] width 390 height 523
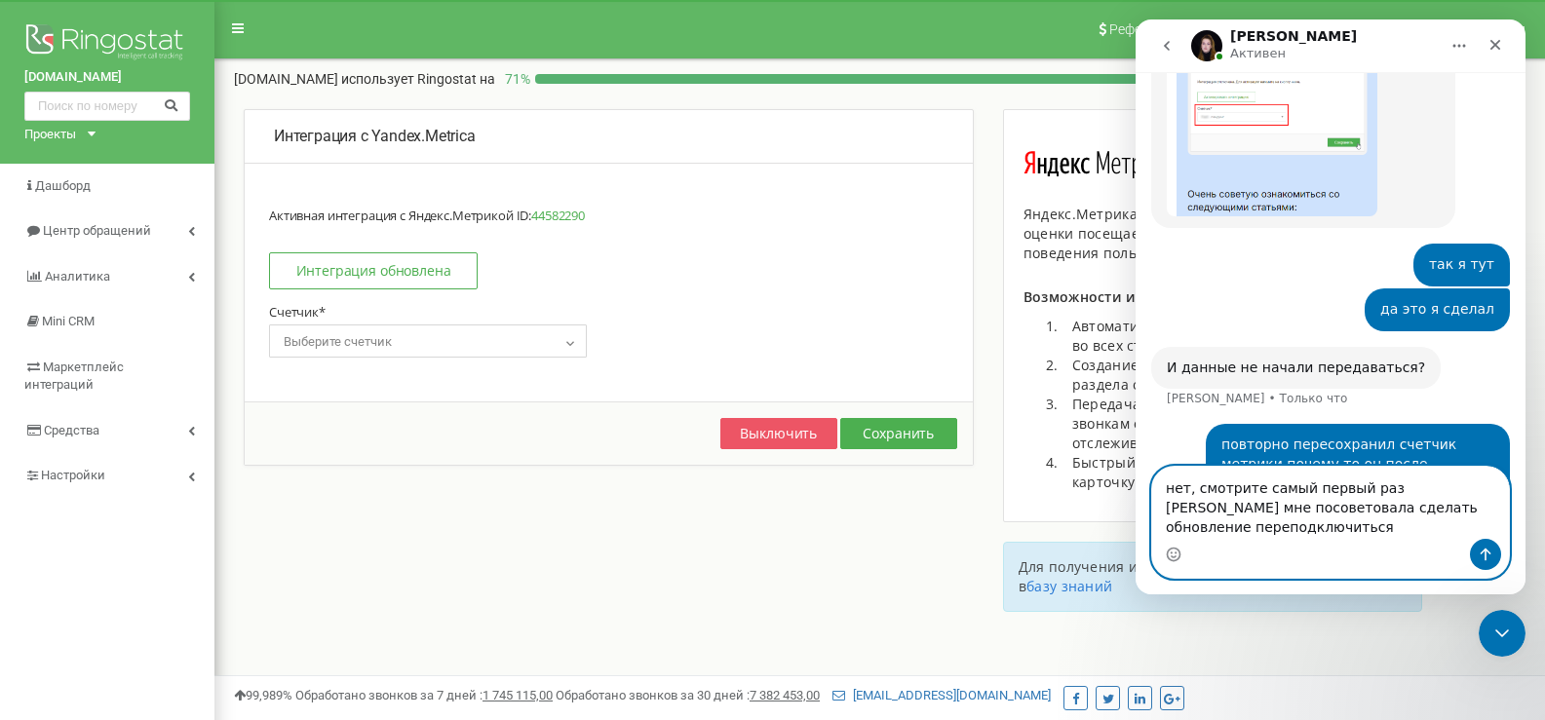
scroll to position [1350, 0]
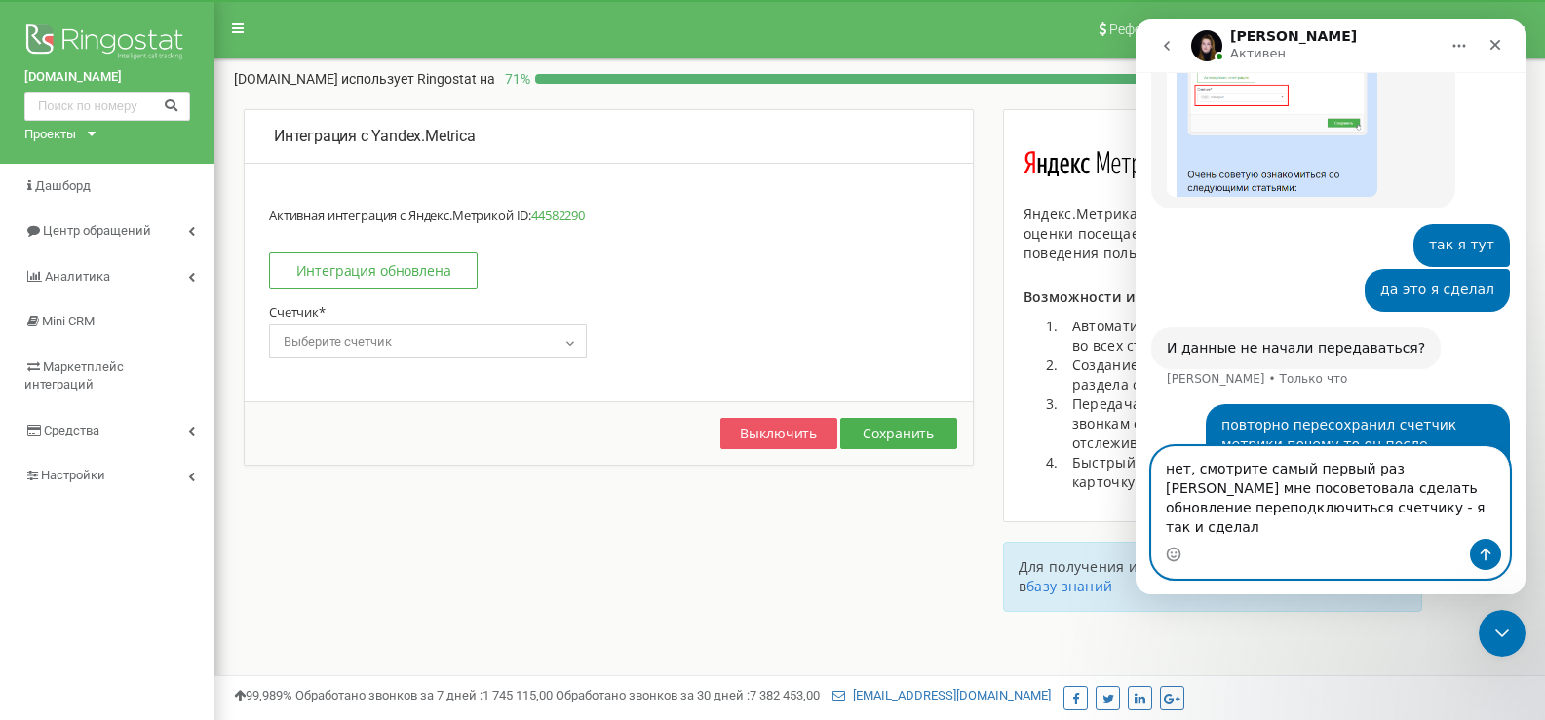
type textarea "нет, смотрите самый первый раз [PERSON_NAME] мне посоветовала сделать обновлени…"
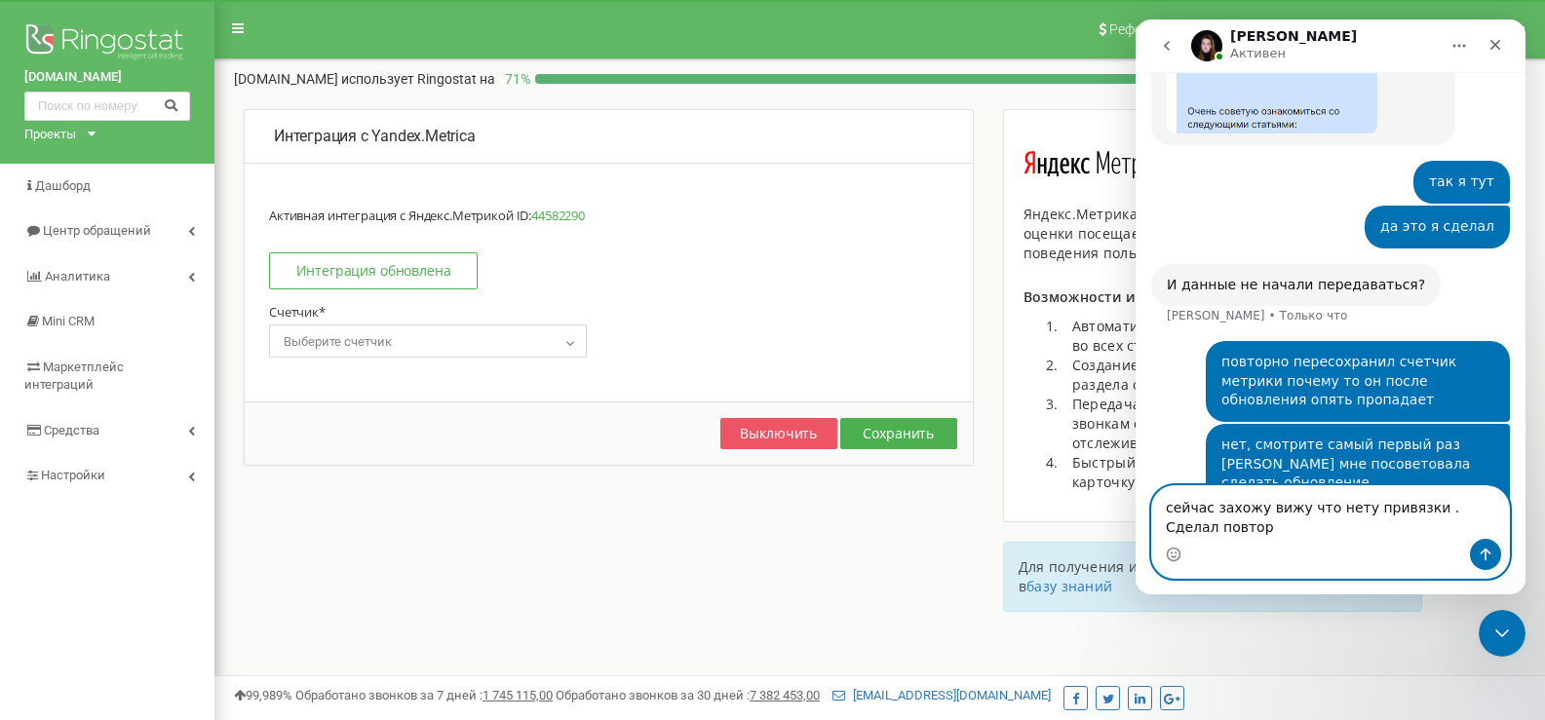
scroll to position [1433, 0]
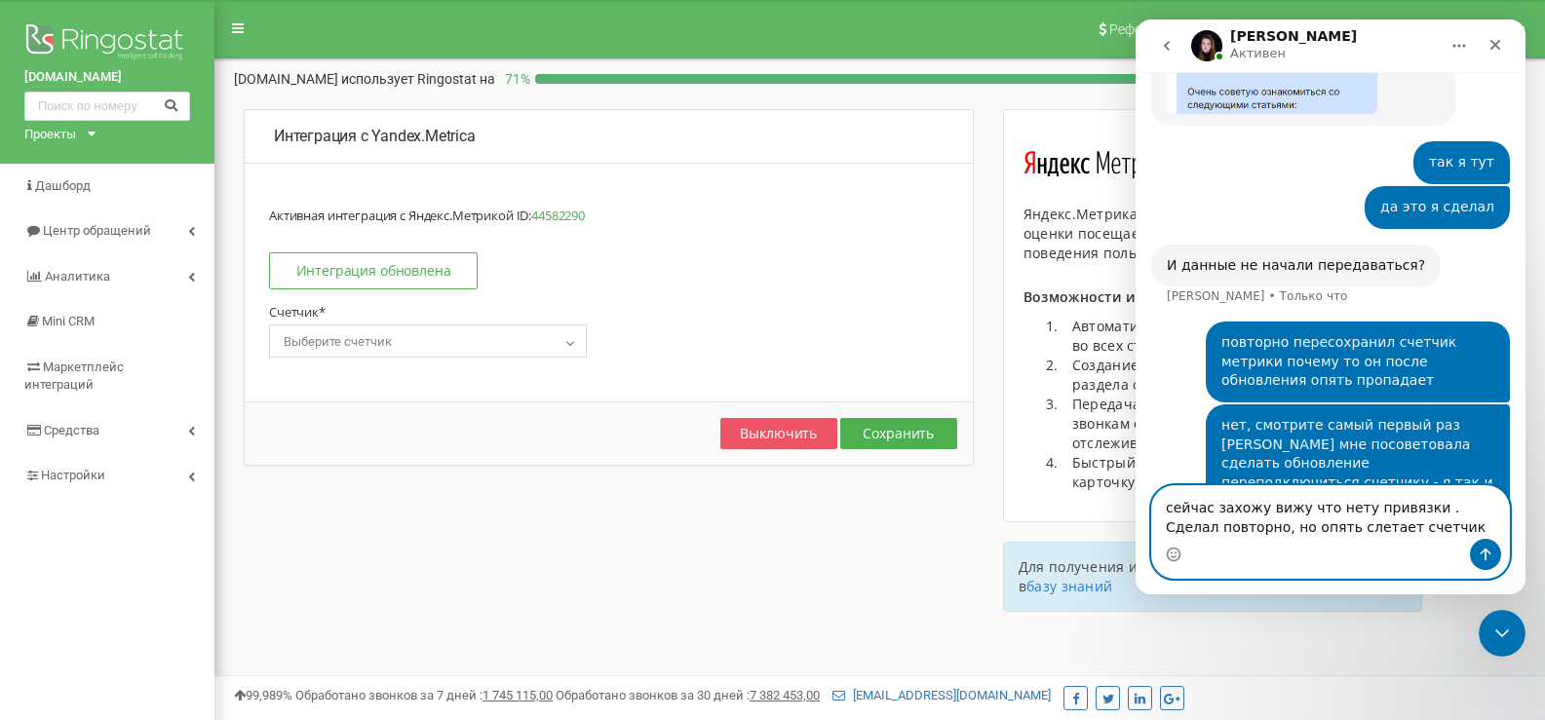
type textarea "сейчас захожу вижу что нету привязки . Сделал повторно, но опять слетает счетчик"
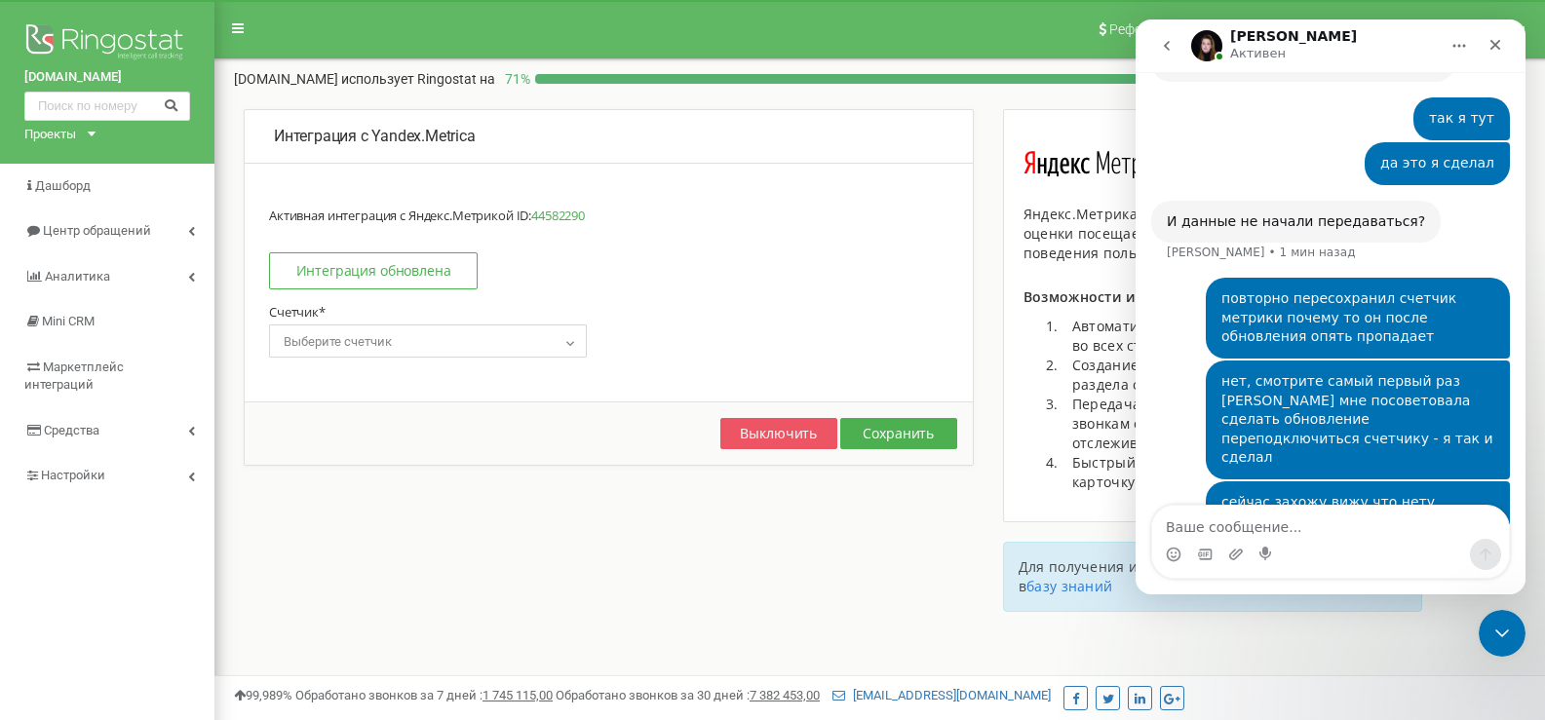
click at [449, 351] on span "Выберите счетчик" at bounding box center [428, 342] width 304 height 27
click at [447, 355] on span "Выберите счетчик" at bounding box center [428, 342] width 304 height 27
click at [451, 276] on link "Интеграция обновлена" at bounding box center [373, 270] width 209 height 37
click at [513, 363] on div "Активная интеграция с Яндекс.Метрикой ID: 44582290 Интеграция обновлена Счетчик…" at bounding box center [609, 298] width 728 height 210
click at [510, 353] on span "Выберите счетчик" at bounding box center [428, 342] width 304 height 27
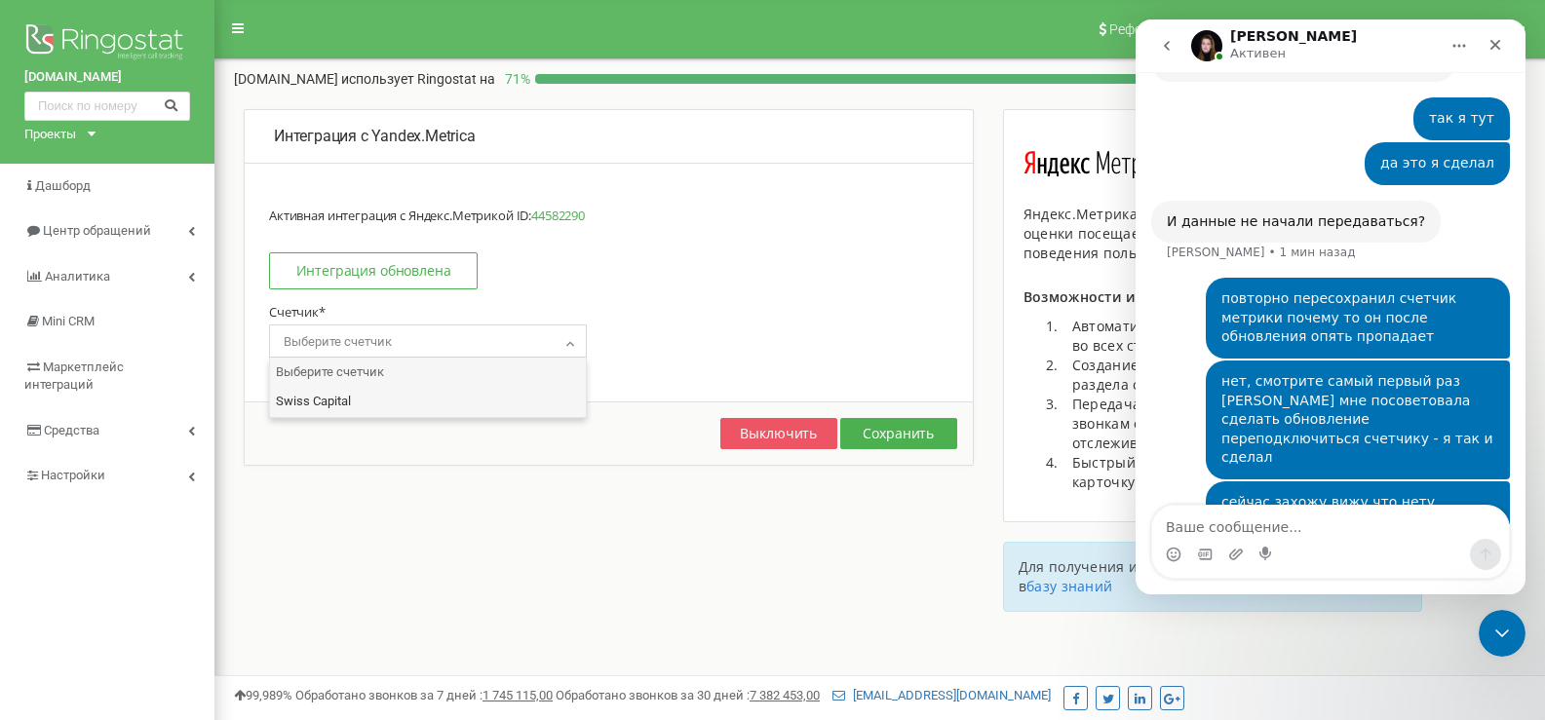
select select "44582290"
click at [925, 432] on button "Сохранить" at bounding box center [898, 433] width 117 height 31
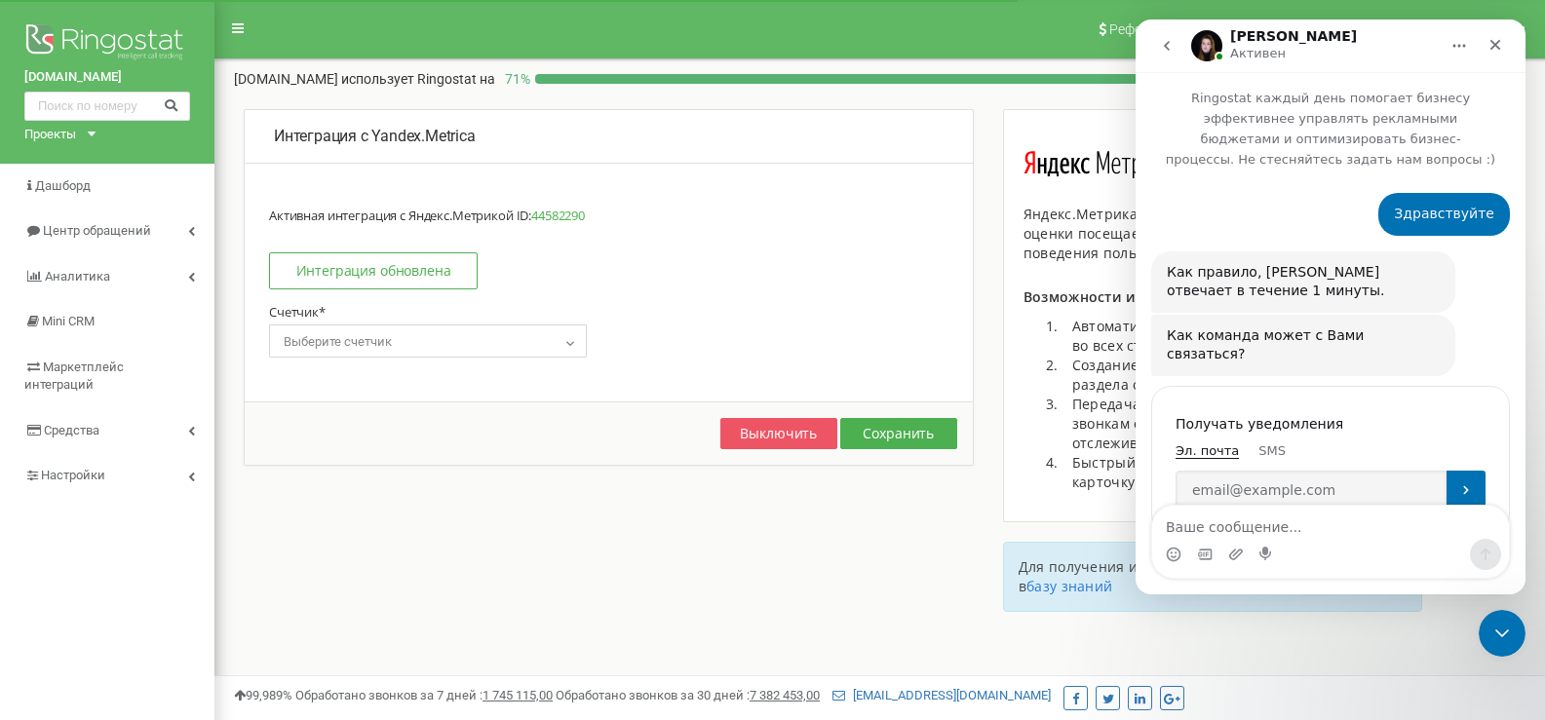
scroll to position [1477, 0]
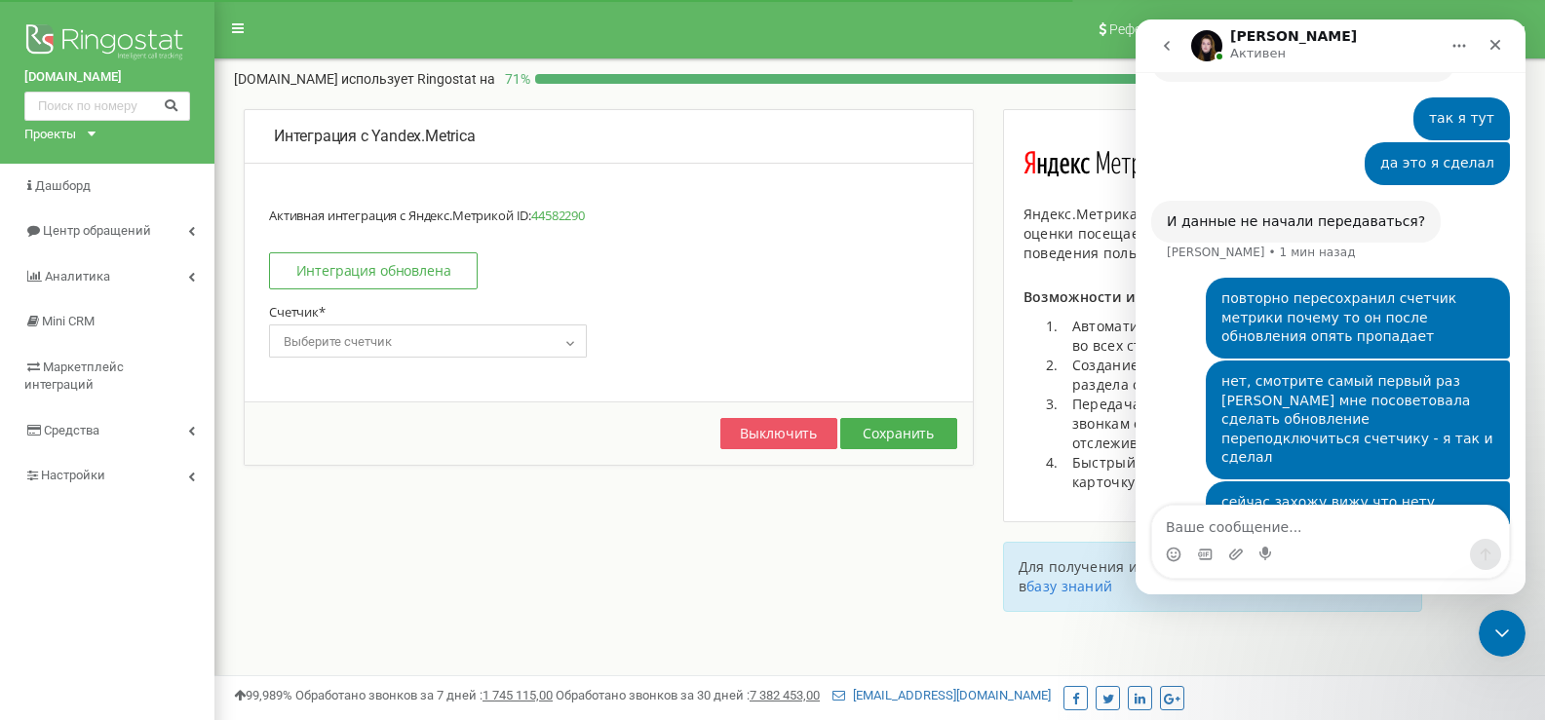
click at [560, 330] on span "Выберите счетчик" at bounding box center [428, 342] width 304 height 27
click at [1159, 38] on icon "go back" at bounding box center [1167, 46] width 16 height 16
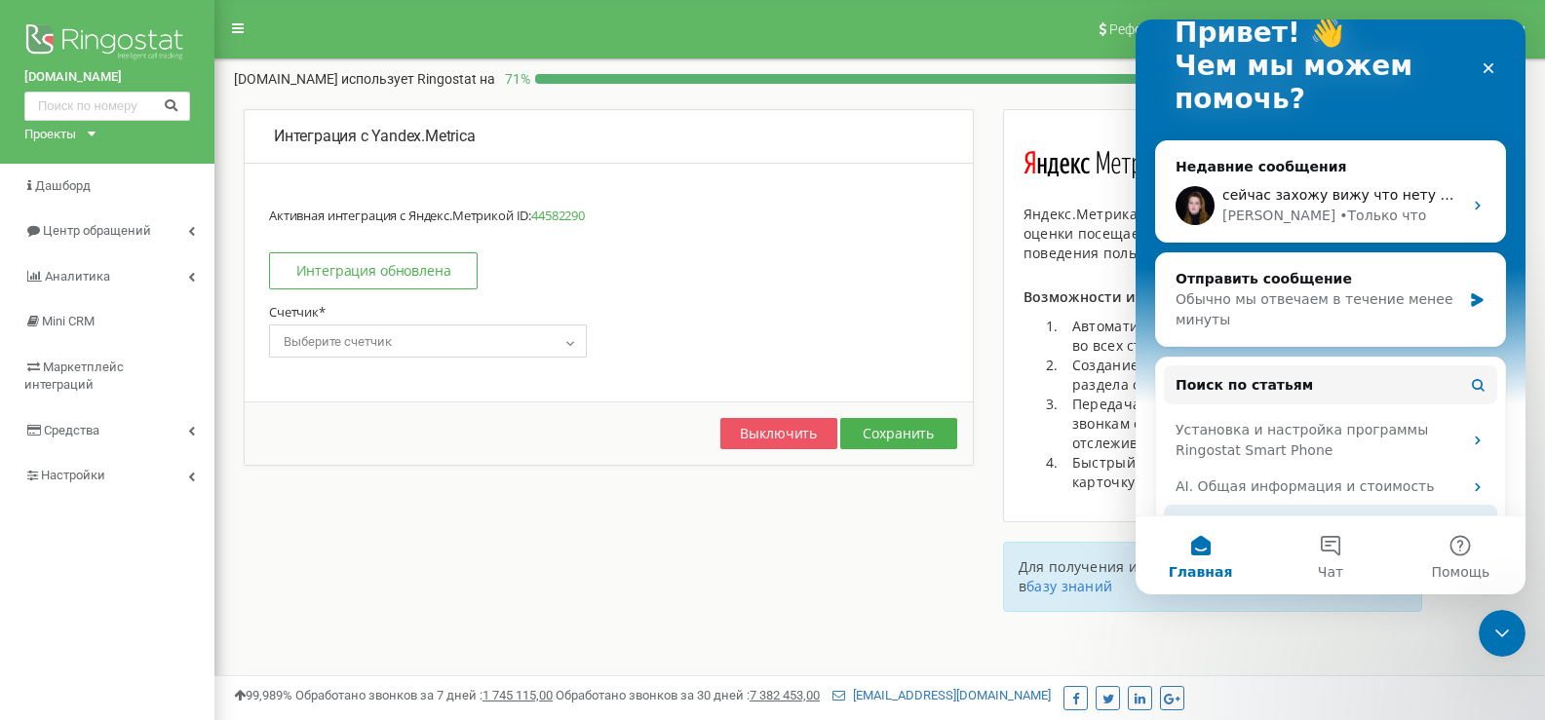
scroll to position [292, 0]
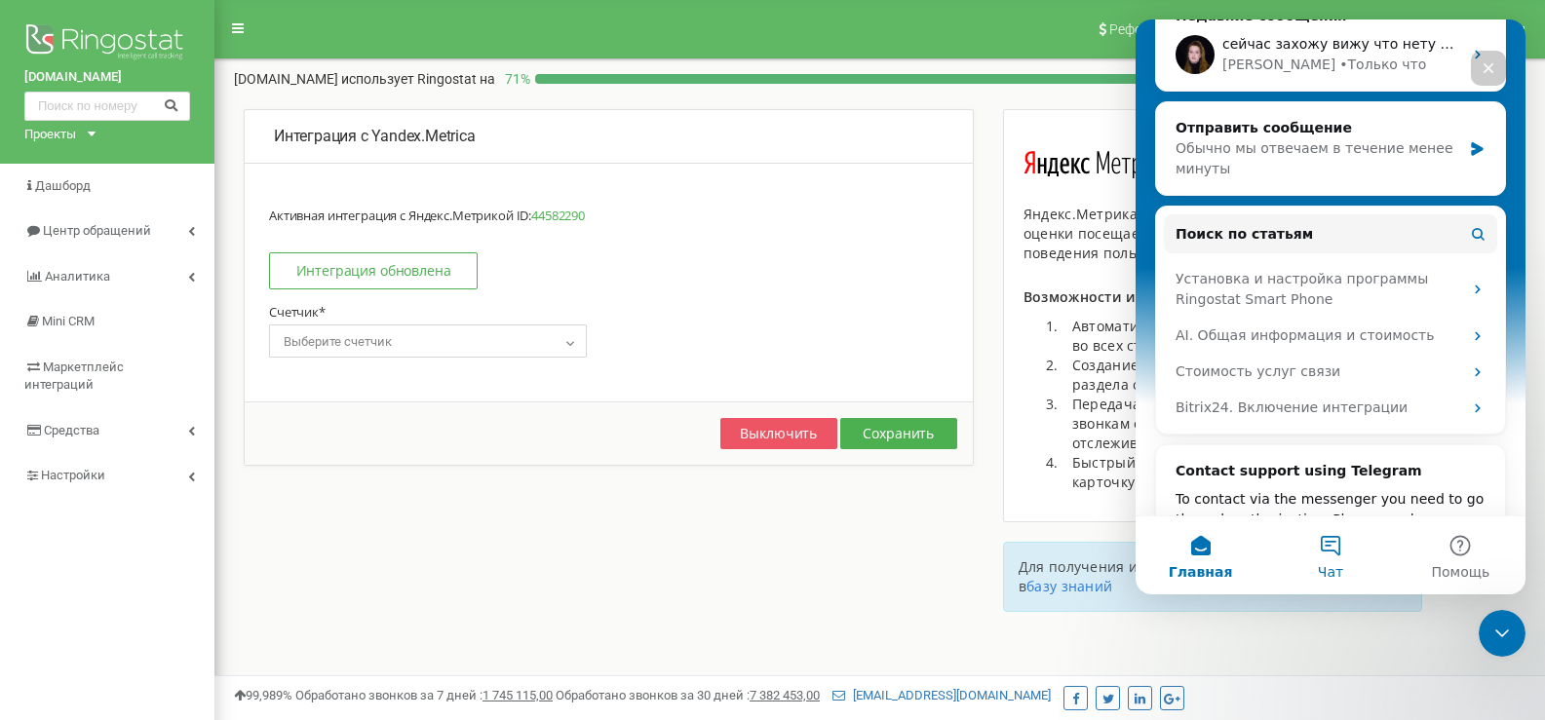
click at [1319, 547] on button "Чат" at bounding box center [1330, 556] width 130 height 78
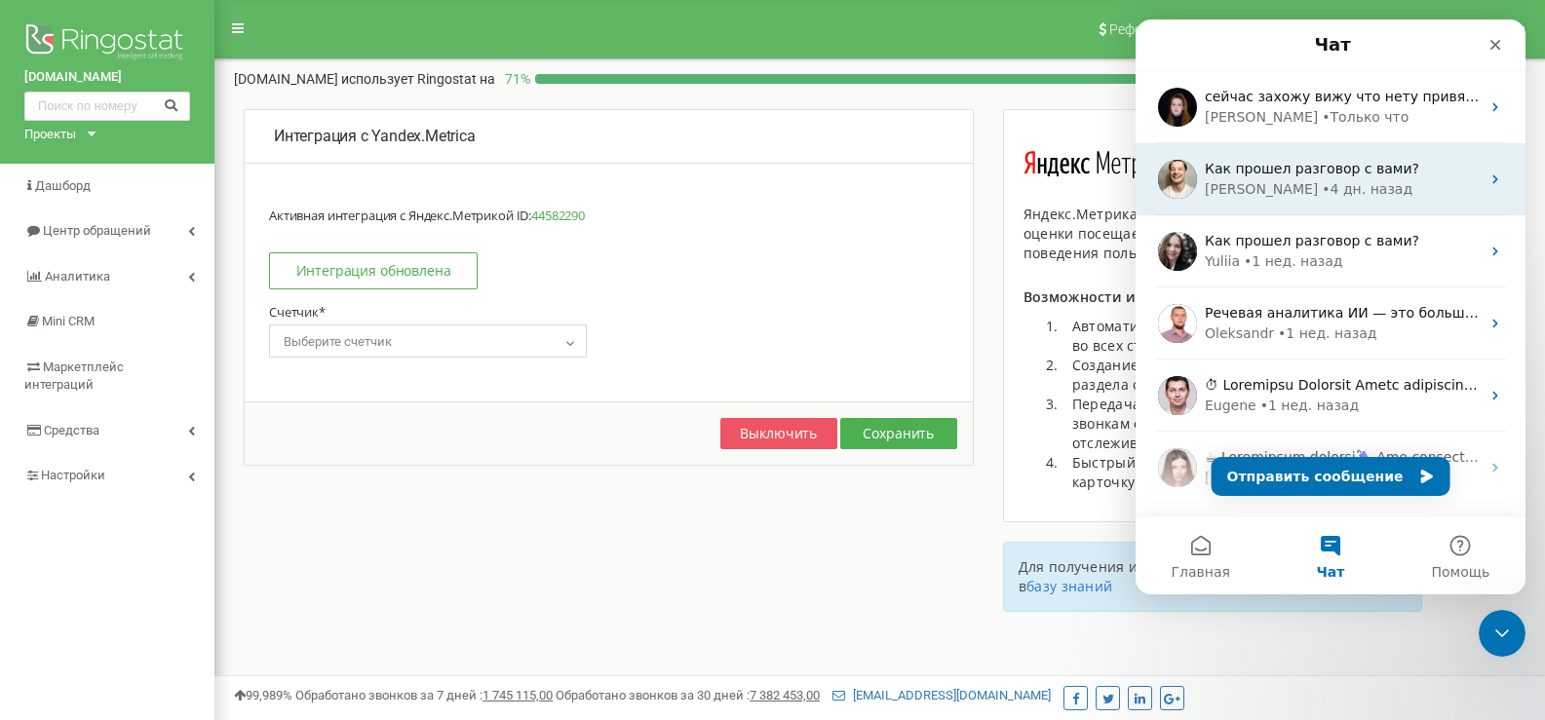
click at [1251, 188] on div "[PERSON_NAME]" at bounding box center [1261, 189] width 113 height 20
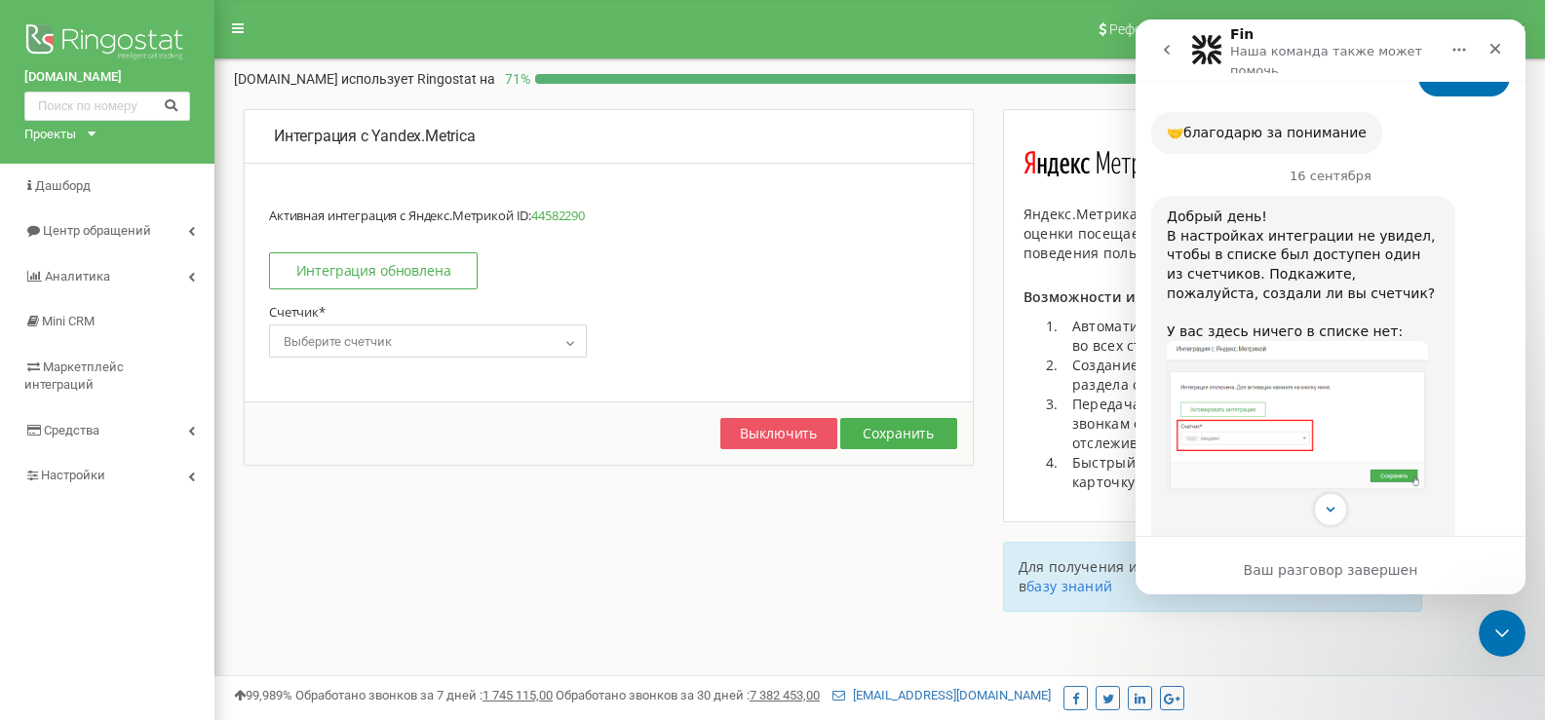
scroll to position [1651, 0]
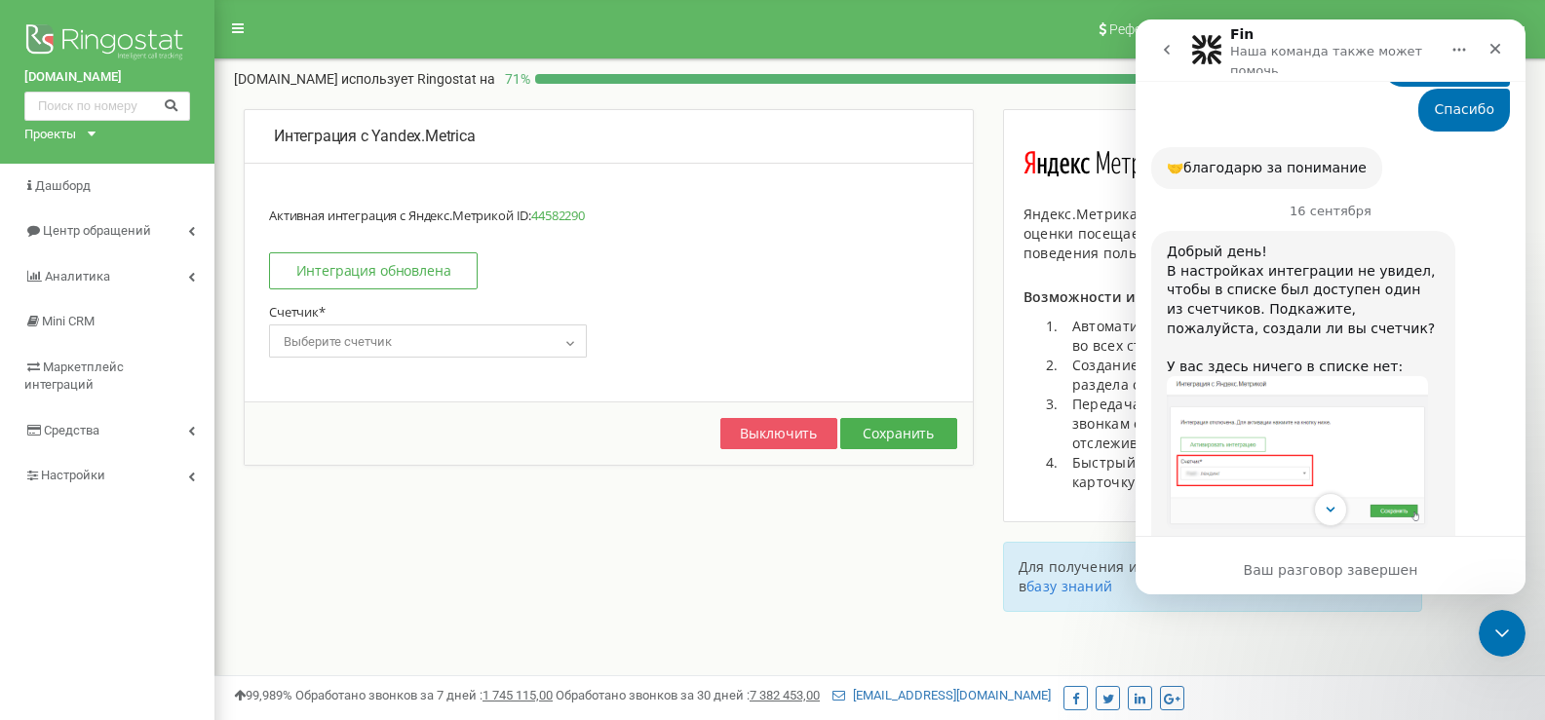
click at [1298, 407] on img "Vladyslav говорит…" at bounding box center [1297, 452] width 261 height 153
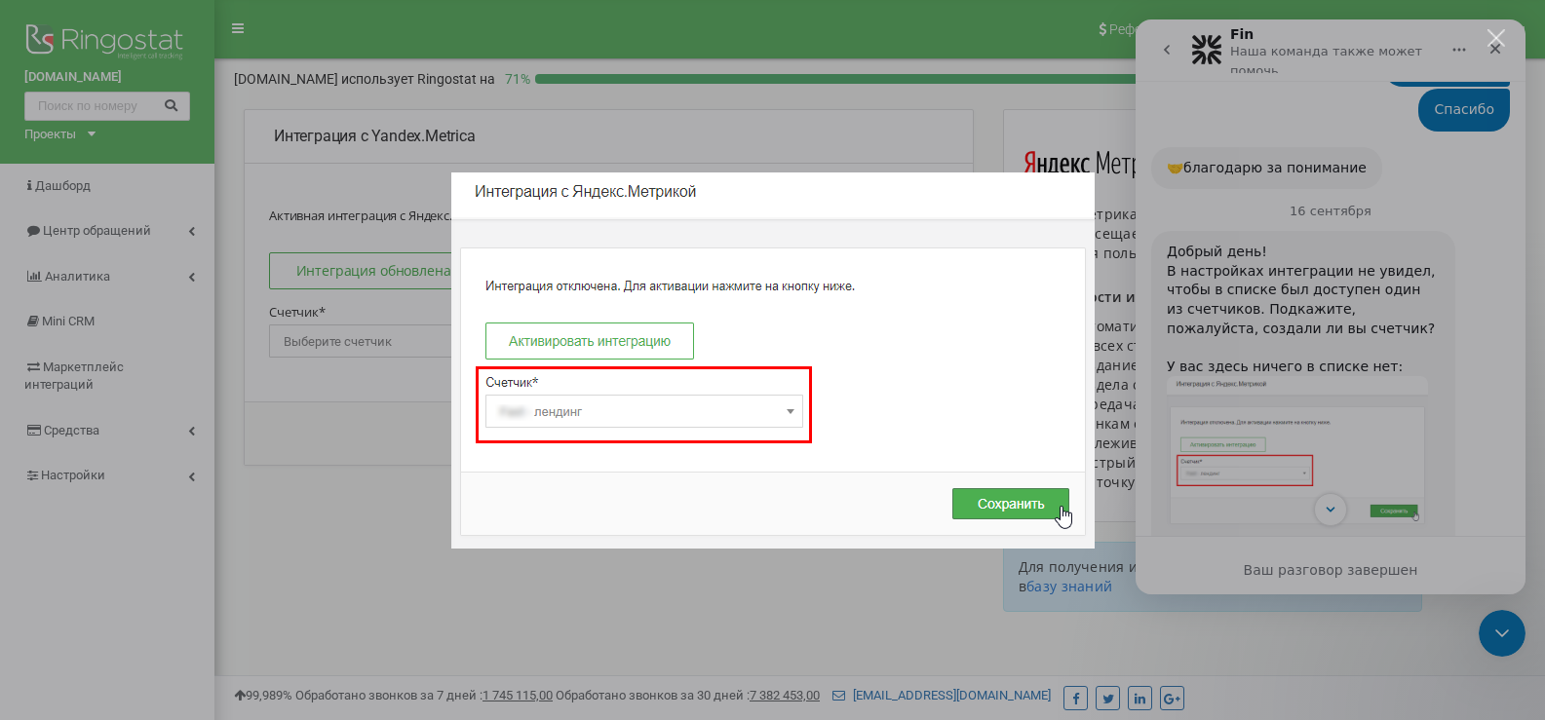
click at [1323, 252] on div "Мессенджер Intercom" at bounding box center [772, 360] width 1545 height 720
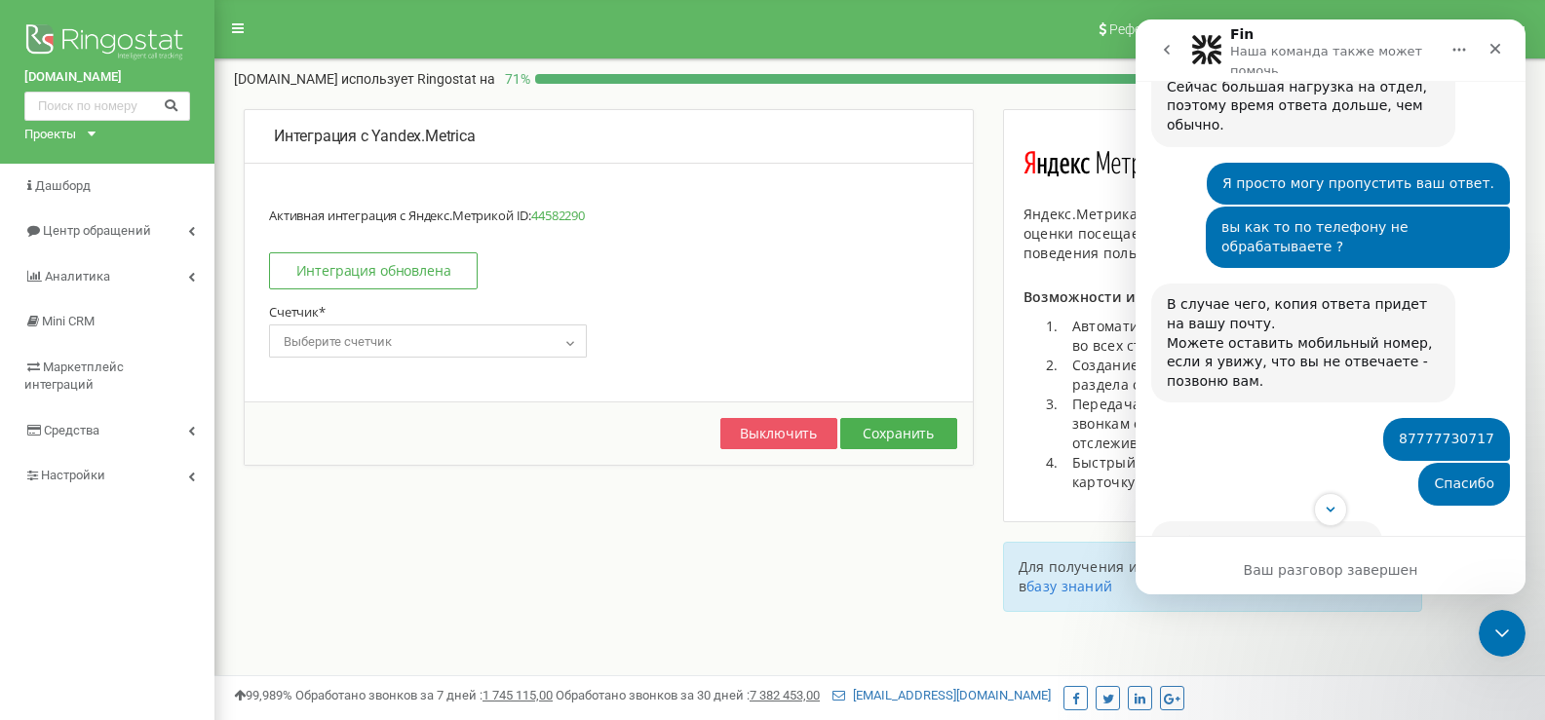
scroll to position [1164, 0]
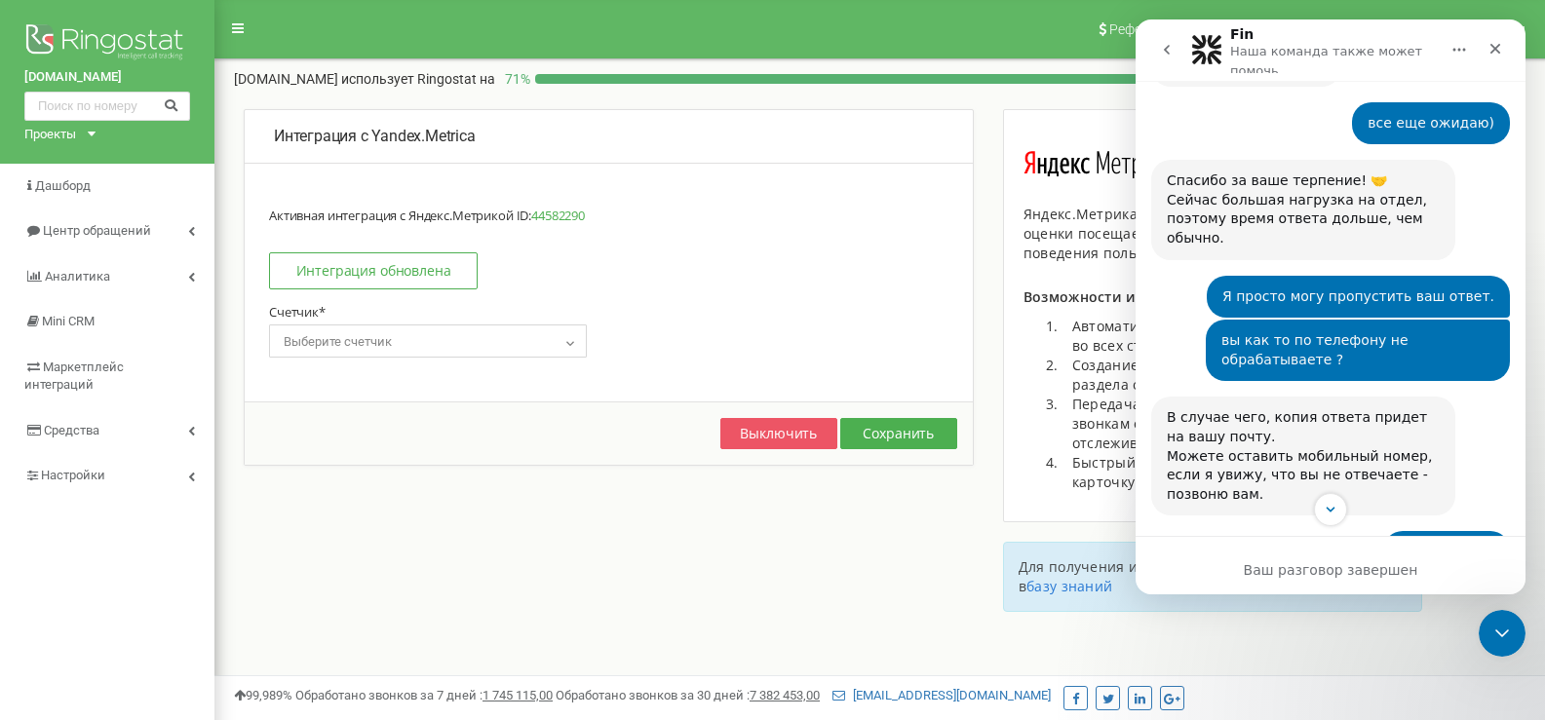
click at [1172, 53] on icon "go back" at bounding box center [1167, 50] width 16 height 16
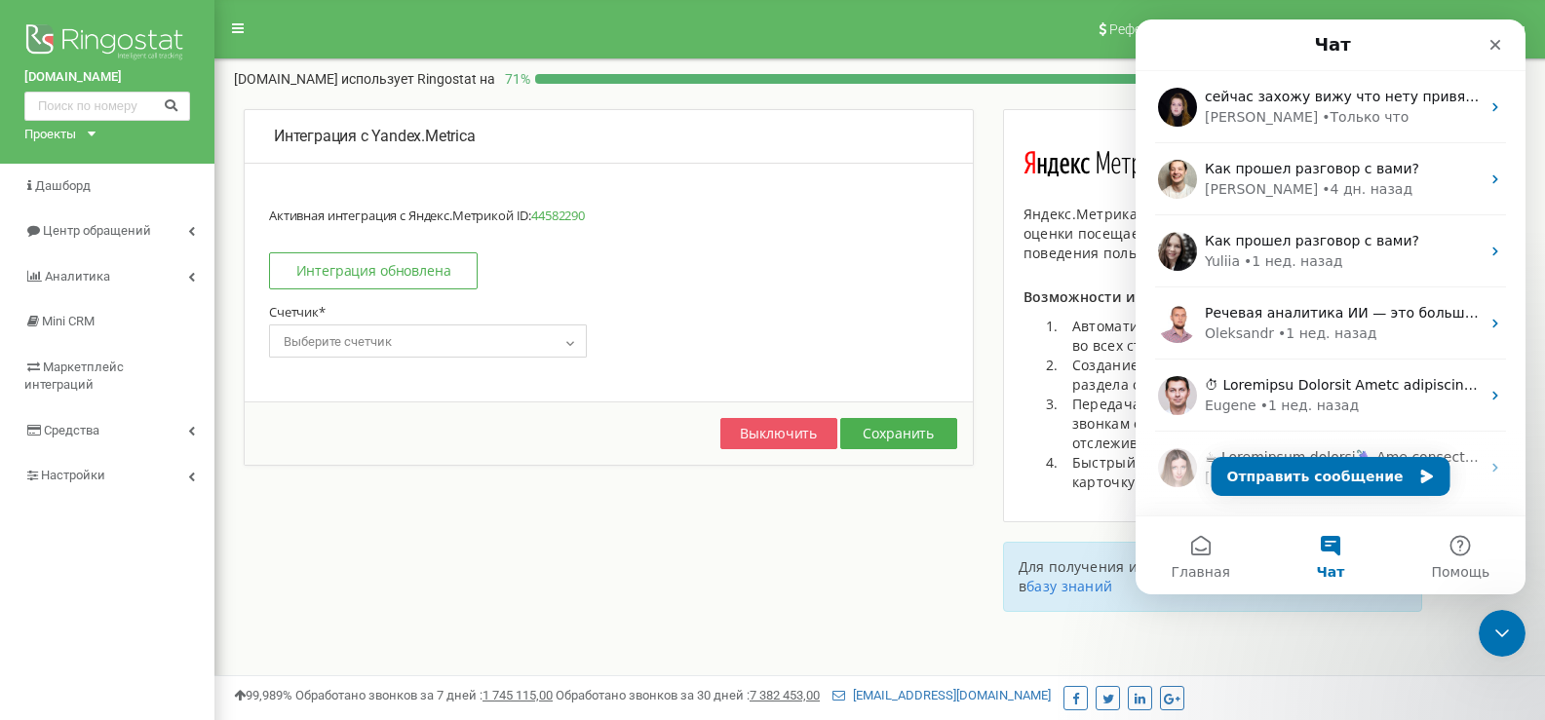
scroll to position [0, 0]
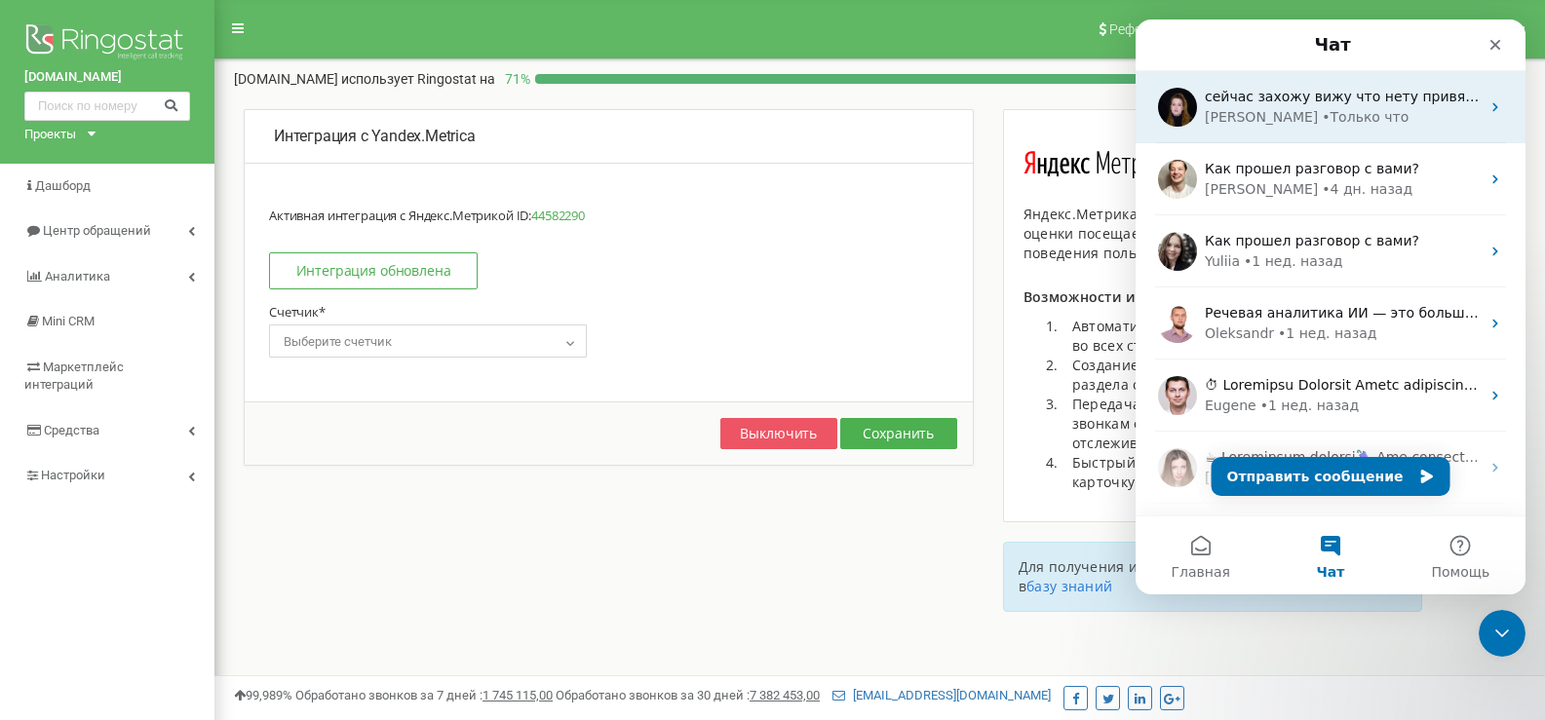
click at [1322, 111] on div "• Только что" at bounding box center [1365, 117] width 87 height 20
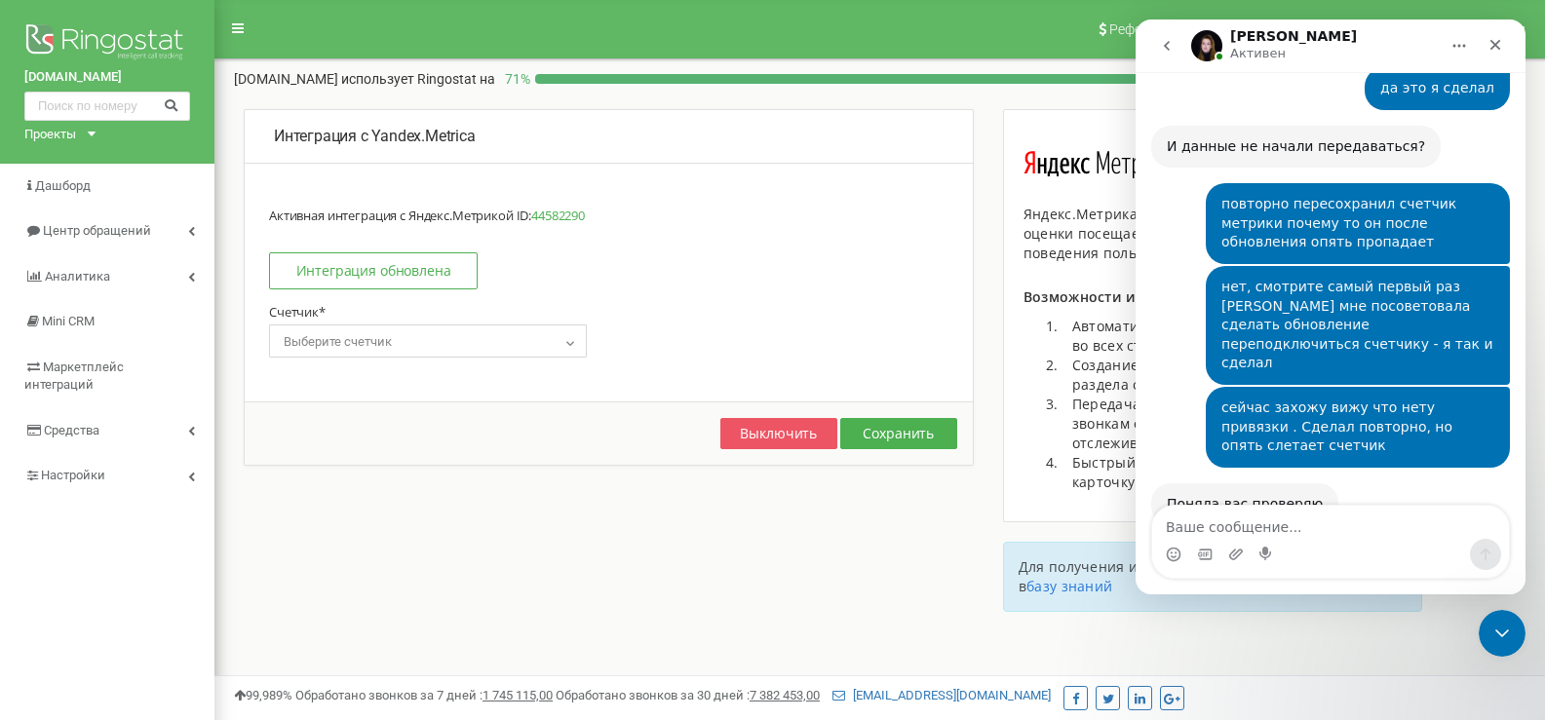
scroll to position [1610, 0]
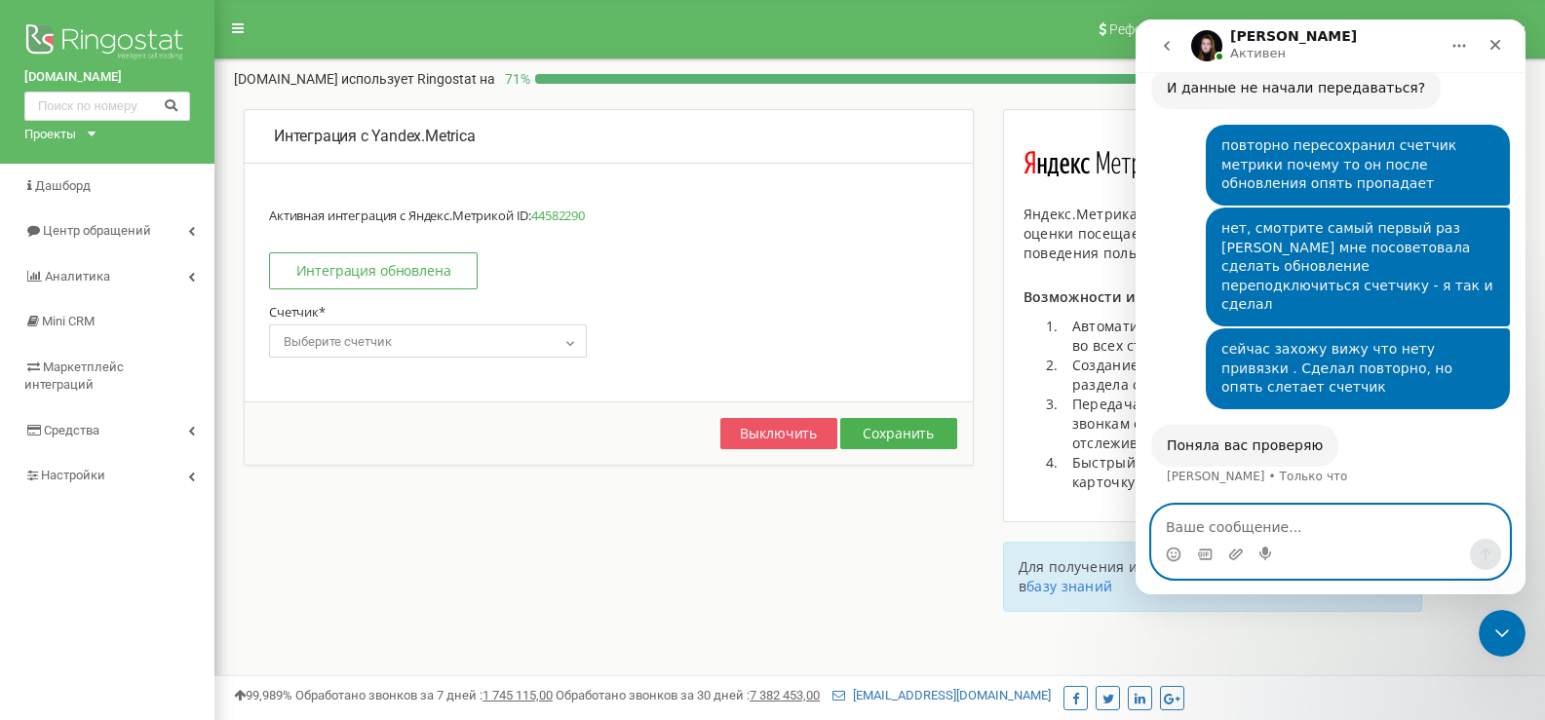
click at [1295, 525] on textarea "Ваше сообщение..." at bounding box center [1330, 522] width 357 height 33
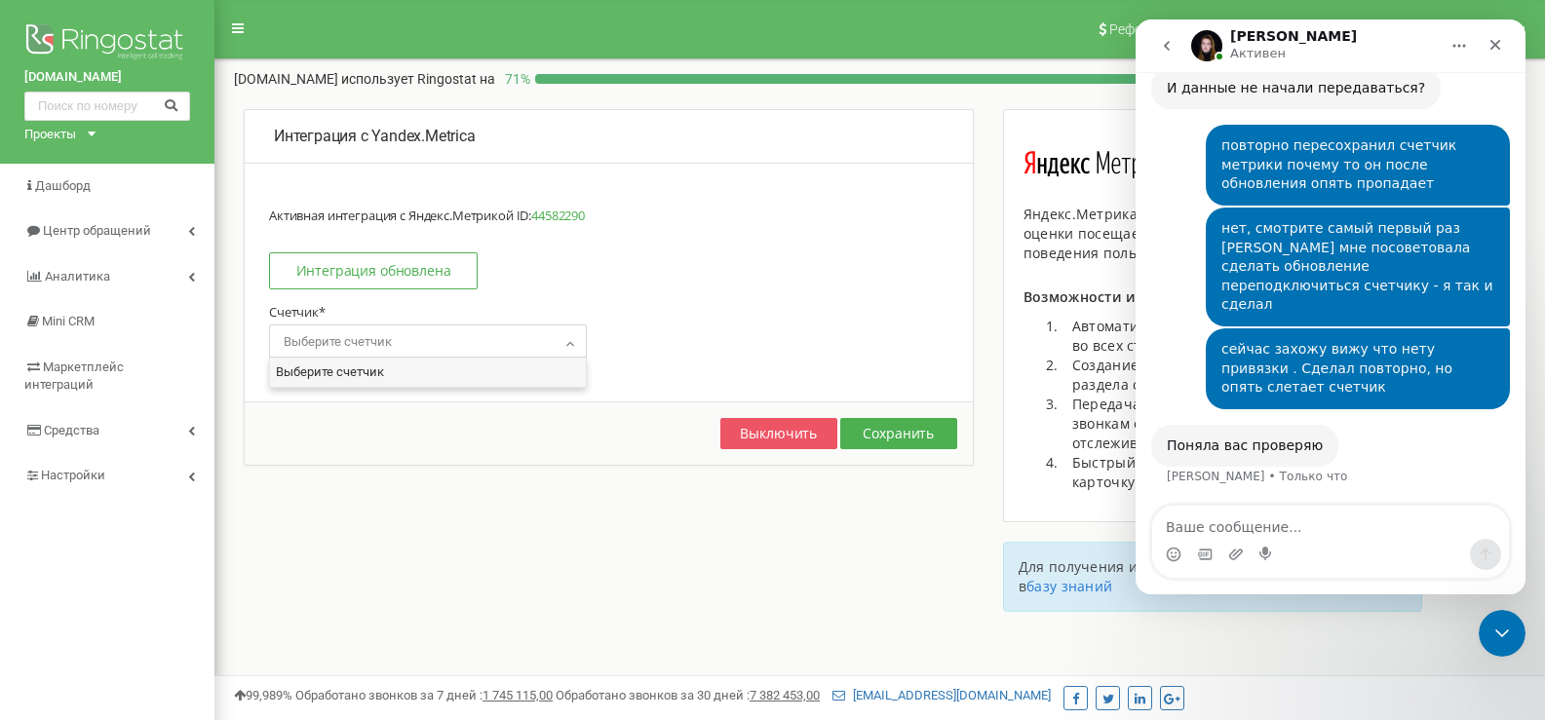
click at [563, 345] on b at bounding box center [570, 342] width 16 height 12
click at [533, 342] on span "Выберите счетчик" at bounding box center [428, 342] width 304 height 27
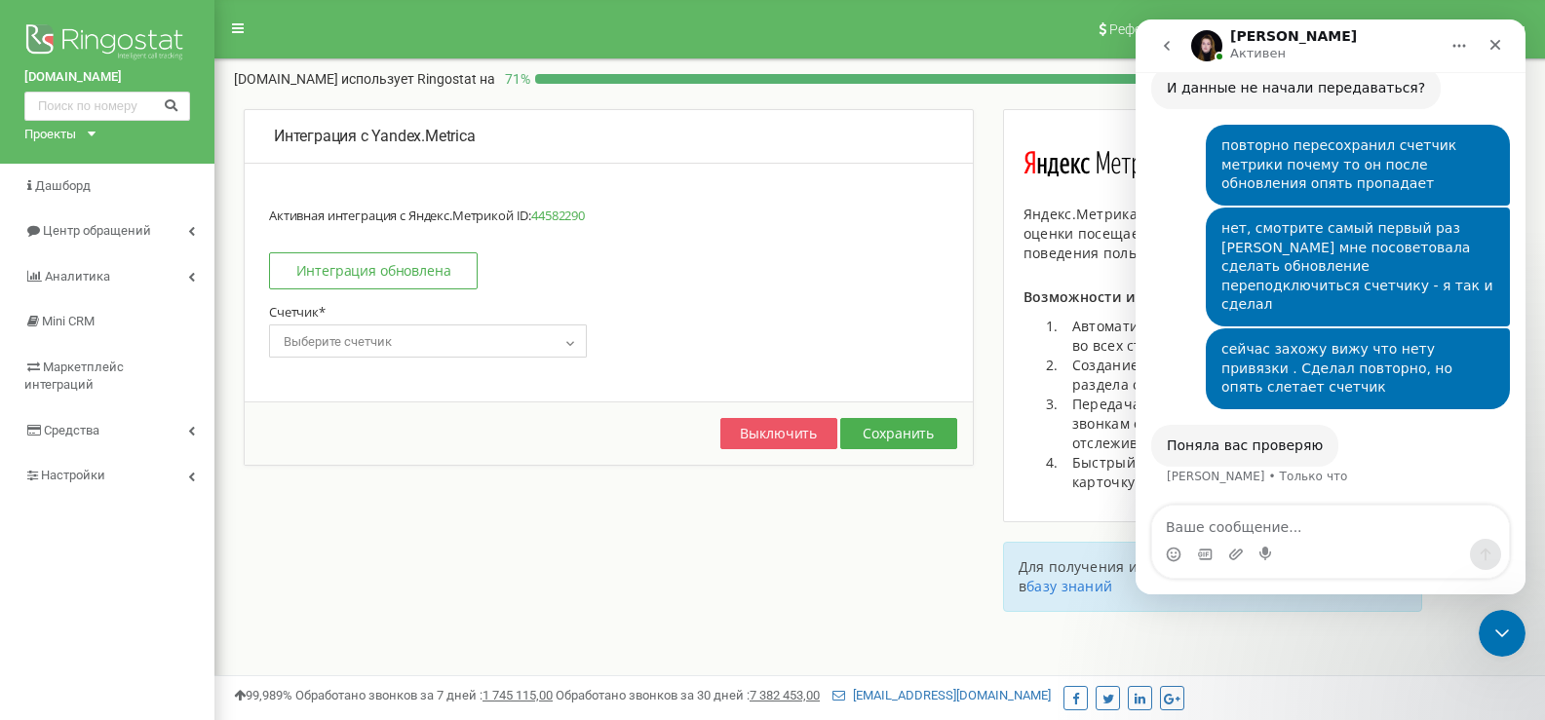
scroll to position [1535, 0]
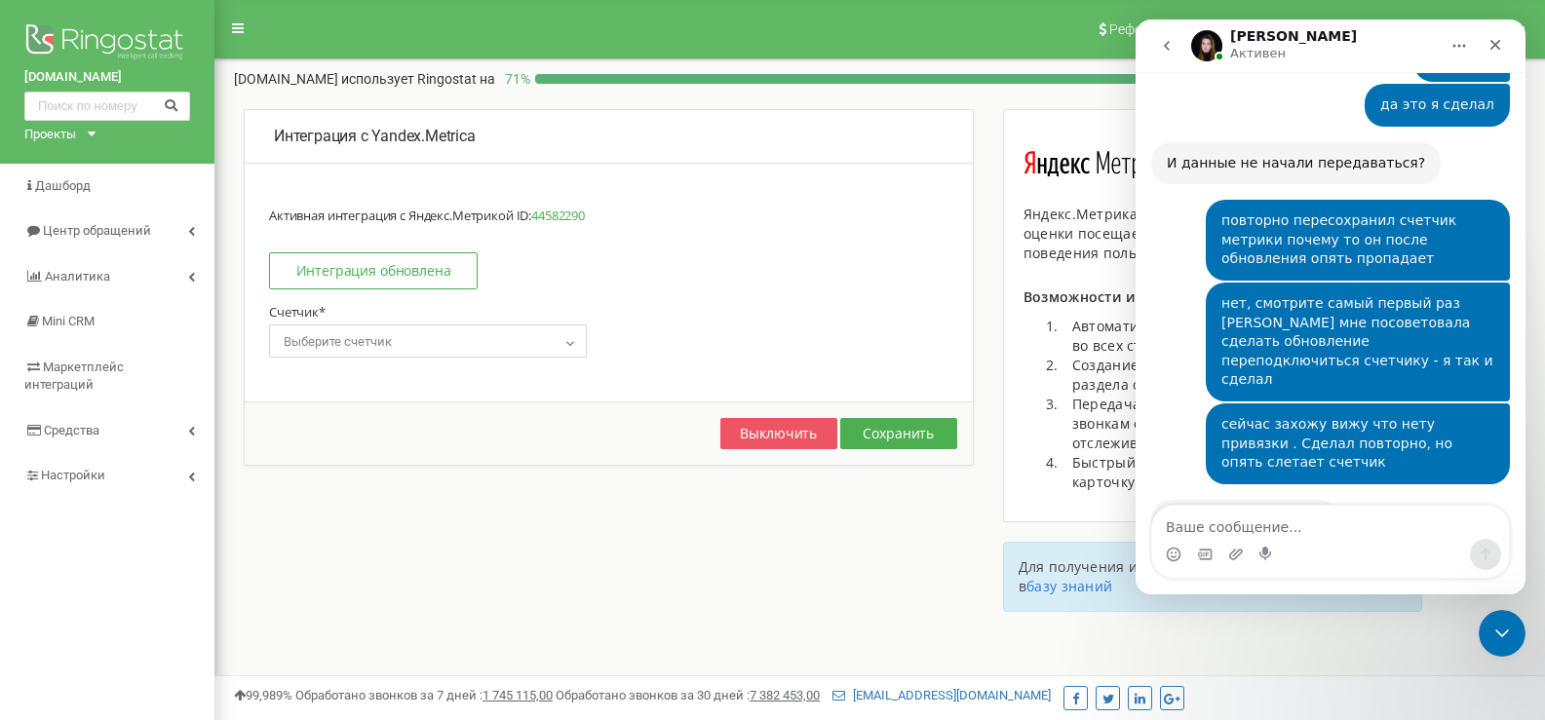
click at [1267, 518] on textarea "Ваше сообщение..." at bounding box center [1330, 522] width 357 height 33
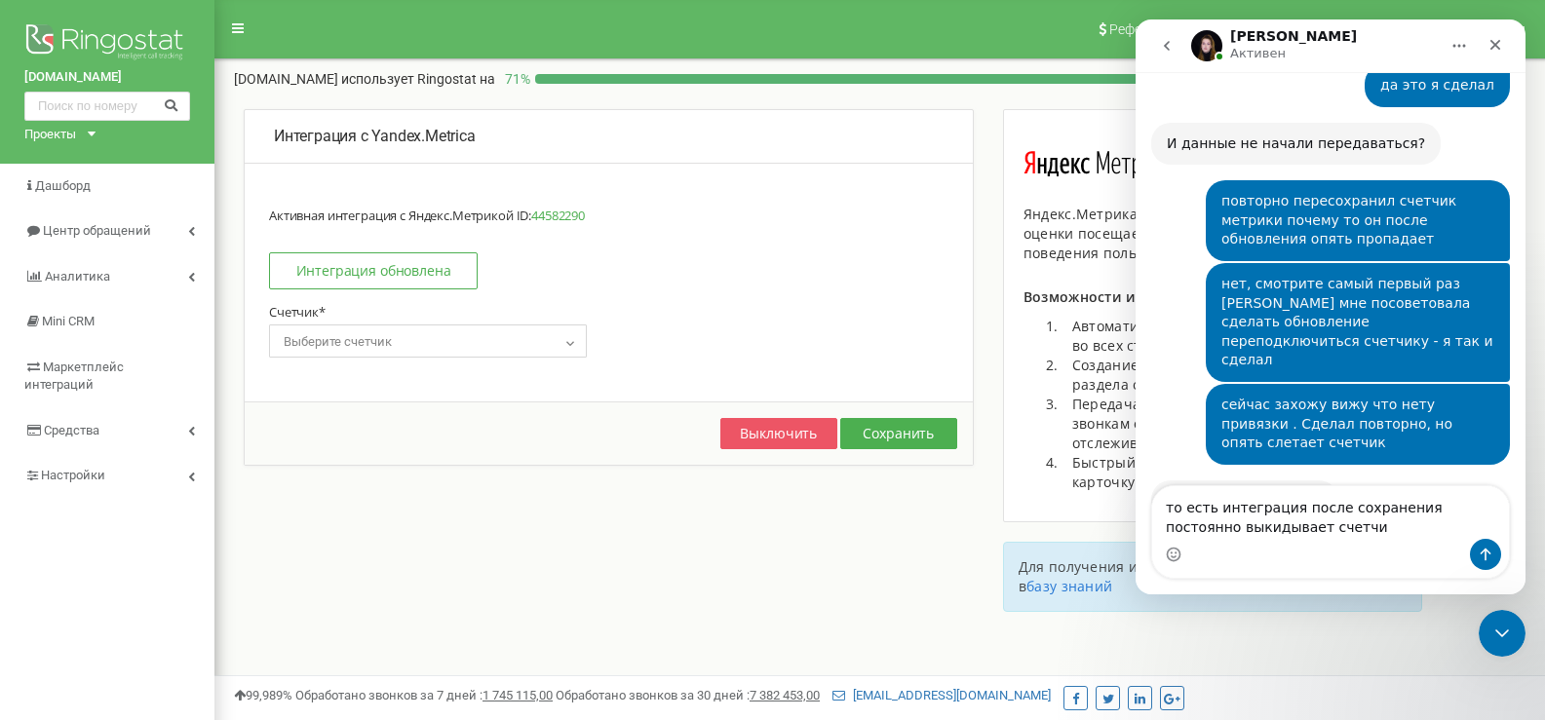
type textarea "то есть интеграция после сохранения постоянно выкидывает счетчик"
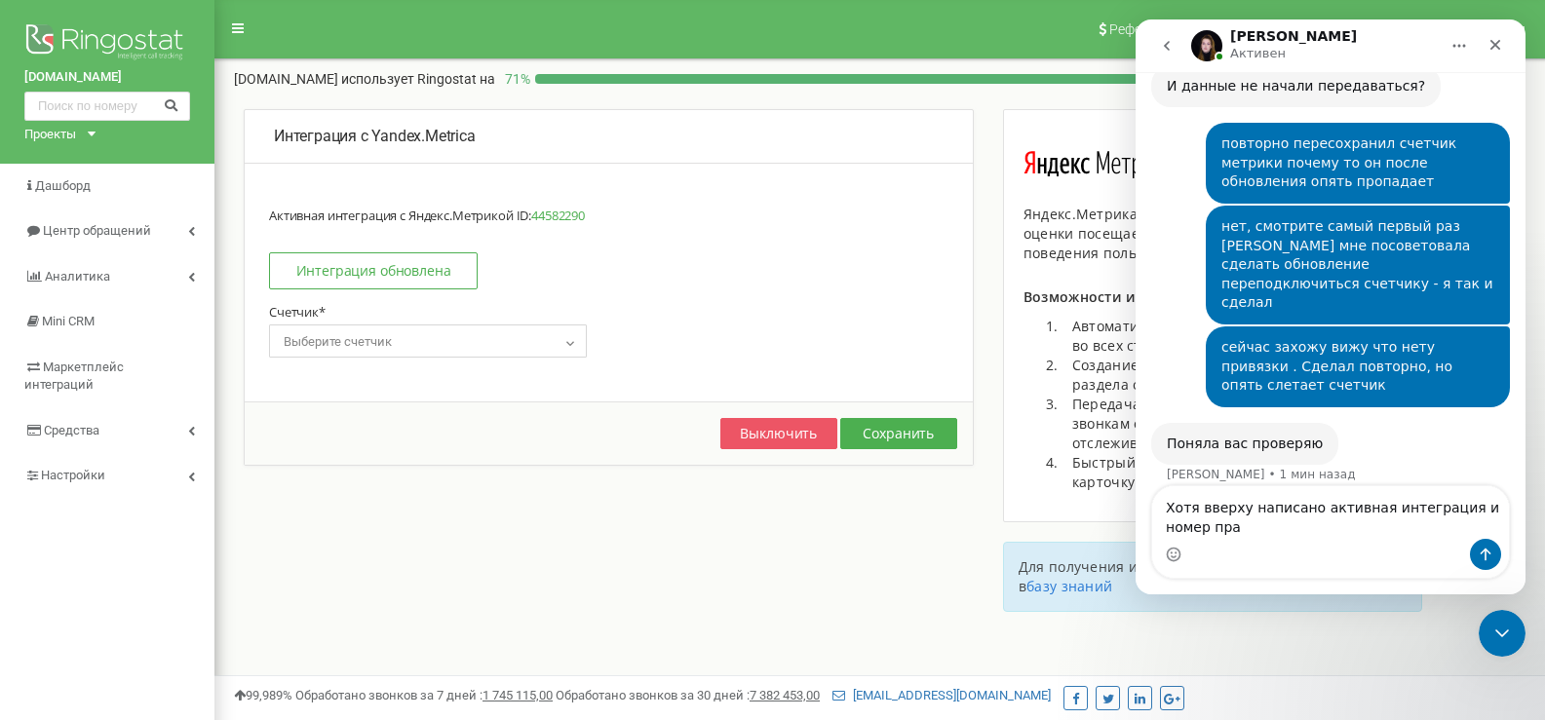
scroll to position [1632, 0]
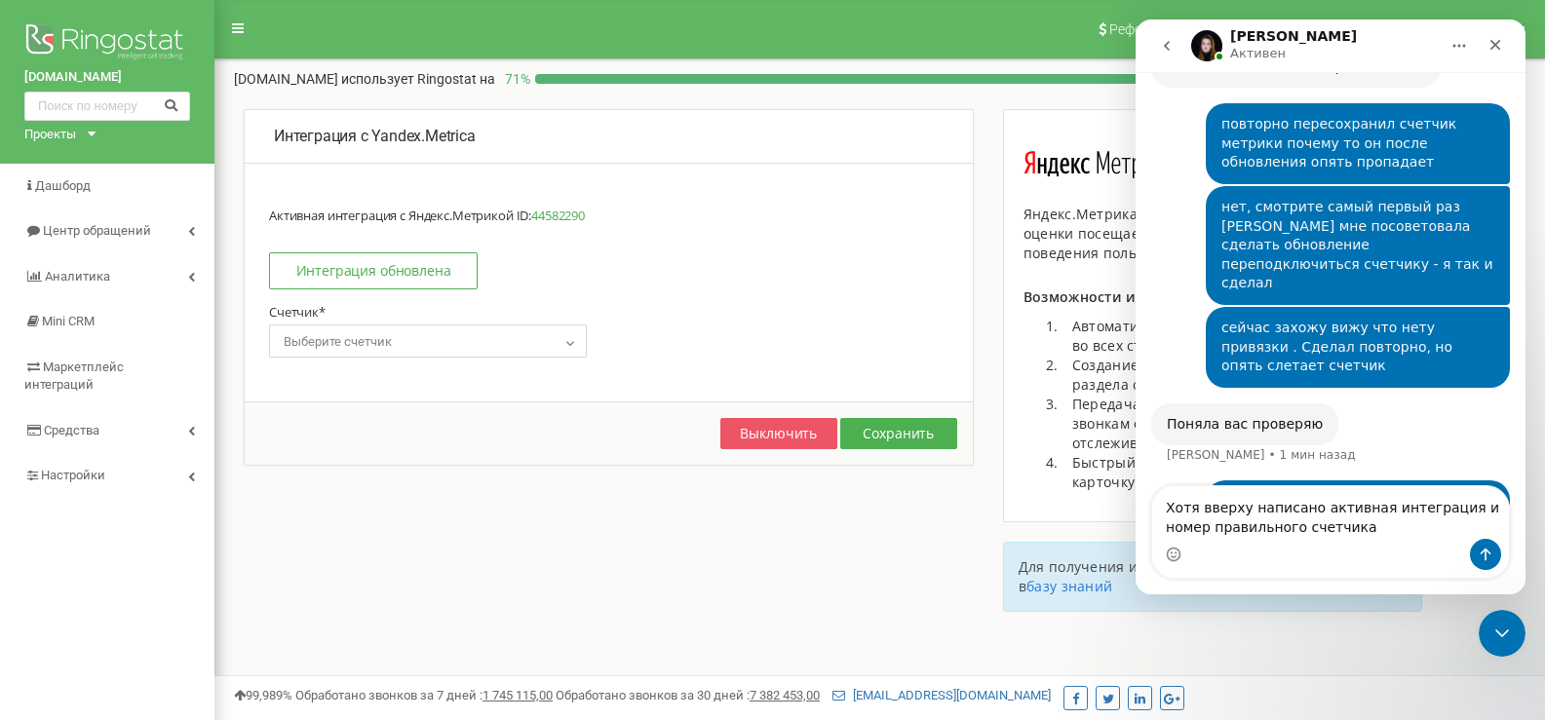
type textarea "Хотя вверху написано активная интеграция и номер правильного счетчика"
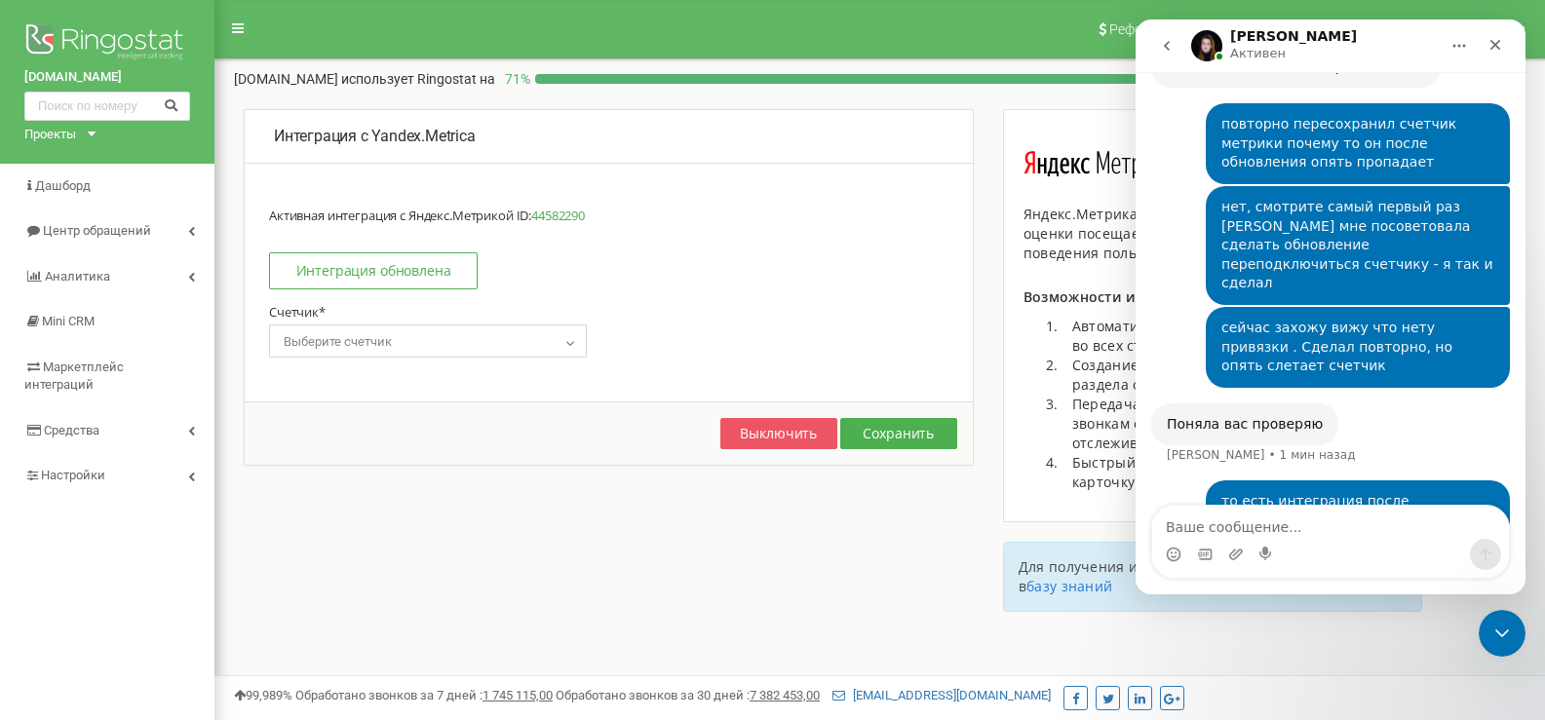
scroll to position [1676, 0]
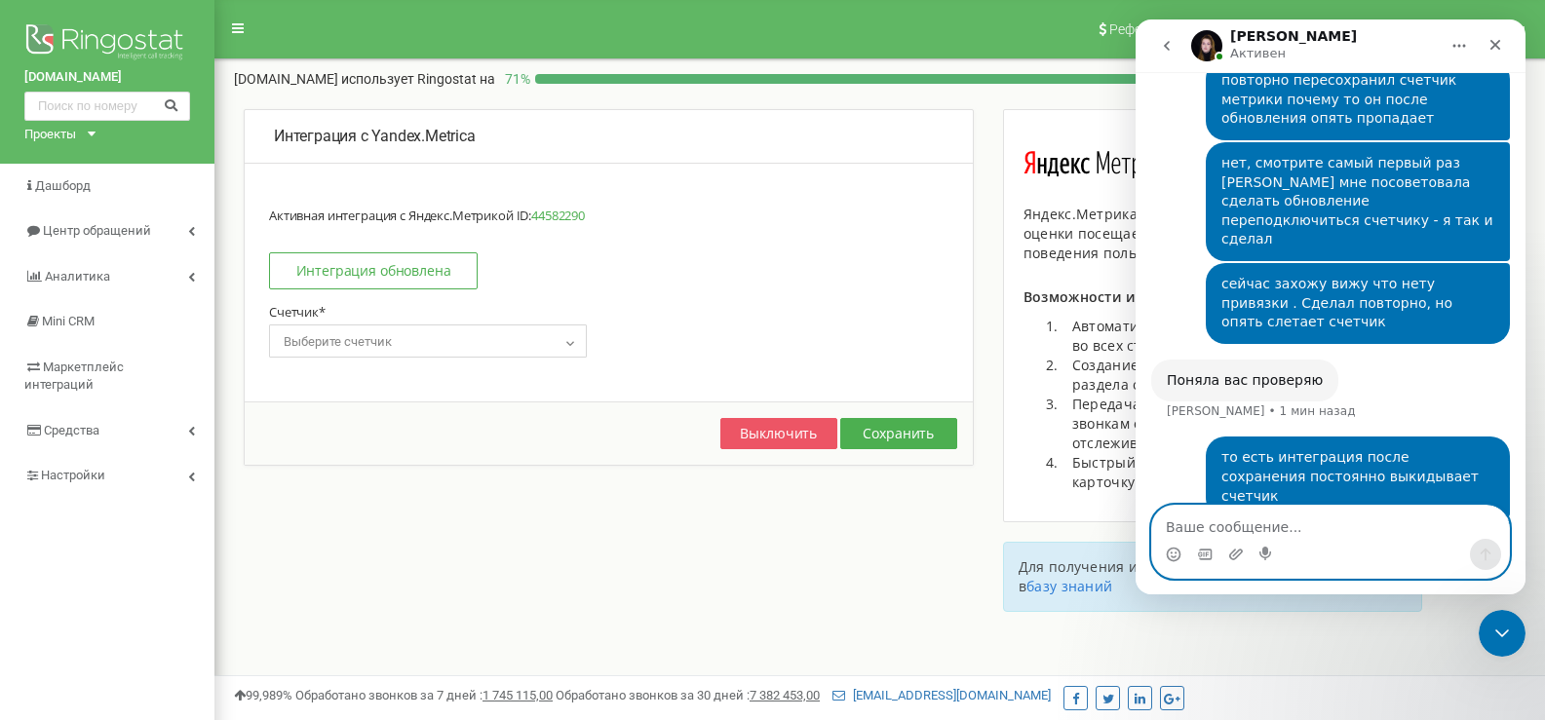
click at [1326, 530] on textarea "Ваше сообщение..." at bounding box center [1330, 522] width 357 height 33
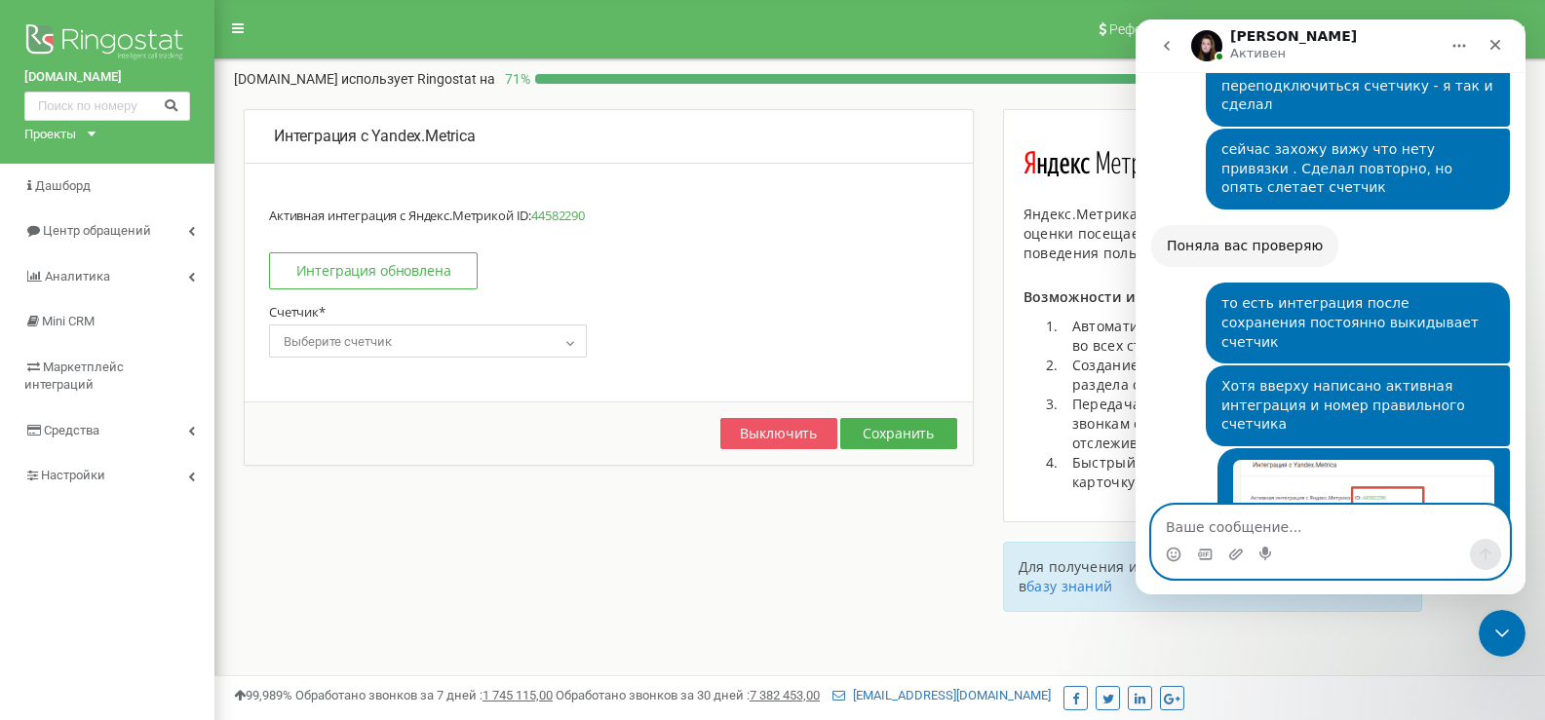
scroll to position [1868, 0]
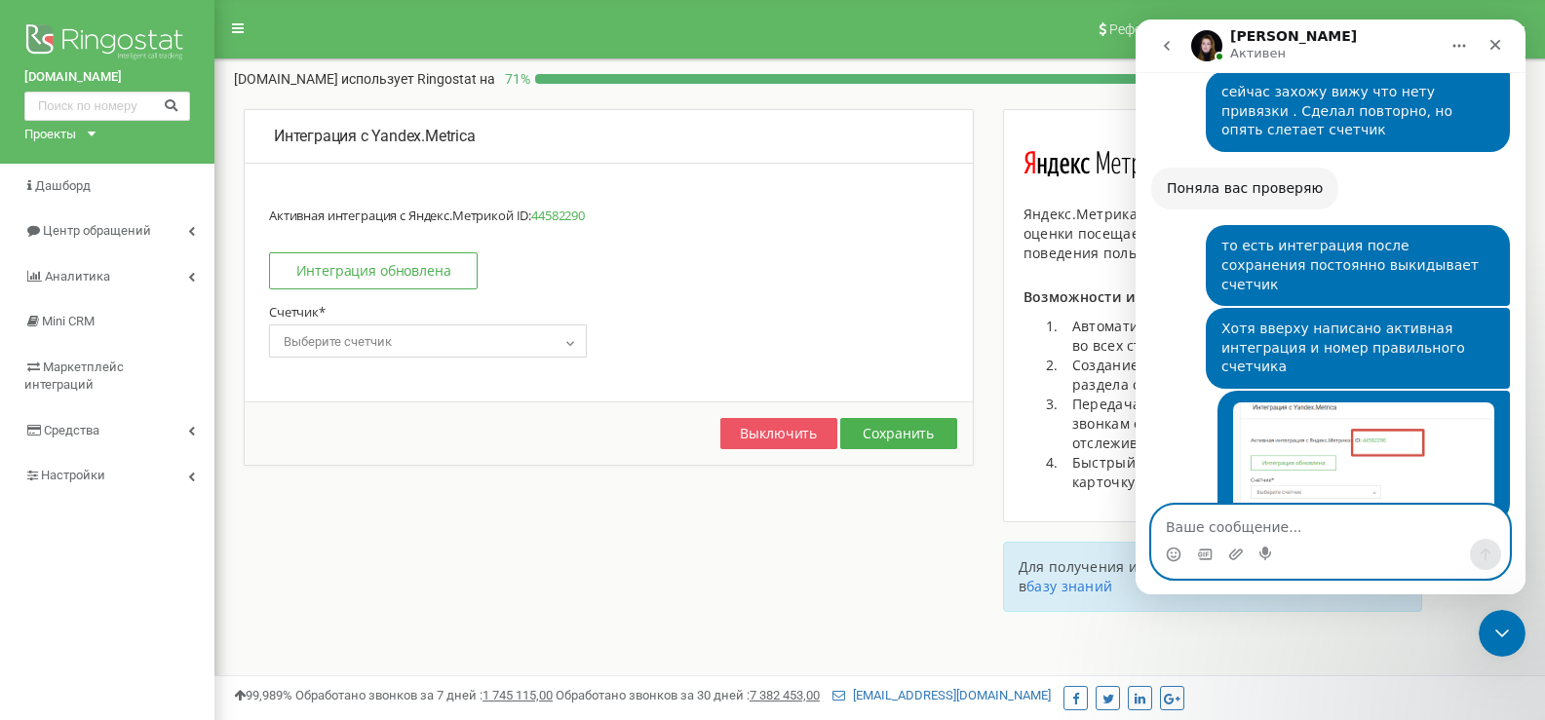
click at [1289, 519] on textarea "Ваше сообщение..." at bounding box center [1330, 522] width 357 height 33
type textarea "вы тут?"
